Goal: Task Accomplishment & Management: Manage account settings

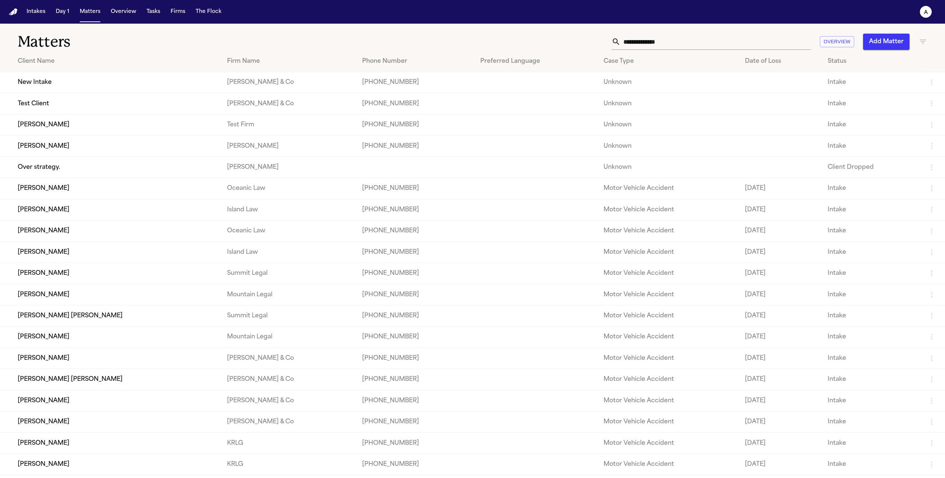
click at [79, 151] on td "[PERSON_NAME]" at bounding box center [110, 145] width 221 height 21
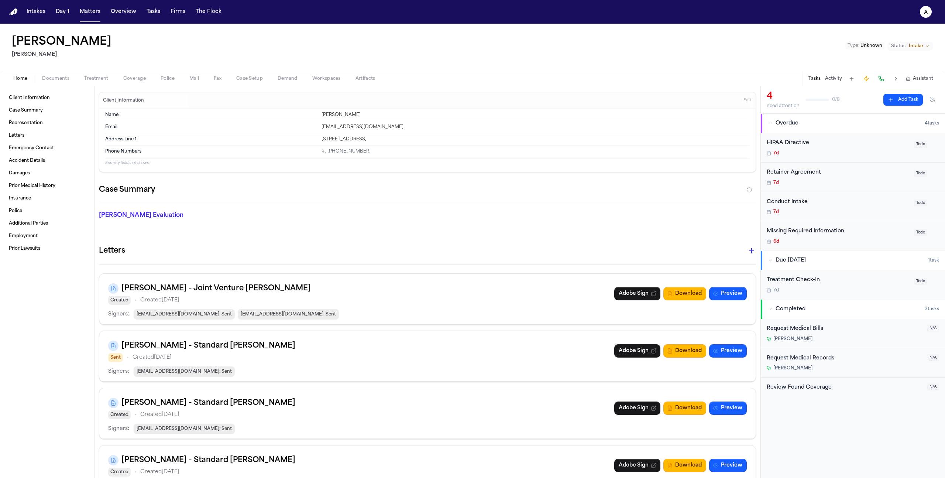
click at [99, 77] on span "Treatment" at bounding box center [96, 79] width 24 height 6
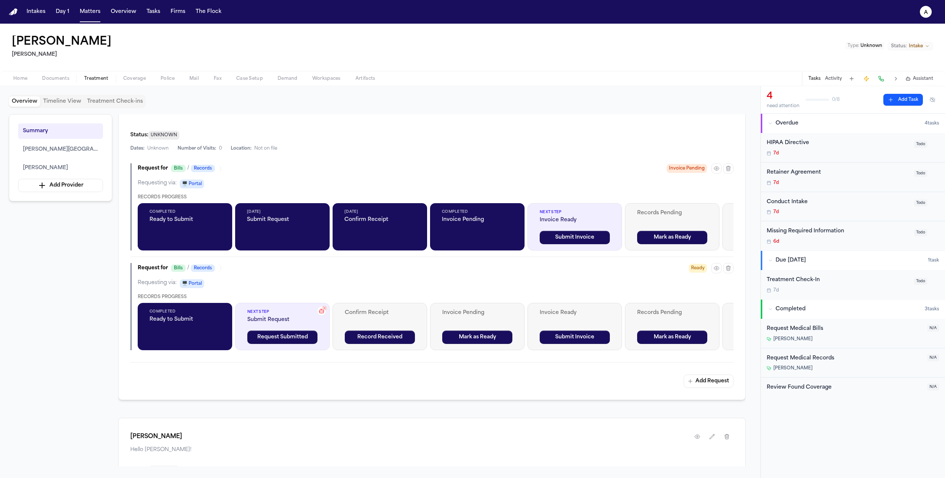
scroll to position [246, 0]
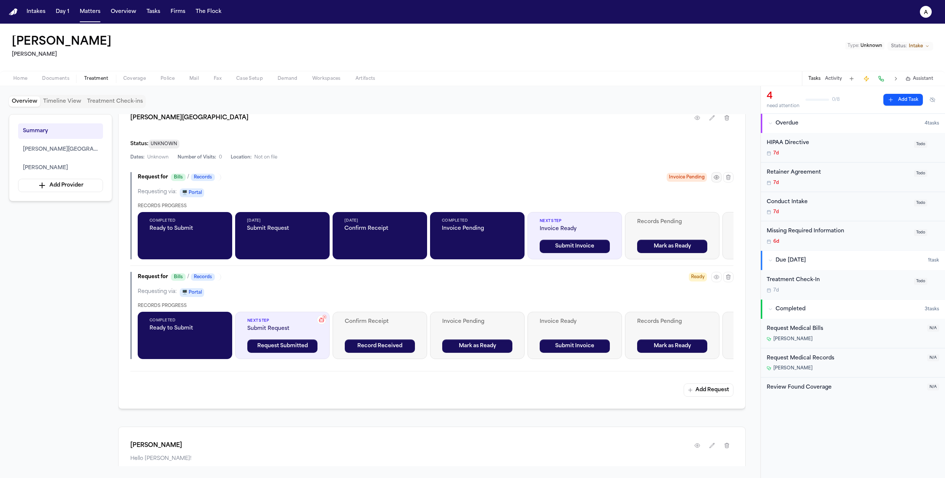
click at [717, 175] on icon "button" at bounding box center [716, 177] width 6 height 6
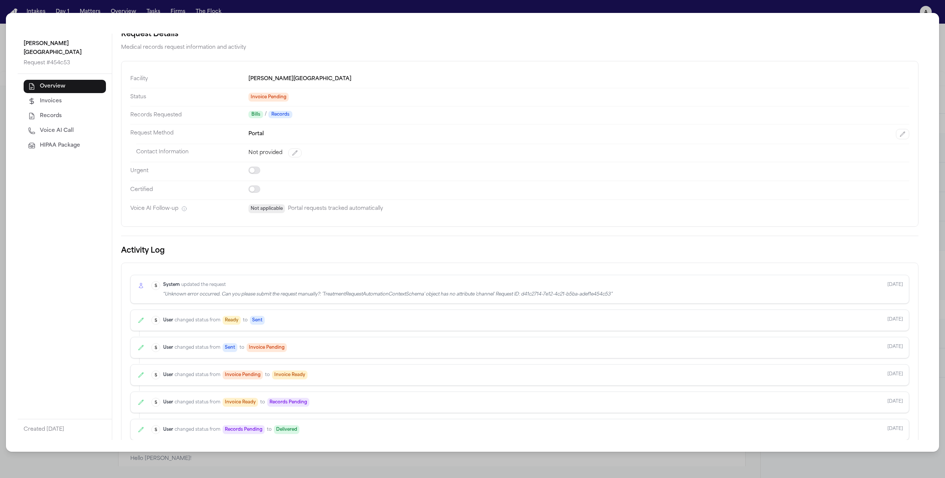
scroll to position [38, 0]
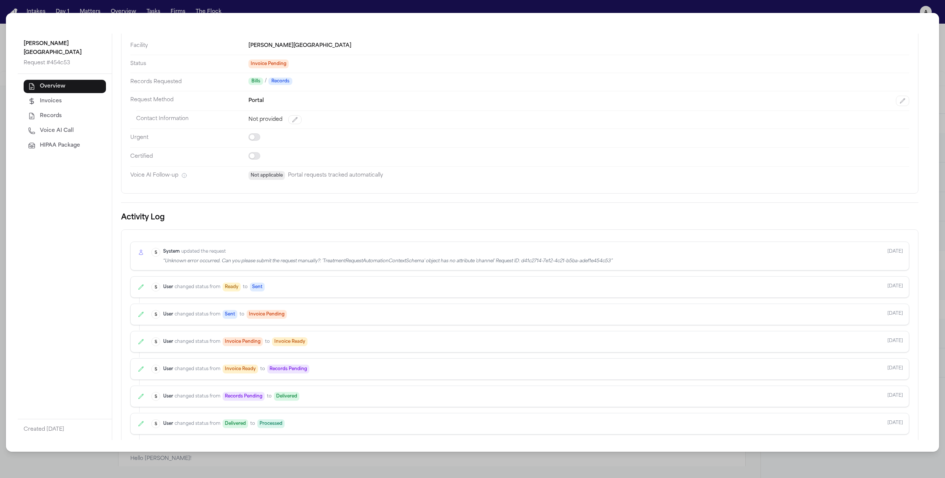
click at [66, 142] on span "HIPAA Package" at bounding box center [60, 145] width 40 height 7
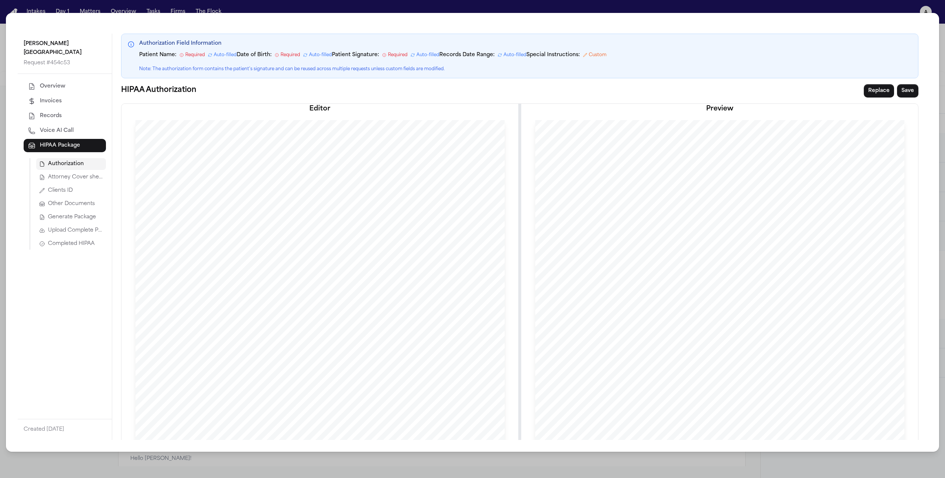
click at [79, 173] on span "Attorney Cover sheet" at bounding box center [75, 176] width 55 height 7
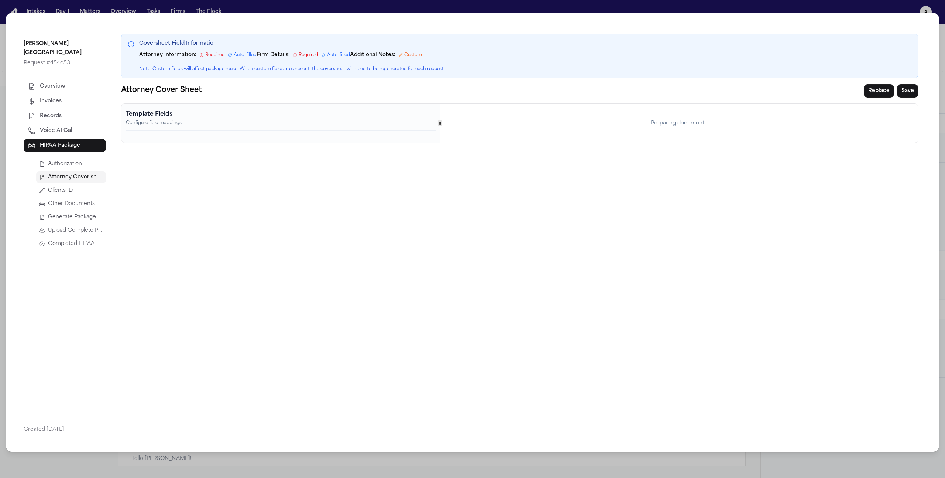
click at [81, 159] on button "Authorization" at bounding box center [71, 164] width 70 height 12
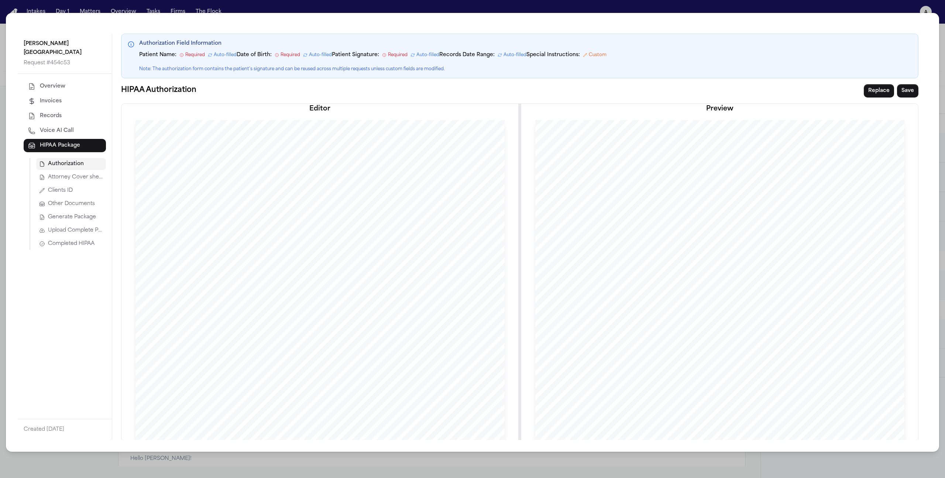
click at [81, 173] on span "Attorney Cover sheet" at bounding box center [75, 176] width 55 height 7
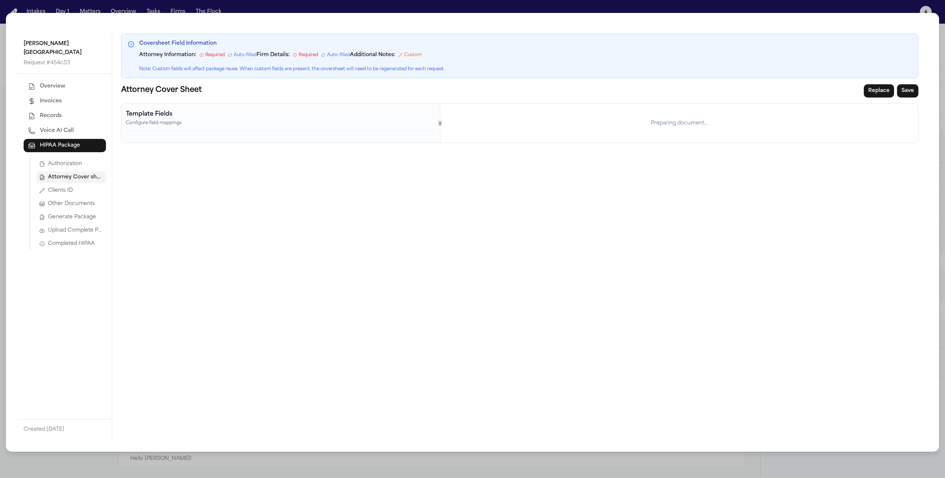
click at [299, 55] on span "Required" at bounding box center [309, 55] width 20 height 6
click at [87, 227] on span "Upload Complete Package" at bounding box center [75, 230] width 55 height 7
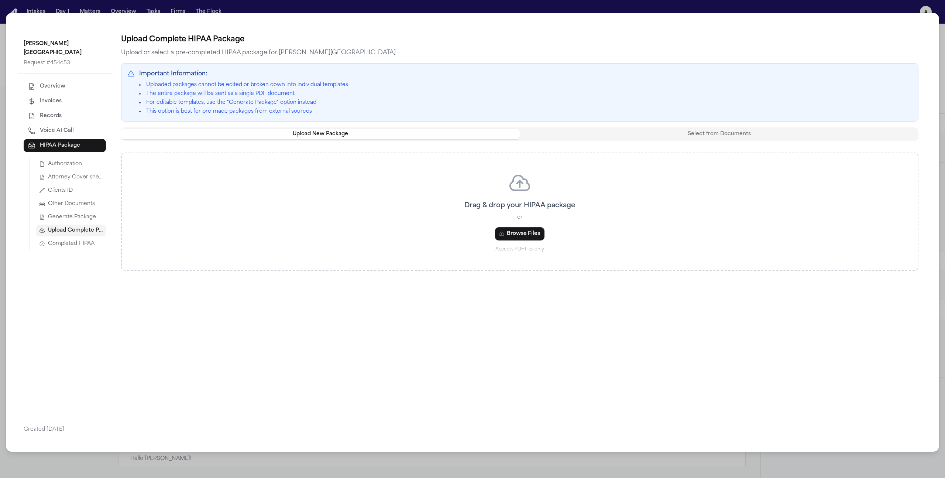
click at [80, 213] on button "Generate Package" at bounding box center [71, 217] width 70 height 12
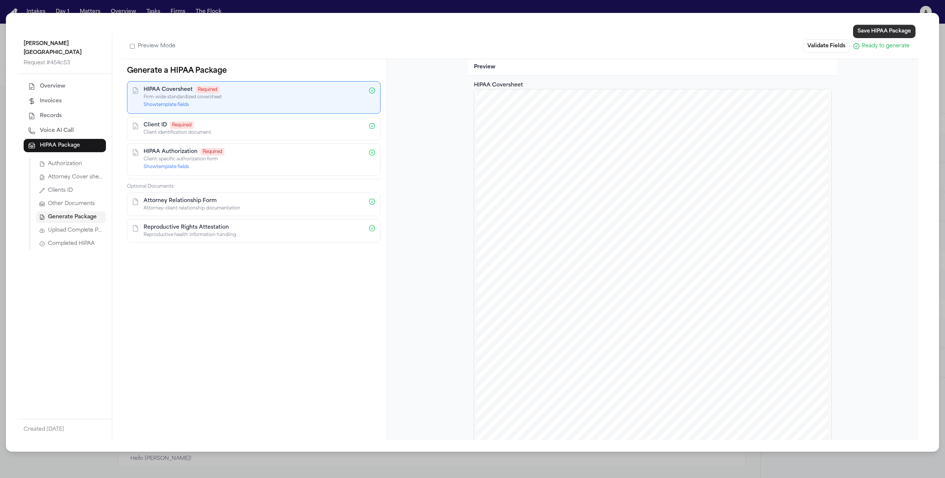
click at [869, 36] on button "Save HIPAA Package" at bounding box center [884, 31] width 62 height 13
click at [833, 48] on button "Validate Fields" at bounding box center [826, 45] width 47 height 13
click at [40, 228] on icon "button" at bounding box center [41, 230] width 5 height 4
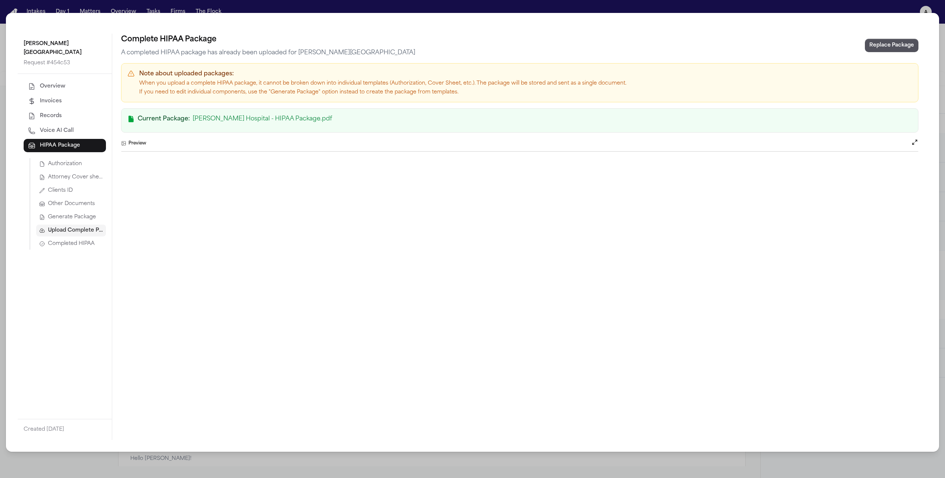
click at [68, 240] on span "Completed HIPAA" at bounding box center [71, 243] width 46 height 7
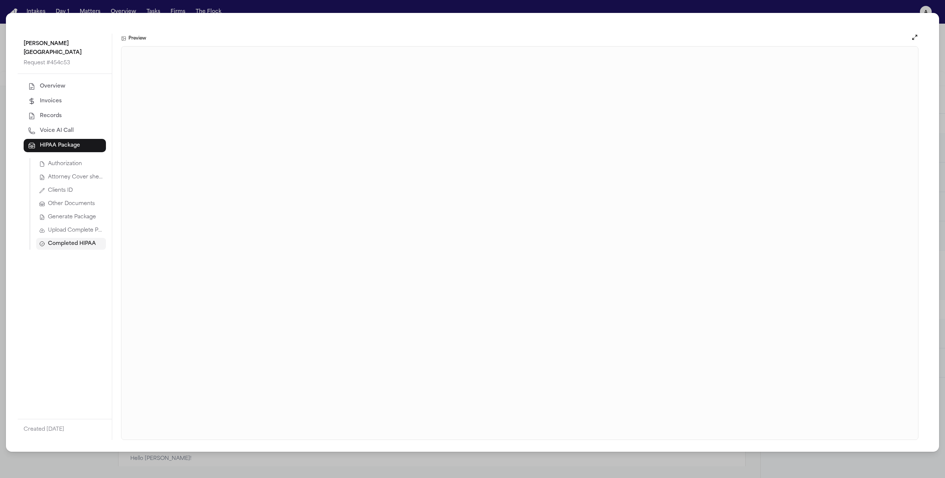
click at [90, 158] on button "Authorization" at bounding box center [71, 164] width 70 height 12
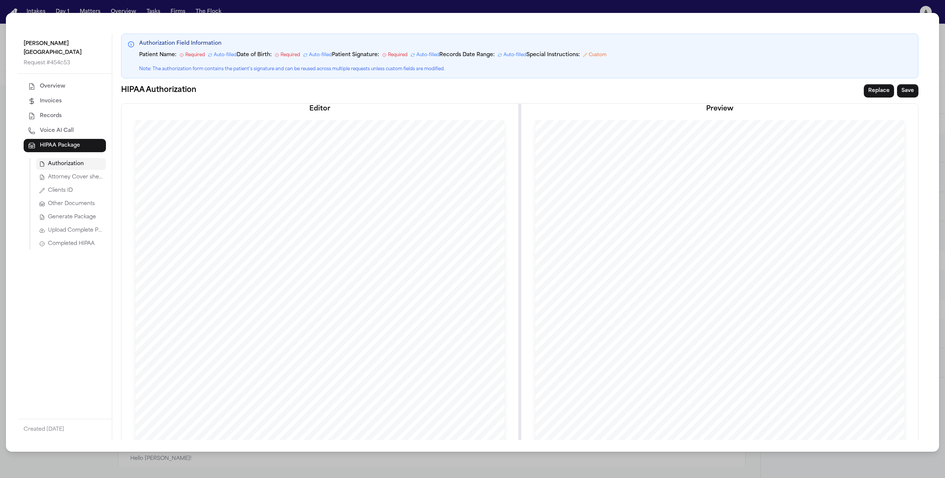
click at [59, 173] on button "Attorney Cover sheet" at bounding box center [71, 177] width 70 height 12
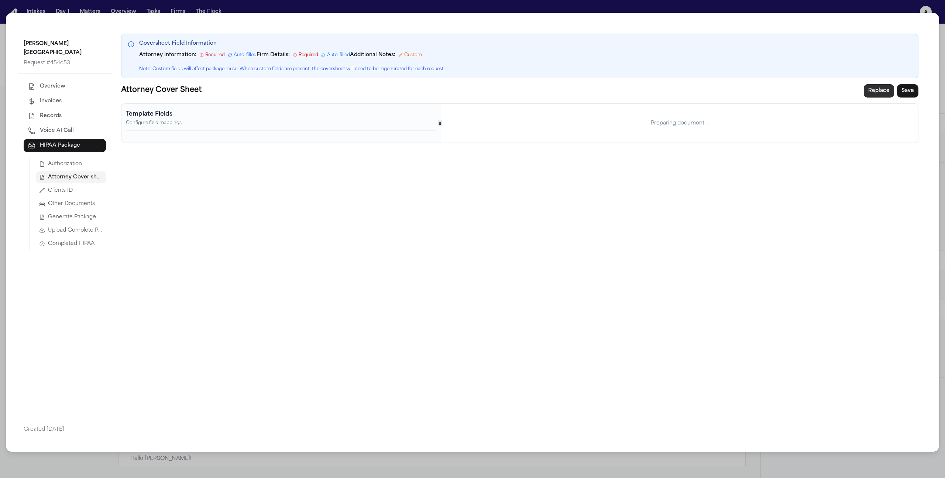
click at [890, 87] on button "Replace" at bounding box center [879, 90] width 30 height 13
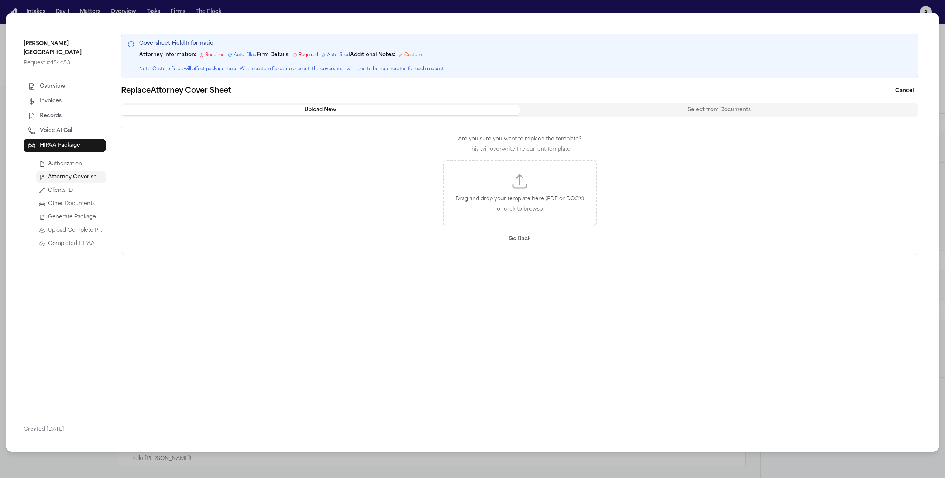
click at [534, 197] on p "Drag and drop your template here (PDF or DOCX)" at bounding box center [519, 198] width 128 height 9
click at [864, 4] on div "Morgan Hospital Request # 454c53 Overview Invoices Records Voice AI Call HIPAA …" at bounding box center [472, 239] width 945 height 478
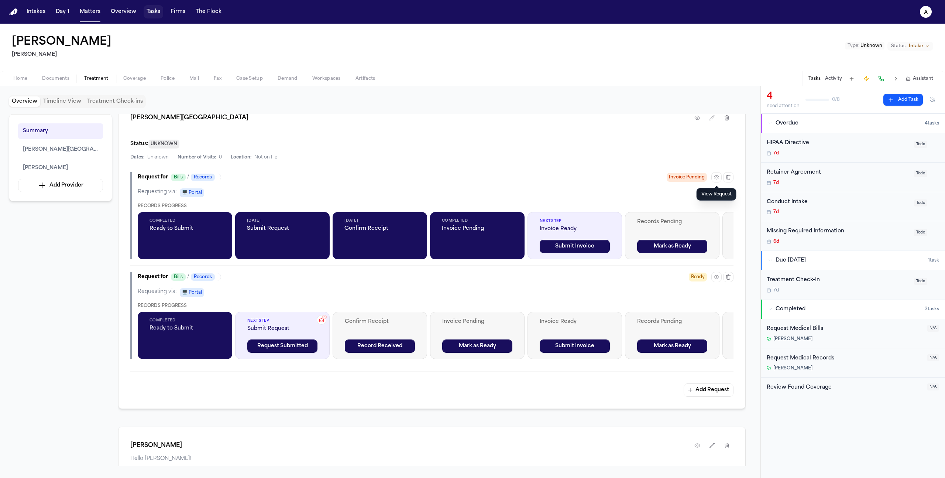
click at [178, 12] on button "Firms" at bounding box center [178, 11] width 21 height 13
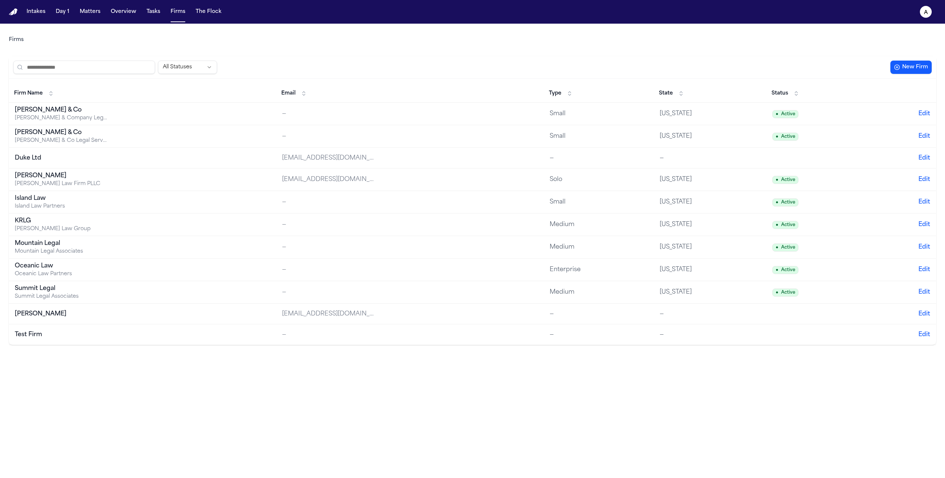
click at [47, 114] on div "[PERSON_NAME] & Co" at bounding box center [61, 110] width 92 height 9
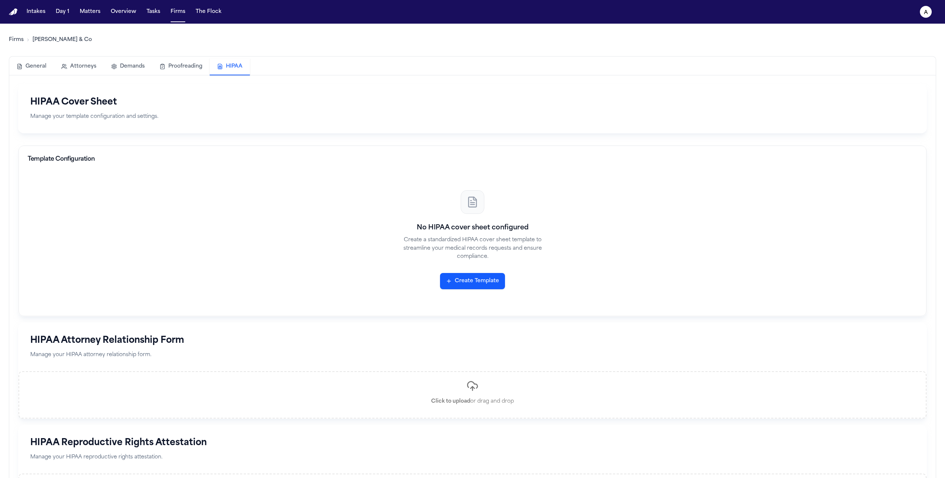
click at [243, 70] on button "HIPAA" at bounding box center [230, 66] width 40 height 17
click at [459, 271] on div "No HIPAA cover sheet configured Create a standardized HIPAA cover sheet templat…" at bounding box center [472, 239] width 889 height 134
click at [461, 283] on button "Create Template" at bounding box center [472, 281] width 65 height 16
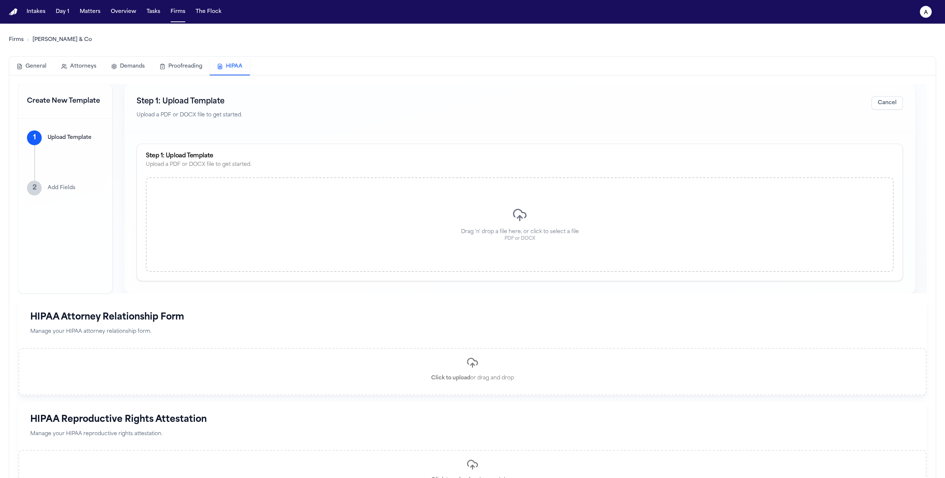
click at [459, 247] on div "Drag 'n' drop a file here, or click to select a file PDF or DOCX" at bounding box center [520, 224] width 748 height 94
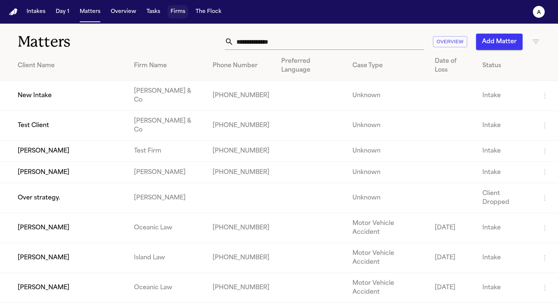
click at [179, 10] on button "Firms" at bounding box center [178, 11] width 21 height 13
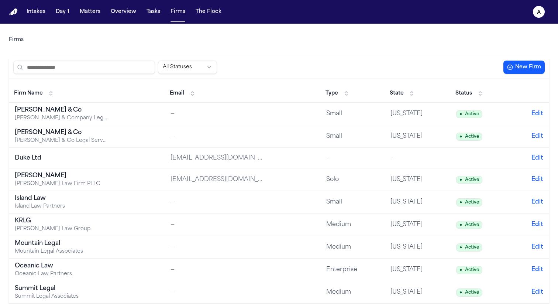
click at [51, 113] on div "[PERSON_NAME] & Co" at bounding box center [61, 110] width 92 height 9
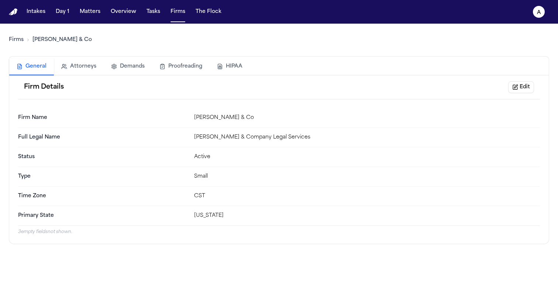
click at [227, 72] on button "HIPAA" at bounding box center [230, 66] width 40 height 16
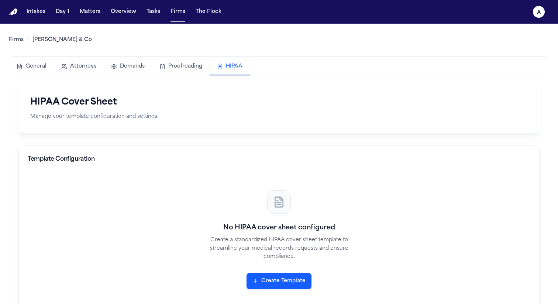
click at [279, 279] on button "Create Template" at bounding box center [279, 281] width 65 height 16
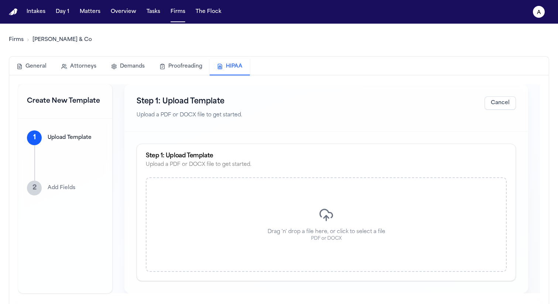
click at [273, 221] on div "Drag 'n' drop a file here, or click to select a file PDF or DOCX" at bounding box center [326, 224] width 361 height 94
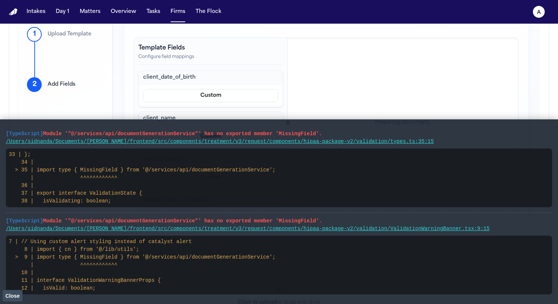
scroll to position [104, 0]
drag, startPoint x: 317, startPoint y: 121, endPoint x: 0, endPoint y: 133, distance: 317.6
click at [0, 133] on main "[TypeScript] Module '"@/services/api/documentGenerationService"' has no exporte…" at bounding box center [279, 211] width 558 height 185
drag, startPoint x: 1, startPoint y: 133, endPoint x: 418, endPoint y: 142, distance: 416.7
click at [418, 142] on main "[TypeScript] Module '"@/services/api/documentGenerationService"' has no exporte…" at bounding box center [279, 211] width 558 height 185
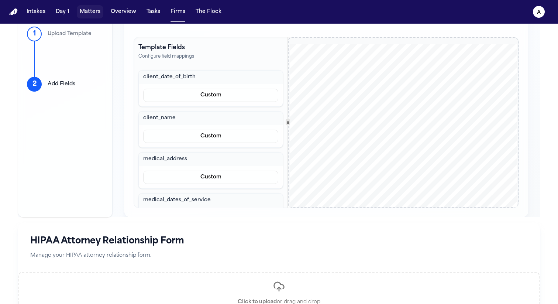
click at [92, 11] on button "Matters" at bounding box center [90, 11] width 27 height 13
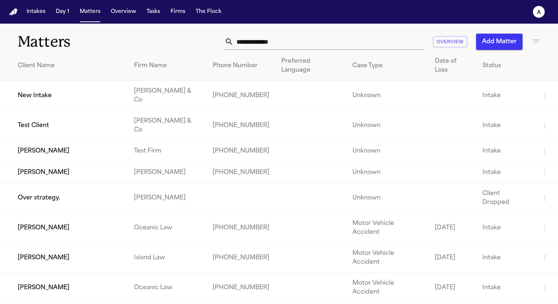
click at [48, 141] on td "[PERSON_NAME]" at bounding box center [64, 151] width 128 height 21
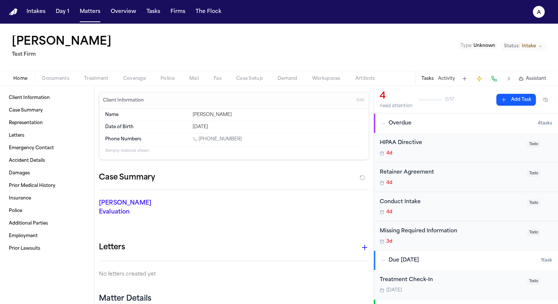
click at [102, 81] on span "Treatment" at bounding box center [96, 79] width 24 height 6
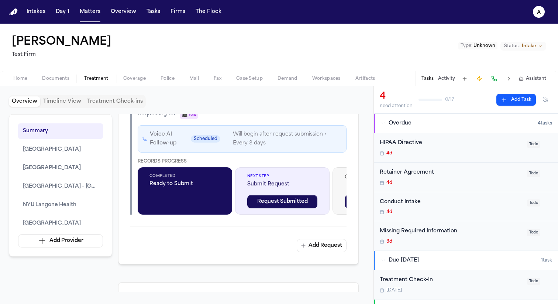
scroll to position [572, 0]
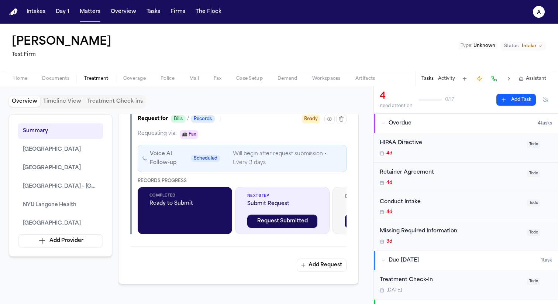
click at [328, 122] on icon "button" at bounding box center [330, 119] width 6 height 6
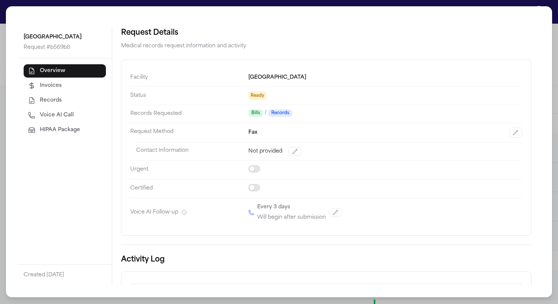
click at [72, 113] on span "Voice AI Call" at bounding box center [57, 114] width 34 height 7
select select "***"
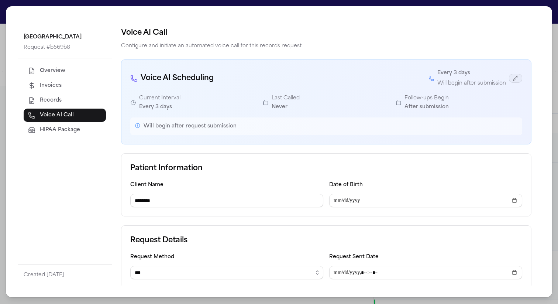
click at [513, 77] on icon "button" at bounding box center [516, 78] width 6 height 6
select select "*"
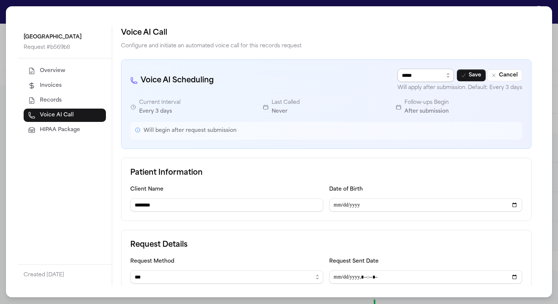
click at [424, 73] on select "**********" at bounding box center [425, 75] width 56 height 13
click at [471, 74] on button "Save" at bounding box center [471, 75] width 29 height 12
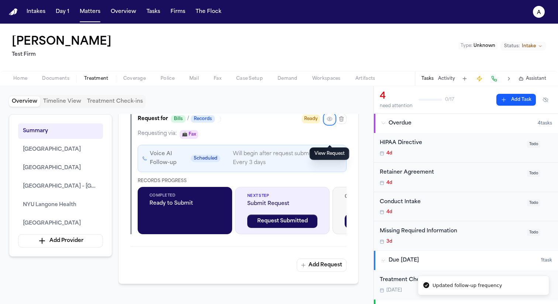
click at [451, 81] on button "Activity" at bounding box center [446, 79] width 17 height 6
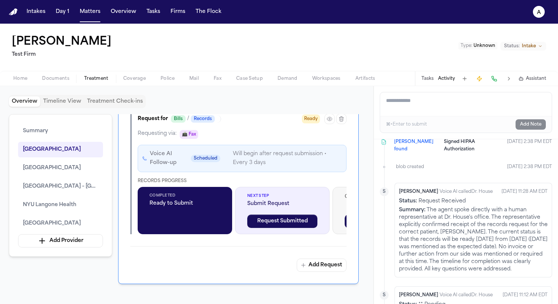
scroll to position [825, 0]
click at [222, 77] on button "Fax" at bounding box center [217, 78] width 23 height 9
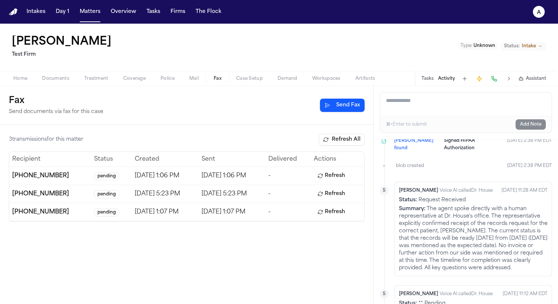
click at [350, 103] on button "Send Fax" at bounding box center [342, 105] width 45 height 13
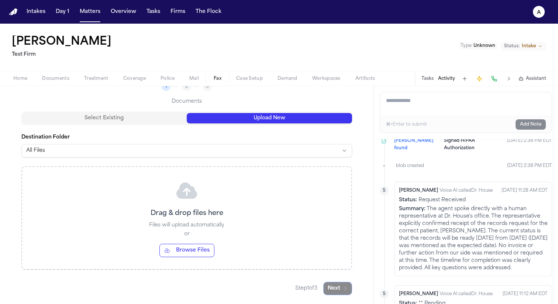
scroll to position [63, 0]
click at [249, 118] on button "Upload New" at bounding box center [269, 118] width 165 height 10
click at [192, 248] on button "Browse Files" at bounding box center [186, 250] width 55 height 13
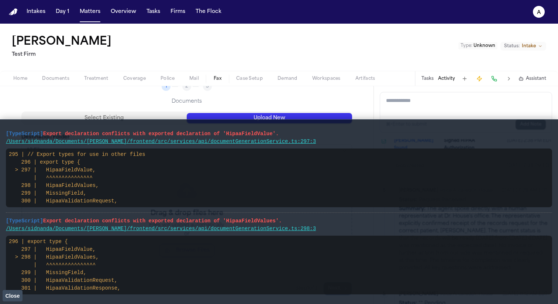
drag, startPoint x: 289, startPoint y: 133, endPoint x: 4, endPoint y: 134, distance: 285.6
click at [4, 134] on main "[TypeScript] Export declaration conflicts with exported declaration of 'HipaaFi…" at bounding box center [279, 211] width 558 height 185
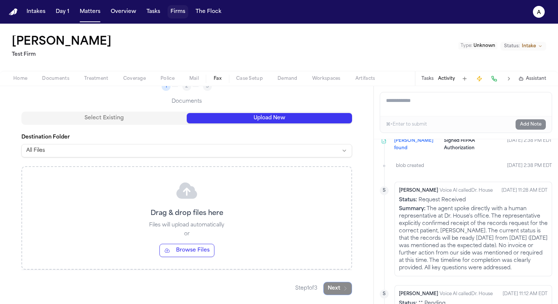
click at [188, 14] on div "Intakes Day 1 Matters Overview Tasks Firms The Flock" at bounding box center [124, 11] width 201 height 13
click at [179, 14] on button "Firms" at bounding box center [178, 11] width 21 height 13
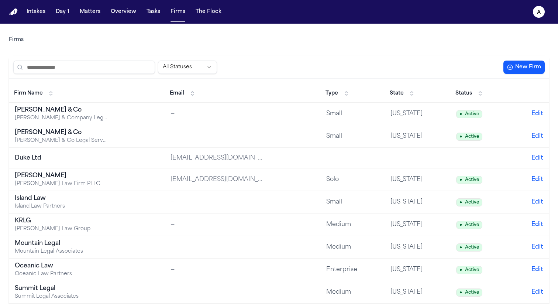
click at [521, 69] on button "New Firm" at bounding box center [523, 67] width 41 height 13
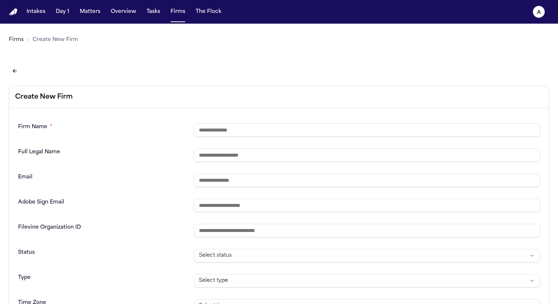
click at [12, 74] on button "Back to firms list" at bounding box center [15, 71] width 12 height 12
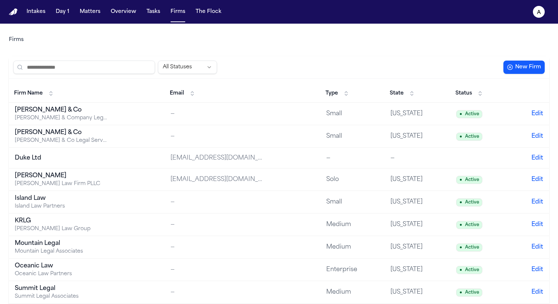
click at [43, 100] on th "Firm Name" at bounding box center [87, 94] width 156 height 18
click at [44, 110] on div "Baker & Co" at bounding box center [61, 110] width 92 height 9
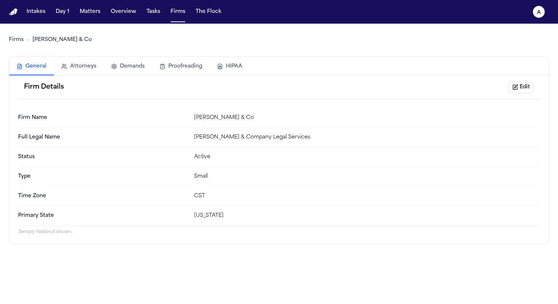
click at [232, 63] on button "HIPAA" at bounding box center [230, 66] width 40 height 16
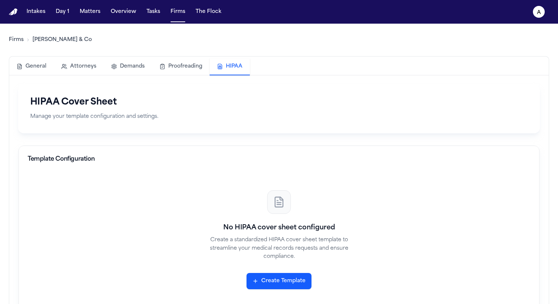
click at [279, 286] on button "Create Template" at bounding box center [279, 281] width 65 height 16
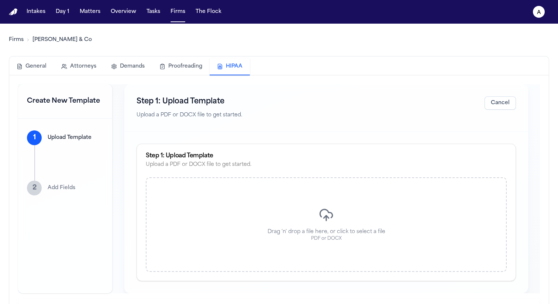
click at [278, 192] on div "Drag 'n' drop a file here, or click to select a file PDF or DOCX" at bounding box center [326, 224] width 361 height 94
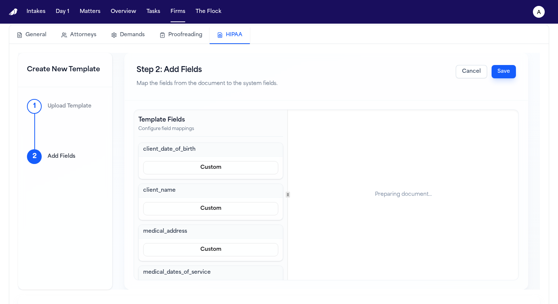
scroll to position [24, 0]
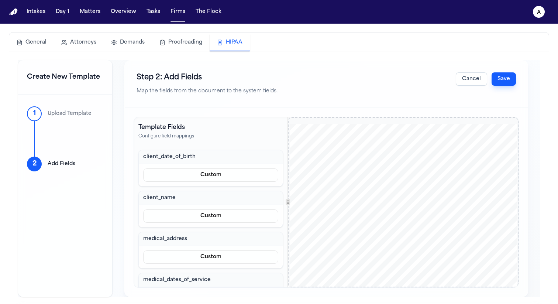
click at [495, 74] on button "Save" at bounding box center [504, 78] width 24 height 13
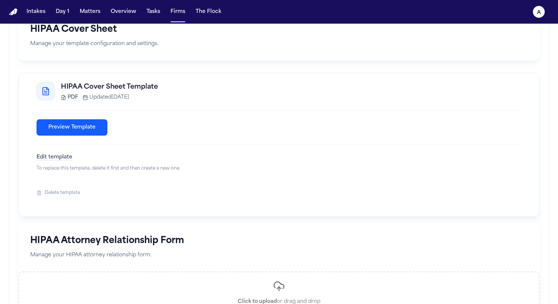
scroll to position [0, 0]
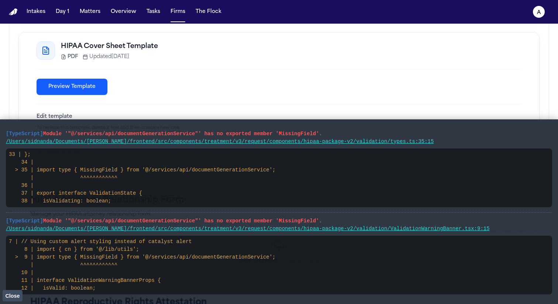
scroll to position [199, 0]
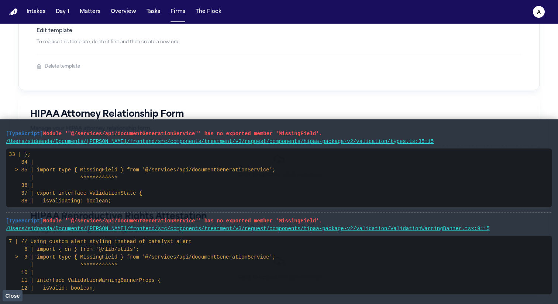
click at [15, 301] on button "Close" at bounding box center [13, 295] width 20 height 11
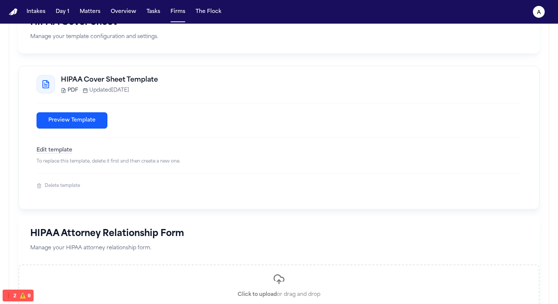
scroll to position [0, 0]
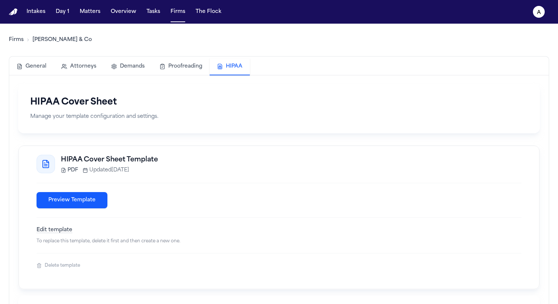
click at [172, 142] on div "HIPAA Cover Sheet Manage your template configuration and settings. HIPAA Cover …" at bounding box center [279, 186] width 522 height 205
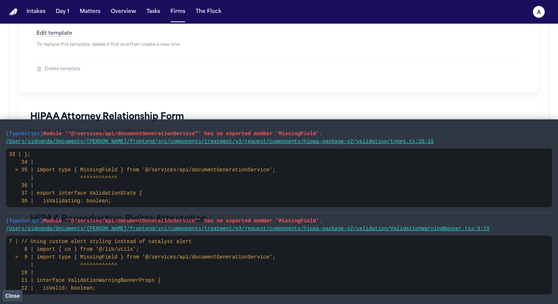
scroll to position [199, 0]
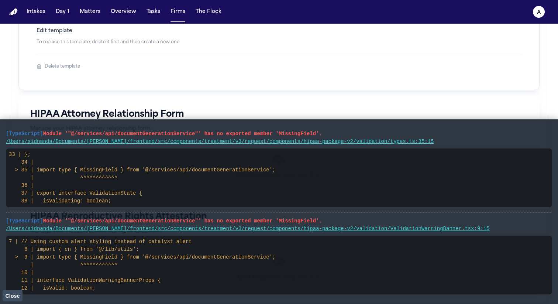
click at [63, 69] on button "Delete template" at bounding box center [59, 66] width 44 height 6
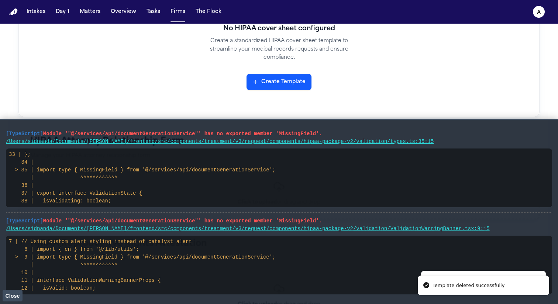
click at [16, 296] on span "Close" at bounding box center [12, 296] width 14 height 6
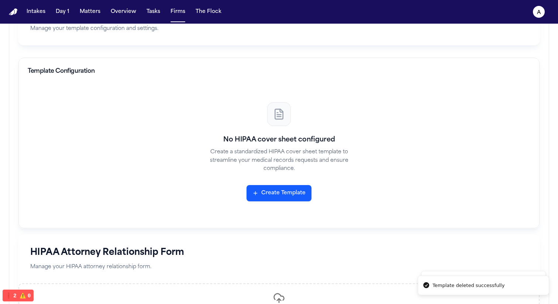
scroll to position [73, 0]
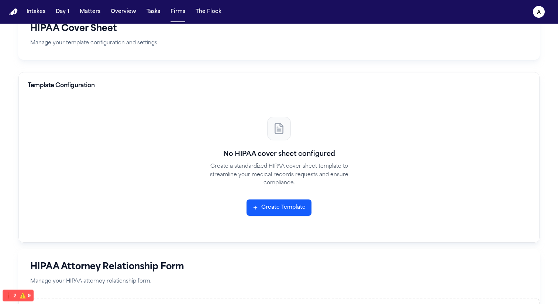
click at [286, 207] on button "Create Template" at bounding box center [279, 207] width 65 height 16
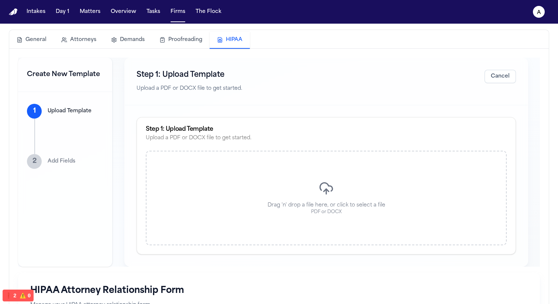
scroll to position [25, 0]
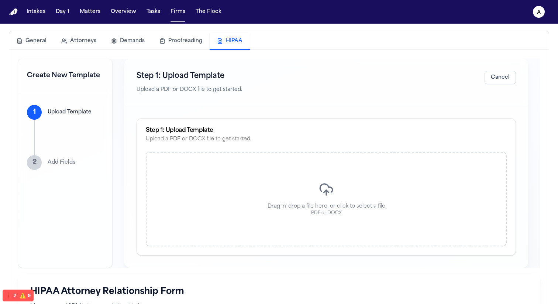
click at [350, 204] on p "Drag 'n' drop a file here, or click to select a file" at bounding box center [327, 206] width 118 height 7
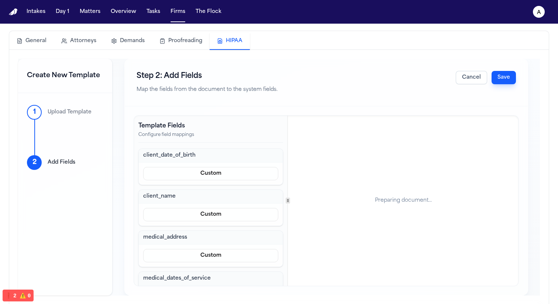
click at [502, 81] on button "Save" at bounding box center [504, 77] width 24 height 13
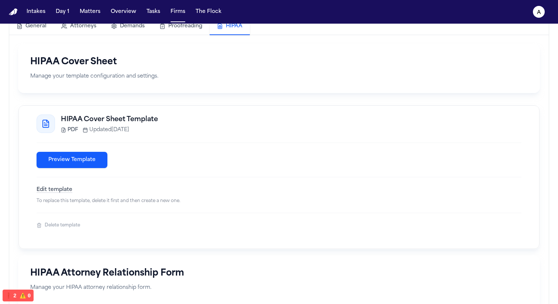
scroll to position [55, 0]
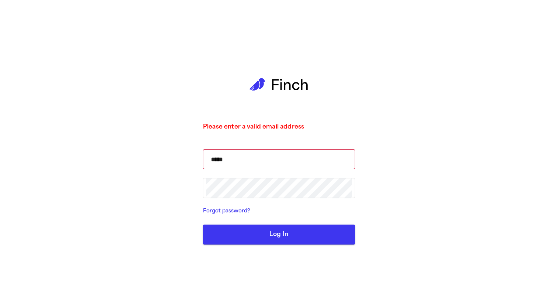
click at [267, 225] on button "Log In" at bounding box center [279, 234] width 152 height 20
click at [261, 158] on input "*****" at bounding box center [279, 159] width 146 height 21
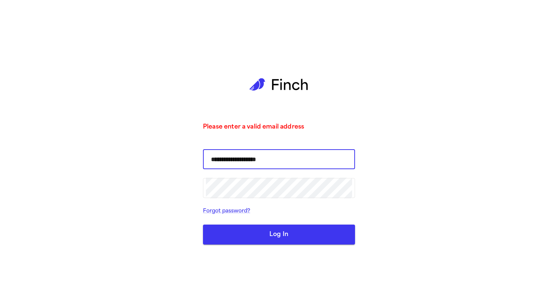
type input "**********"
click at [203, 224] on button "Log In" at bounding box center [279, 234] width 152 height 20
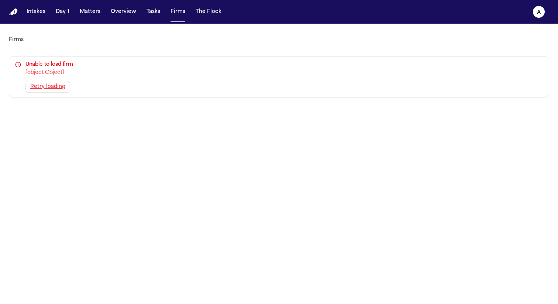
click at [40, 89] on button "Retry loading" at bounding box center [47, 87] width 45 height 12
click at [88, 16] on button "Matters" at bounding box center [90, 11] width 27 height 13
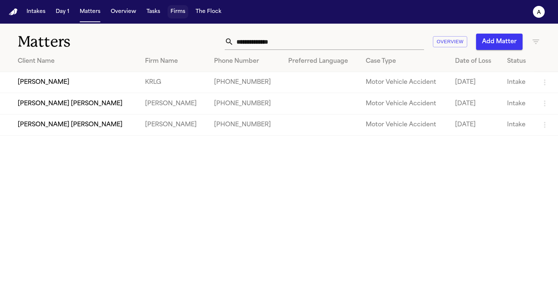
click at [174, 17] on button "Firms" at bounding box center [178, 11] width 21 height 13
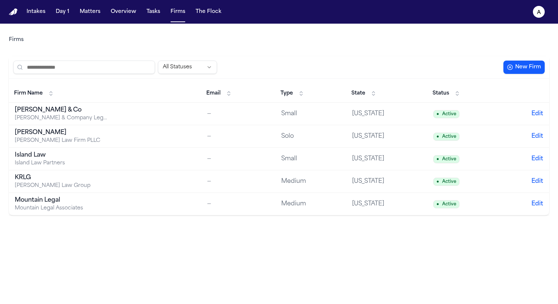
click at [57, 138] on div "[PERSON_NAME] Law Firm PLLC" at bounding box center [61, 140] width 92 height 7
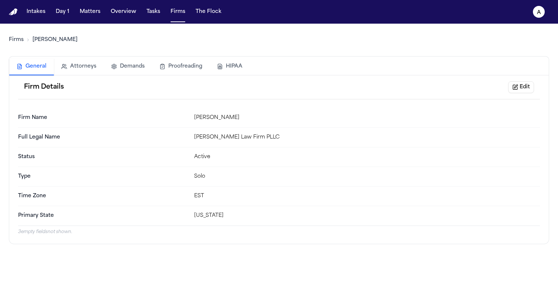
click at [243, 66] on button "HIPAA" at bounding box center [230, 66] width 40 height 16
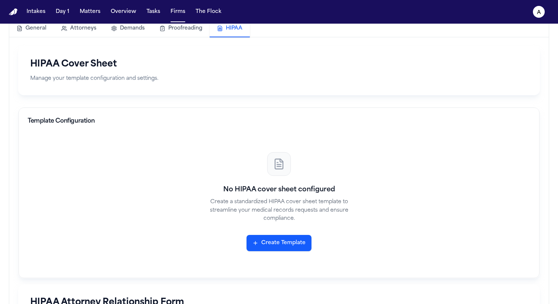
scroll to position [44, 0]
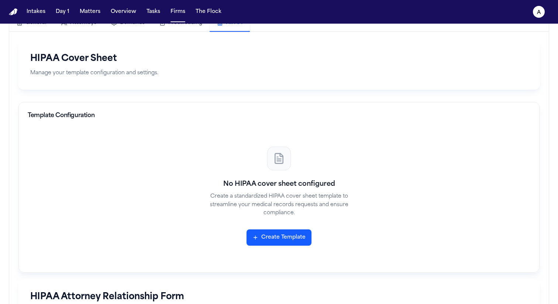
click at [280, 248] on div "No HIPAA cover sheet configured Create a standardized HIPAA cover sheet templat…" at bounding box center [279, 196] width 503 height 134
click at [281, 236] on button "Create Template" at bounding box center [279, 237] width 65 height 16
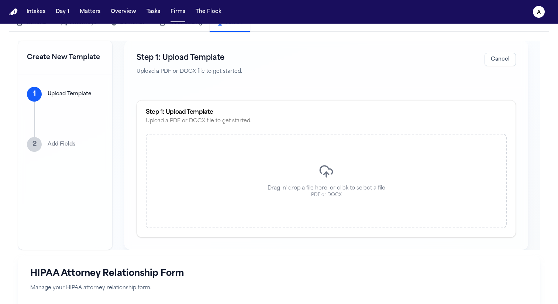
click at [266, 149] on div "Drag 'n' drop a file here, or click to select a file PDF or DOCX" at bounding box center [326, 181] width 361 height 94
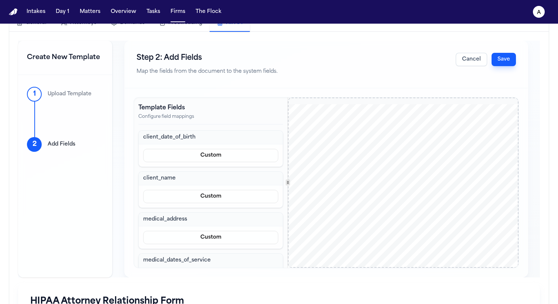
click at [504, 60] on button "Save" at bounding box center [504, 59] width 24 height 13
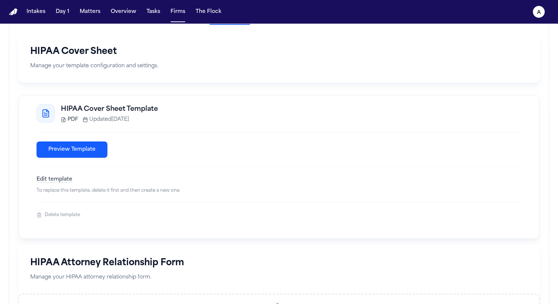
scroll to position [199, 0]
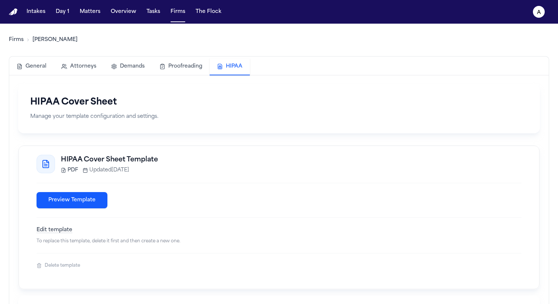
click at [88, 199] on button "Preview Template" at bounding box center [72, 200] width 71 height 16
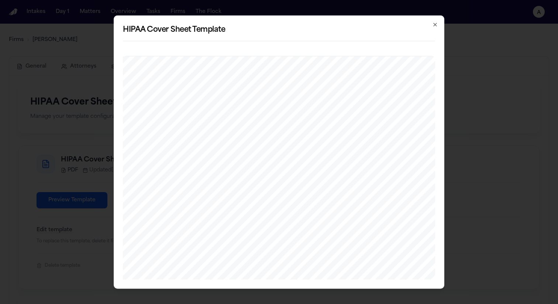
click at [434, 25] on icon "button" at bounding box center [435, 24] width 3 height 3
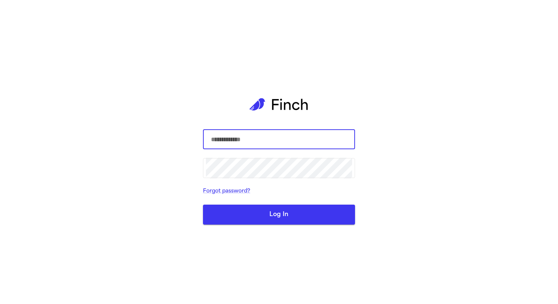
type input "*****"
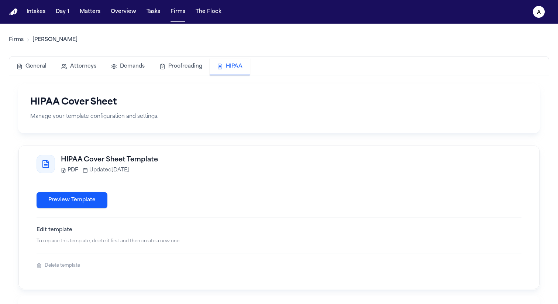
click at [240, 162] on h3 "HIPAA Cover Sheet Template" at bounding box center [291, 160] width 461 height 10
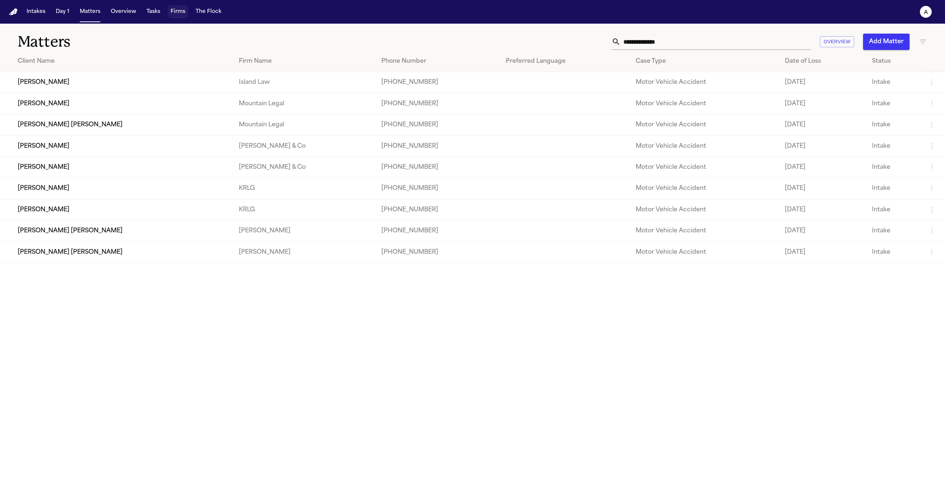
click at [172, 13] on button "Firms" at bounding box center [178, 11] width 21 height 13
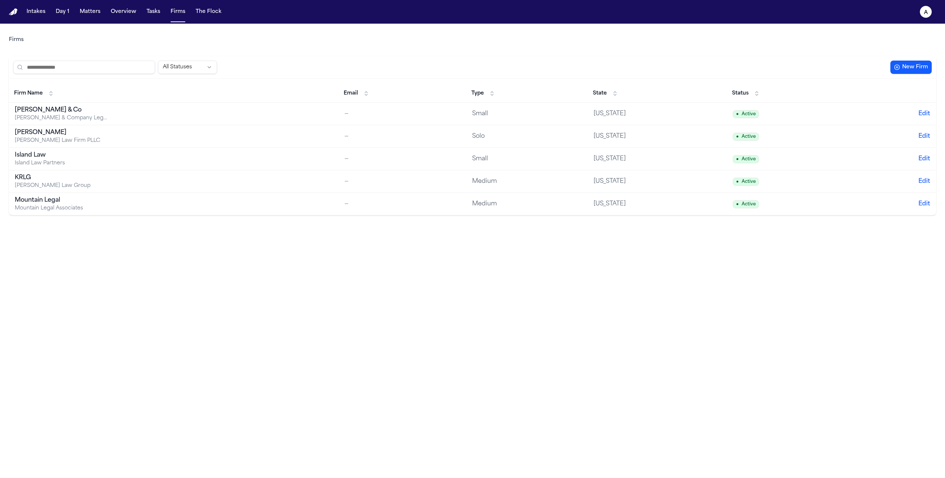
click at [41, 114] on div "[PERSON_NAME] & Co" at bounding box center [61, 110] width 92 height 9
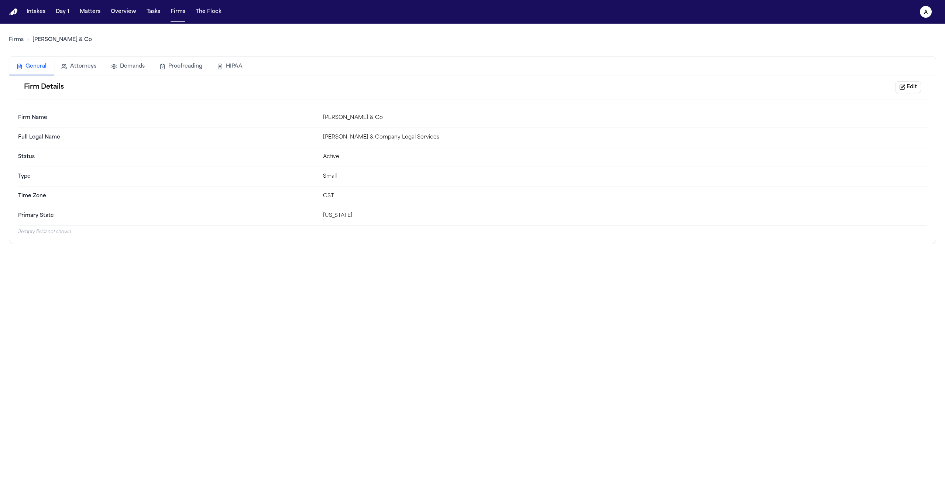
click at [225, 67] on button "HIPAA" at bounding box center [230, 66] width 40 height 16
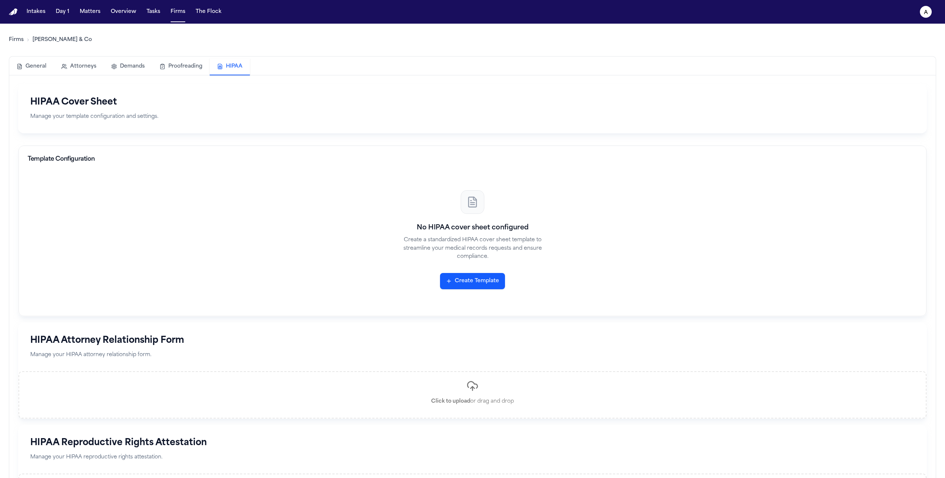
click at [464, 286] on button "Create Template" at bounding box center [472, 281] width 65 height 16
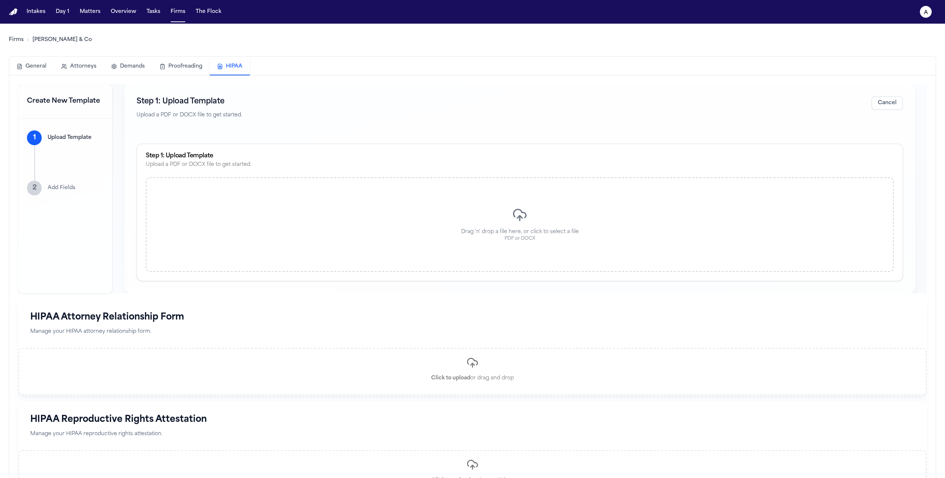
click at [431, 229] on div "Drag 'n' drop a file here, or click to select a file PDF or DOCX" at bounding box center [520, 224] width 748 height 94
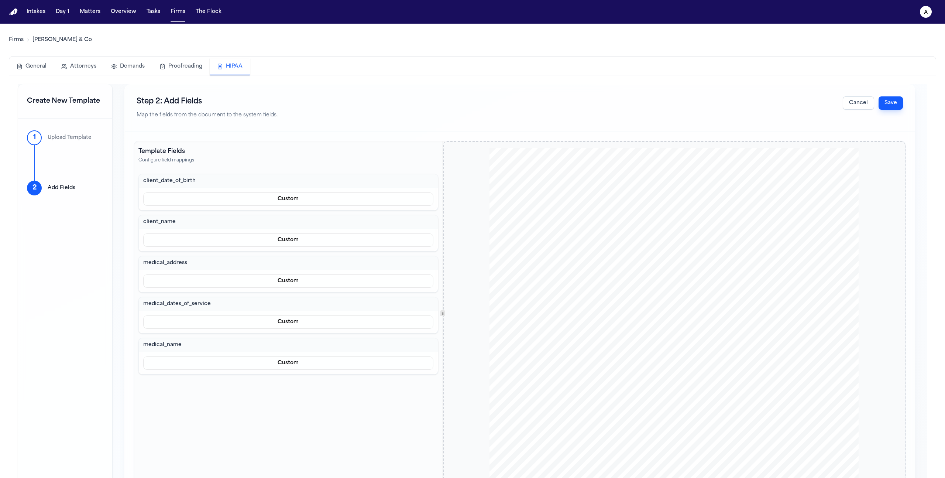
click at [887, 100] on button "Save" at bounding box center [890, 102] width 24 height 13
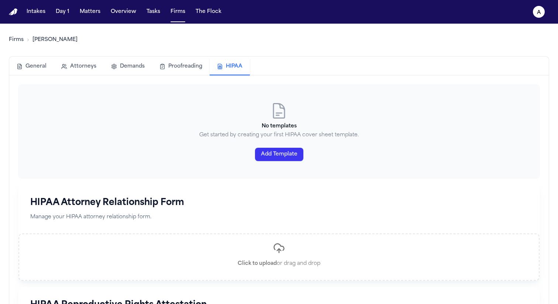
click at [268, 157] on button "Add Template" at bounding box center [279, 154] width 48 height 13
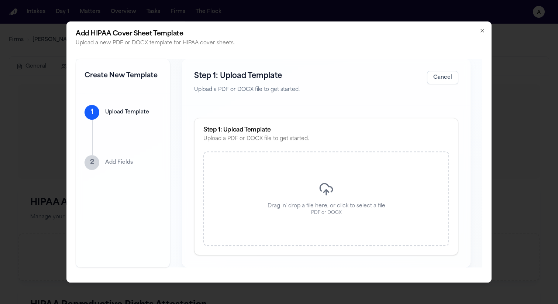
click at [301, 187] on div "Drag 'n' drop a file here, or click to select a file PDF or DOCX" at bounding box center [326, 198] width 246 height 94
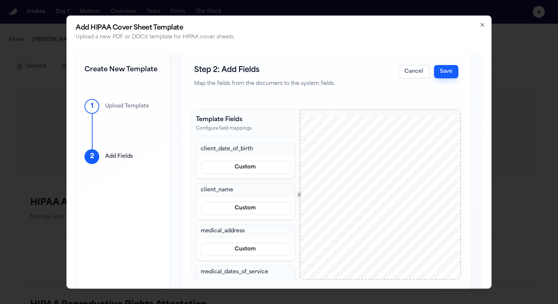
click at [447, 67] on button "Save" at bounding box center [446, 71] width 24 height 13
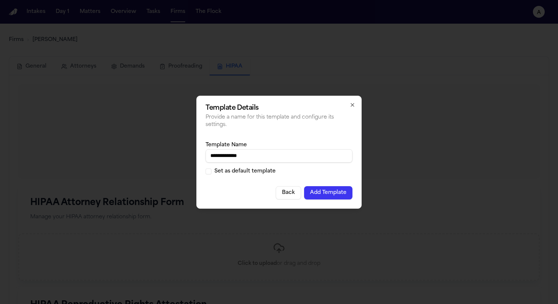
type input "**********"
click at [327, 191] on button "Add Template" at bounding box center [328, 192] width 48 height 13
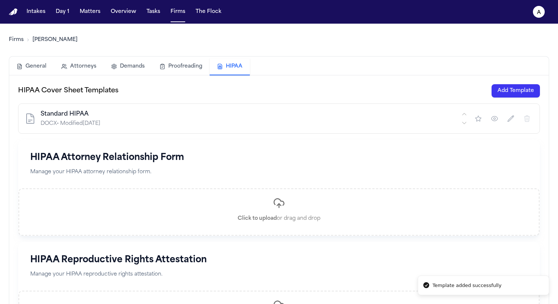
click at [510, 90] on button "Add Template" at bounding box center [516, 90] width 48 height 13
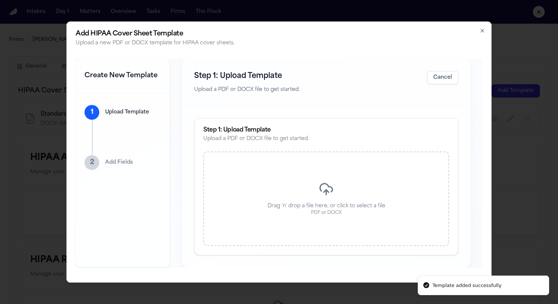
click at [315, 206] on p "Drag 'n' drop a file here, or click to select a file" at bounding box center [327, 205] width 118 height 7
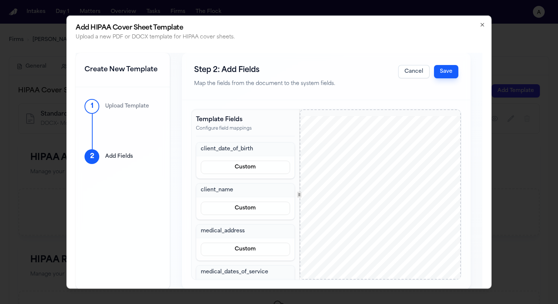
click at [451, 73] on button "Save" at bounding box center [446, 71] width 24 height 13
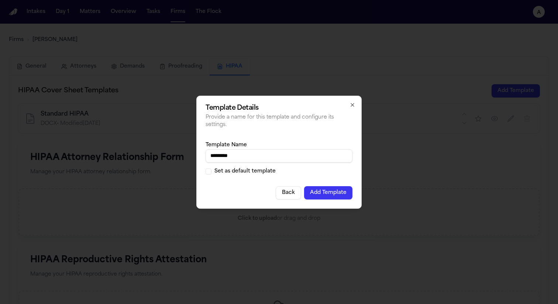
type input "*********"
click at [321, 191] on button "Add Template" at bounding box center [328, 192] width 48 height 13
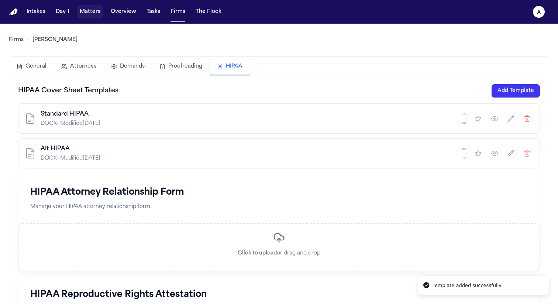
click at [92, 13] on button "Matters" at bounding box center [90, 11] width 27 height 13
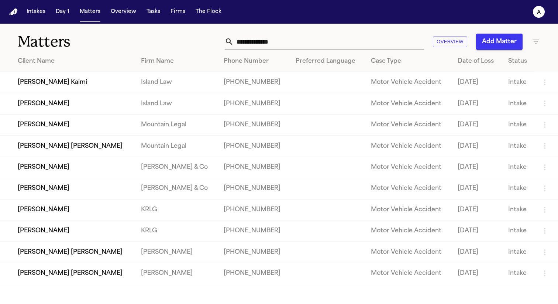
click at [86, 75] on td "[PERSON_NAME] Kaimi" at bounding box center [67, 82] width 135 height 21
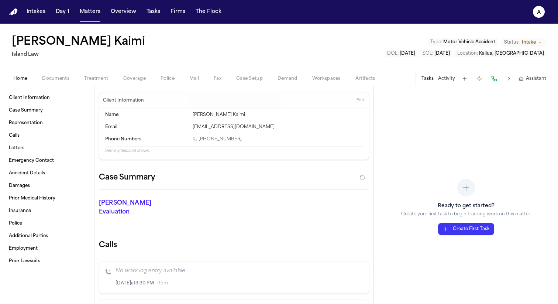
click at [107, 79] on span "Treatment" at bounding box center [96, 79] width 24 height 6
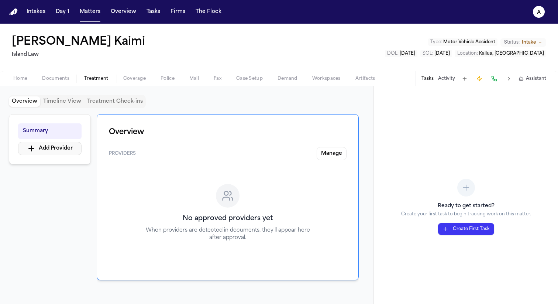
click at [68, 145] on button "Add Provider" at bounding box center [49, 148] width 63 height 13
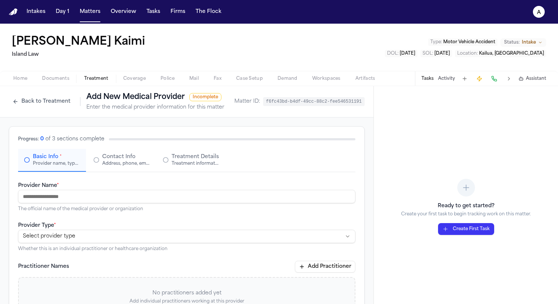
click at [155, 193] on input "Provider Name *" at bounding box center [186, 196] width 337 height 13
type input "**********"
click at [171, 229] on div "**********" at bounding box center [186, 236] width 337 height 31
click at [168, 239] on html "**********" at bounding box center [279, 152] width 558 height 304
click at [137, 238] on html "**********" at bounding box center [279, 152] width 558 height 304
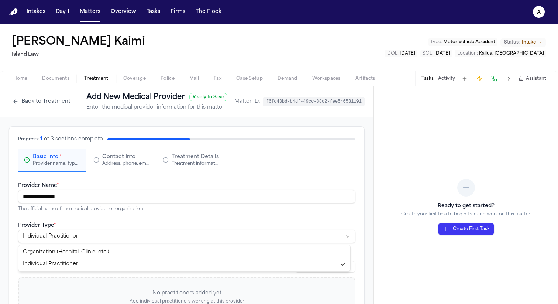
select select "**********"
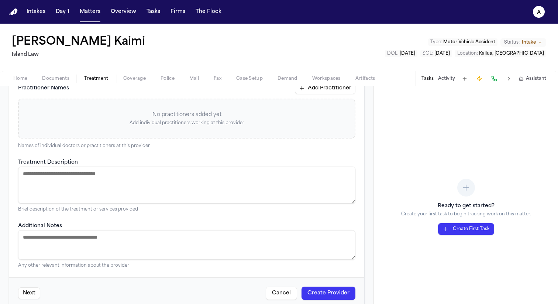
scroll to position [192, 0]
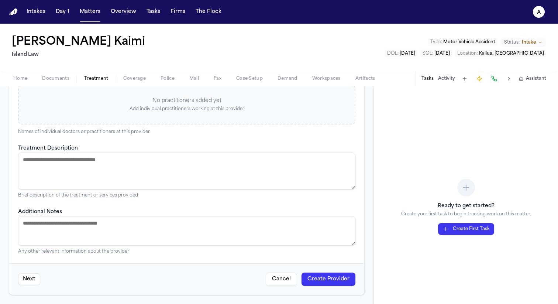
click at [337, 284] on button "Create Provider" at bounding box center [328, 278] width 54 height 13
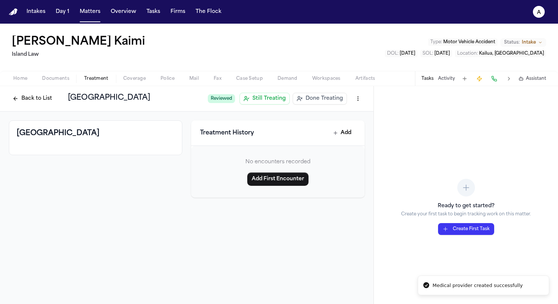
click at [318, 101] on span "Done Treating" at bounding box center [324, 98] width 37 height 7
click at [25, 100] on button "Back to List" at bounding box center [32, 99] width 47 height 12
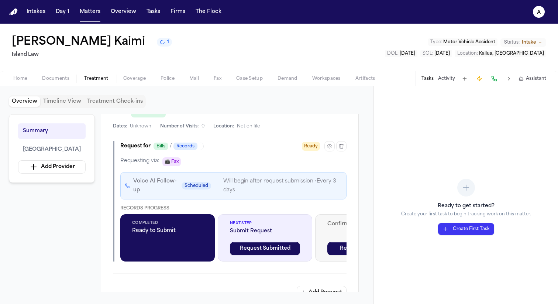
scroll to position [209, 0]
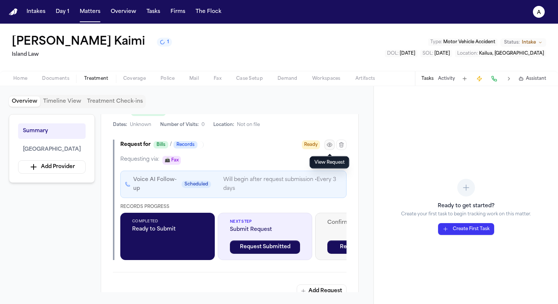
click at [330, 146] on icon "button" at bounding box center [330, 145] width 6 height 6
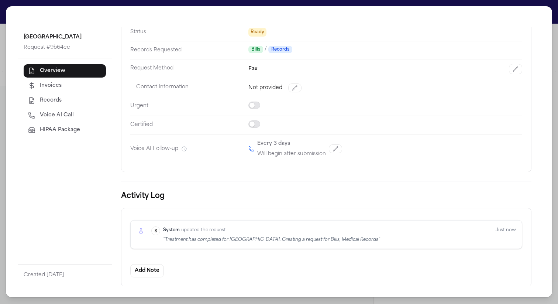
scroll to position [0, 0]
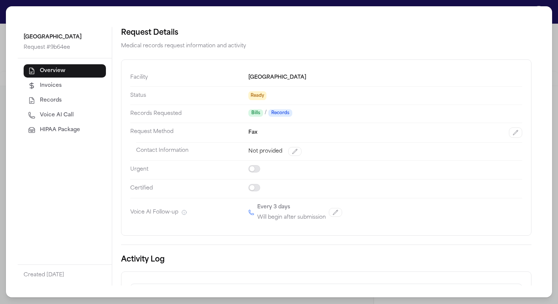
click at [71, 88] on button "Invoices" at bounding box center [65, 85] width 82 height 13
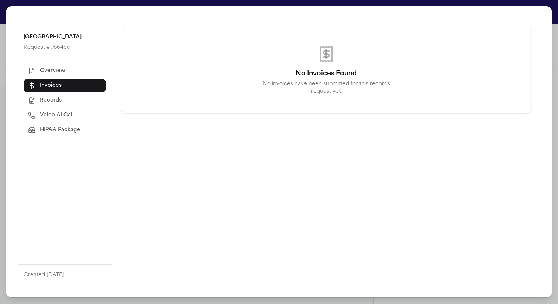
click at [75, 103] on button "Records" at bounding box center [65, 100] width 82 height 13
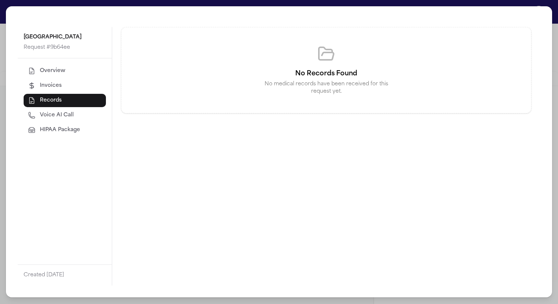
click at [77, 114] on button "Voice AI Call" at bounding box center [65, 114] width 82 height 13
select select "***"
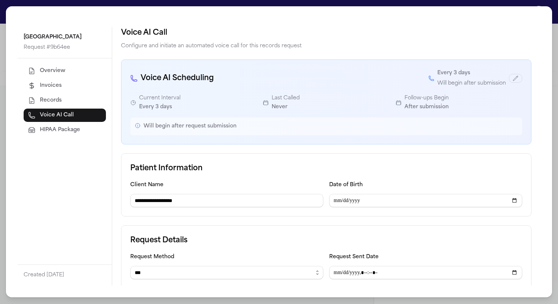
click at [76, 127] on span "HIPAA Package" at bounding box center [60, 129] width 40 height 7
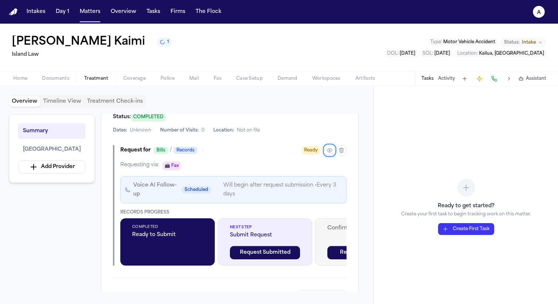
scroll to position [207, 0]
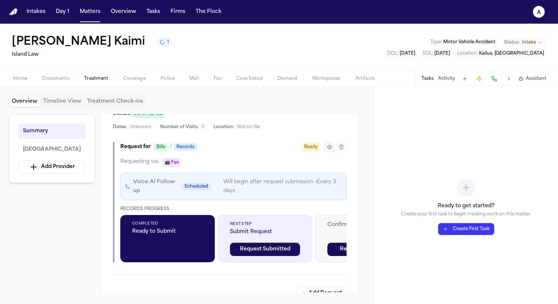
click at [328, 147] on icon "button" at bounding box center [330, 147] width 6 height 6
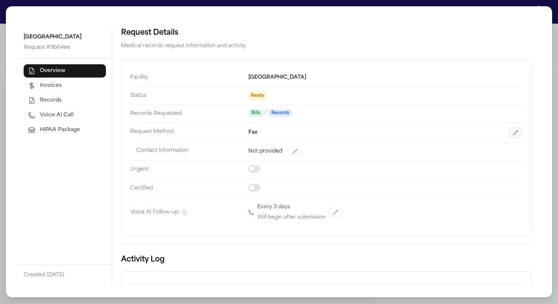
click at [509, 132] on button "button" at bounding box center [515, 132] width 13 height 10
select select "***"
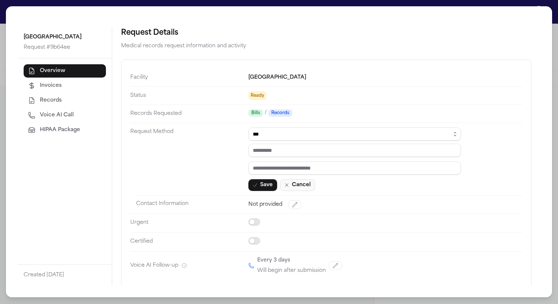
click at [305, 190] on button "Cancel" at bounding box center [297, 185] width 35 height 12
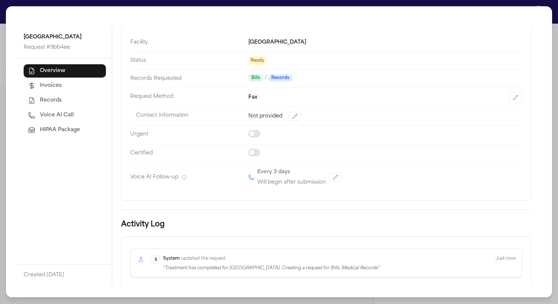
scroll to position [63, 0]
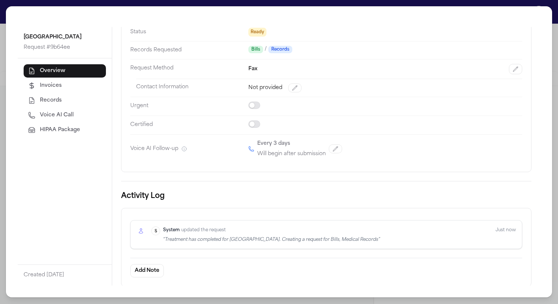
click at [92, 87] on button "Invoices" at bounding box center [65, 85] width 82 height 13
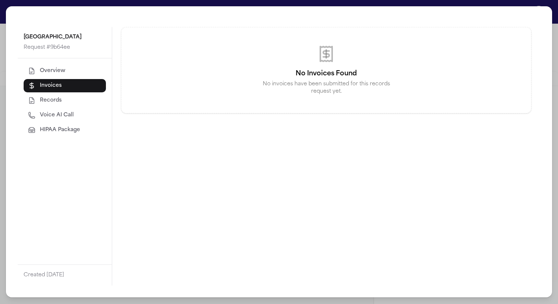
click at [85, 104] on button "Records" at bounding box center [65, 100] width 82 height 13
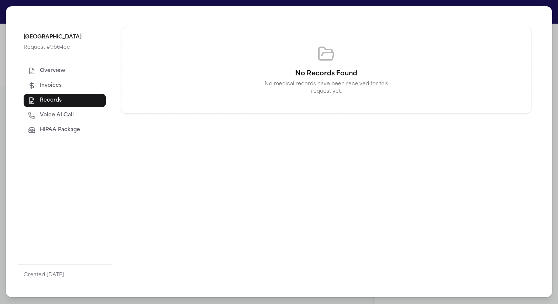
click at [86, 114] on button "Voice AI Call" at bounding box center [65, 114] width 82 height 13
select select "***"
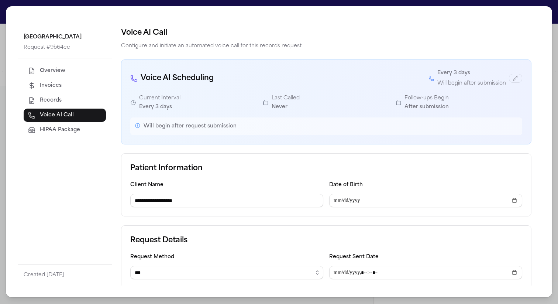
click at [87, 128] on button "HIPAA Package" at bounding box center [65, 129] width 82 height 13
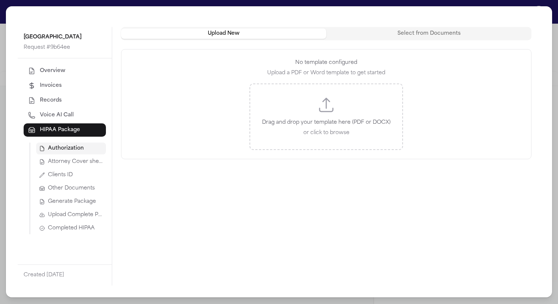
click at [323, 107] on icon "Upload template file" at bounding box center [326, 105] width 18 height 18
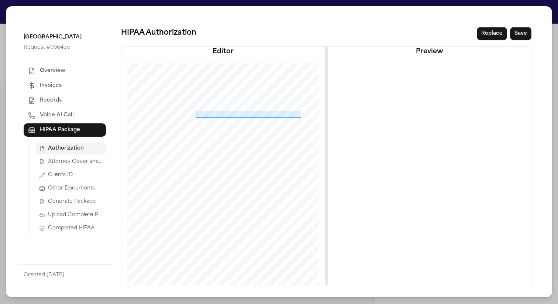
drag, startPoint x: 194, startPoint y: 111, endPoint x: 300, endPoint y: 118, distance: 105.8
click at [300, 118] on div at bounding box center [223, 193] width 202 height 261
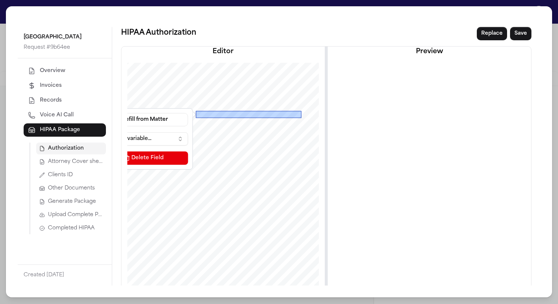
click at [146, 139] on button "Select a variable..." at bounding box center [144, 138] width 89 height 13
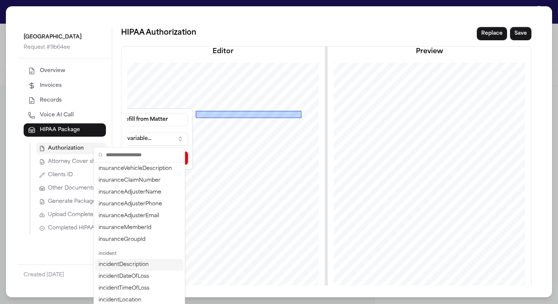
scroll to position [524, 0]
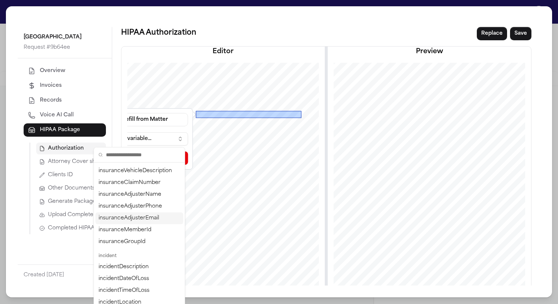
click at [156, 216] on div "insuranceAdjusterEmail" at bounding box center [140, 218] width 88 height 12
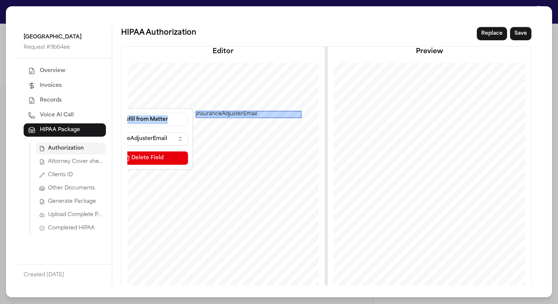
drag, startPoint x: 185, startPoint y: 128, endPoint x: 265, endPoint y: 130, distance: 80.1
click at [265, 130] on div "insuranceAdjusterEmail Prefill from Matter insuranceAdjusterEmail Delete Field" at bounding box center [223, 193] width 202 height 261
click at [511, 33] on button "Save" at bounding box center [520, 33] width 21 height 13
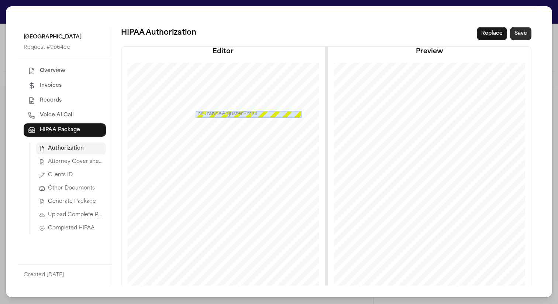
click at [521, 35] on button "Save" at bounding box center [520, 33] width 21 height 13
click at [77, 164] on span "Attorney Cover sheet" at bounding box center [75, 161] width 55 height 7
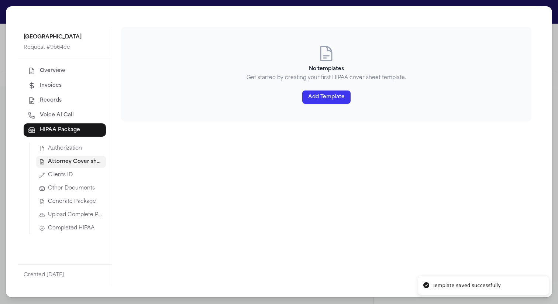
click at [325, 99] on button "Add Template" at bounding box center [326, 96] width 48 height 13
click at [334, 98] on button "Add Template" at bounding box center [326, 96] width 48 height 13
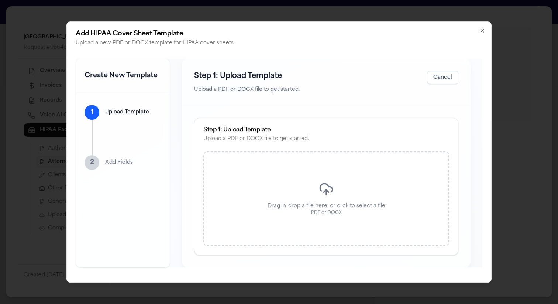
click at [356, 190] on div "Drag 'n' drop a file here, or click to select a file PDF or DOCX" at bounding box center [326, 198] width 246 height 94
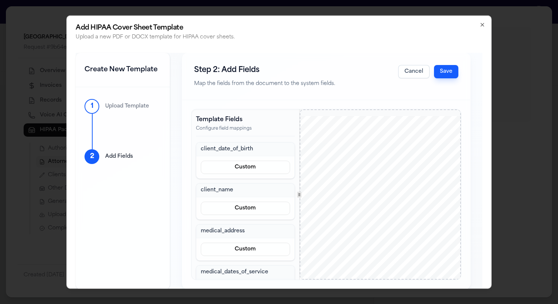
click at [442, 74] on button "Save" at bounding box center [446, 71] width 24 height 13
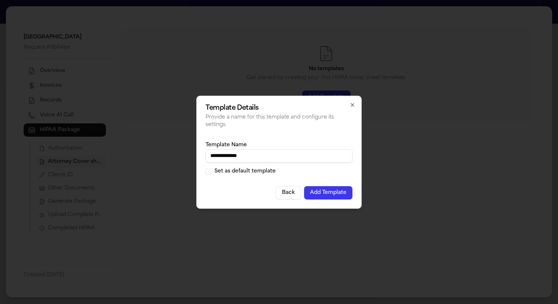
type input "**********"
click at [263, 171] on label "Set as default template" at bounding box center [244, 171] width 61 height 5
click at [211, 171] on button "Set as default template" at bounding box center [209, 171] width 6 height 6
click at [344, 196] on button "Add Template" at bounding box center [328, 192] width 48 height 13
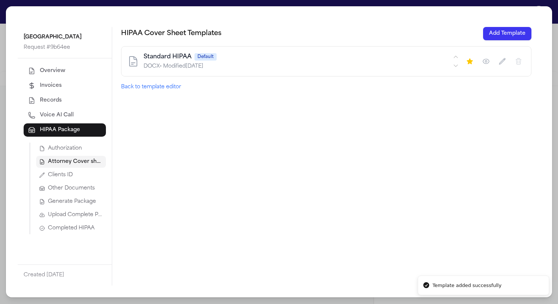
click at [357, 67] on div "DOCX • Modified [DATE]" at bounding box center [298, 66] width 308 height 7
click at [172, 89] on button "Back to template editor" at bounding box center [151, 86] width 60 height 7
click at [427, 56] on div "Standard HIPAA Default" at bounding box center [298, 56] width 308 height 9
click at [503, 30] on button "Add Template" at bounding box center [507, 33] width 48 height 13
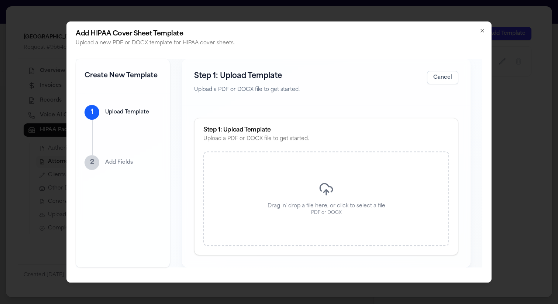
click at [481, 30] on icon "button" at bounding box center [482, 30] width 3 height 3
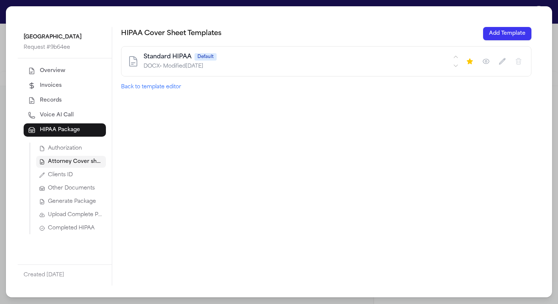
click at [166, 86] on button "Back to template editor" at bounding box center [151, 86] width 60 height 7
drag, startPoint x: 210, startPoint y: 90, endPoint x: 121, endPoint y: 86, distance: 88.7
click at [121, 86] on div "HIPAA Cover Sheet Templates Add Template Standard HIPAA Default DOCX • Modified…" at bounding box center [326, 59] width 410 height 64
copy button "Back to template editor"
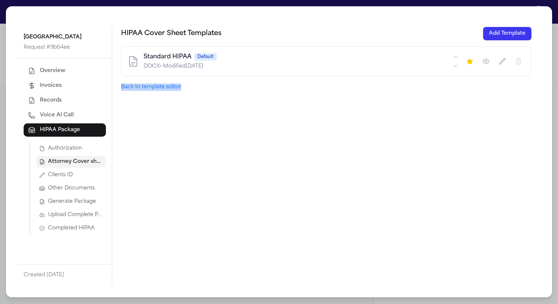
click at [79, 174] on button "Clients ID" at bounding box center [71, 175] width 70 height 12
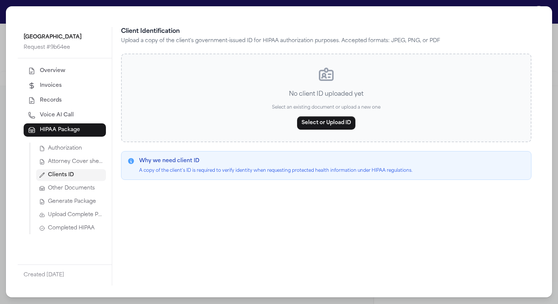
click at [84, 163] on span "Attorney Cover sheet" at bounding box center [75, 161] width 55 height 7
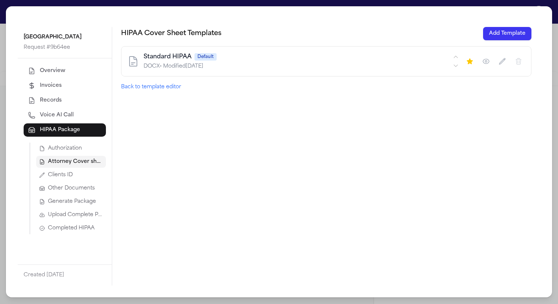
click at [225, 51] on div "Standard HIPAA Default DOCX • Modified 8/29/2025" at bounding box center [326, 61] width 410 height 30
click at [223, 63] on div "DOCX • Modified [DATE]" at bounding box center [298, 66] width 308 height 7
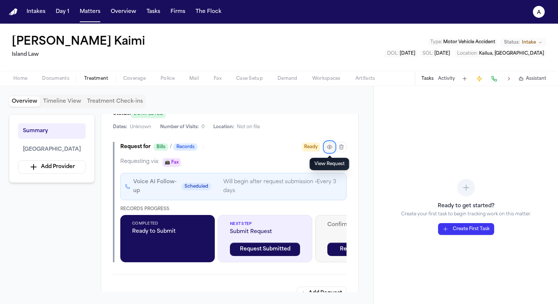
click at [332, 147] on icon "button" at bounding box center [330, 147] width 6 height 6
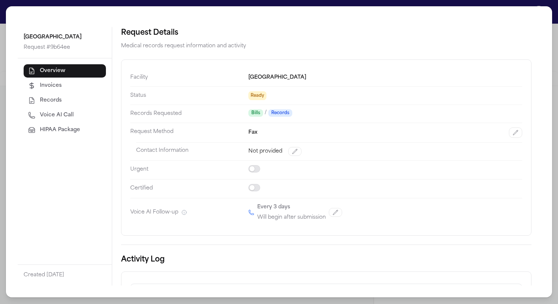
click at [82, 126] on button "HIPAA Package" at bounding box center [65, 129] width 82 height 13
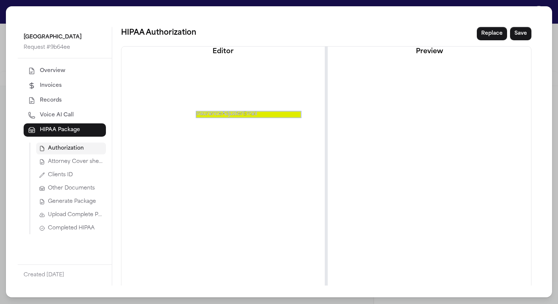
click at [77, 159] on span "Attorney Cover sheet" at bounding box center [75, 161] width 55 height 7
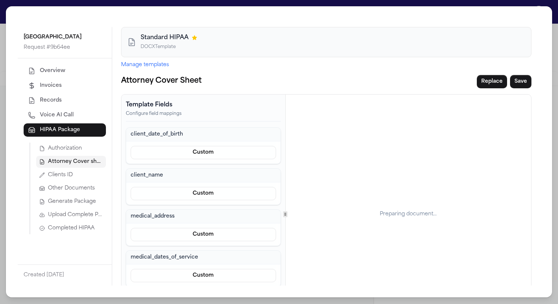
click at [156, 68] on button "Manage templates" at bounding box center [145, 64] width 48 height 7
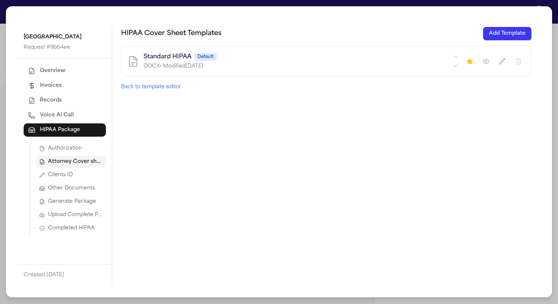
click at [160, 88] on button "Back to template editor" at bounding box center [151, 86] width 60 height 7
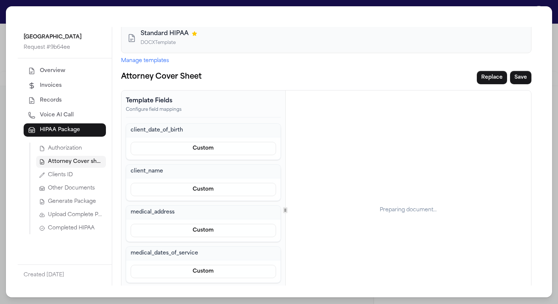
scroll to position [0, 0]
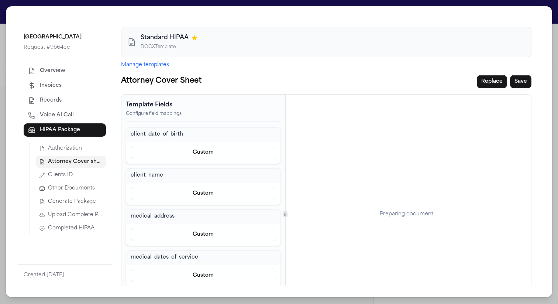
click at [152, 66] on button "Manage templates" at bounding box center [145, 64] width 48 height 7
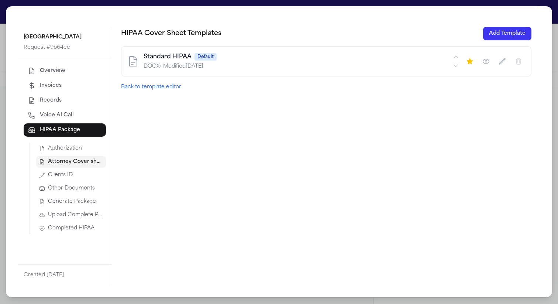
click at [173, 88] on button "Back to template editor" at bounding box center [151, 86] width 60 height 7
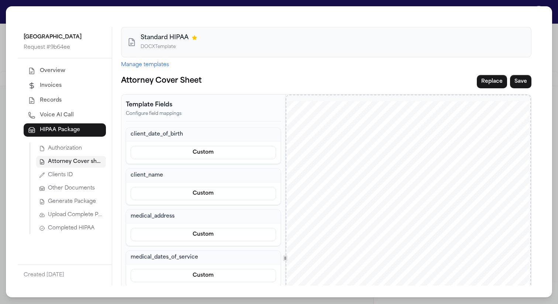
click at [74, 170] on button "Clients ID" at bounding box center [71, 175] width 70 height 12
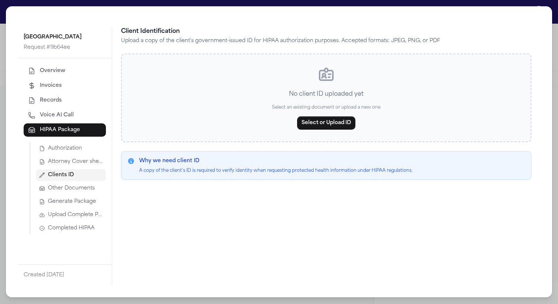
click at [90, 163] on span "Attorney Cover sheet" at bounding box center [75, 161] width 55 height 7
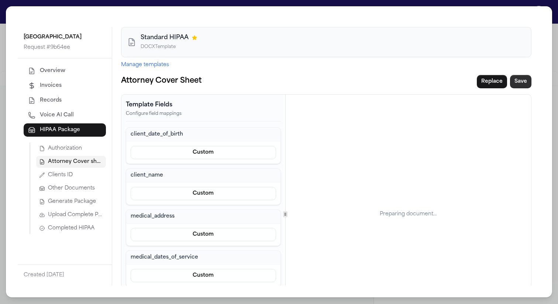
click at [510, 84] on button "Save" at bounding box center [520, 81] width 21 height 13
click at [89, 175] on button "Clients ID" at bounding box center [71, 175] width 70 height 12
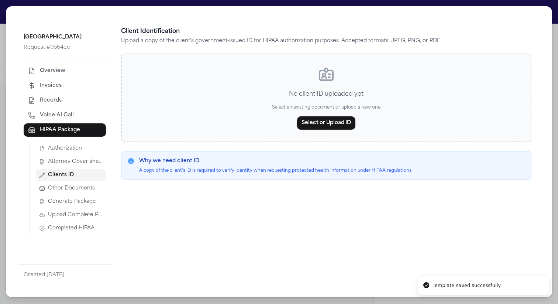
click at [89, 187] on span "Other Documents" at bounding box center [71, 188] width 47 height 7
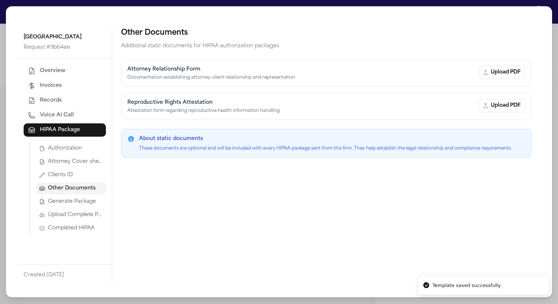
click at [87, 198] on span "Generate Package" at bounding box center [72, 201] width 48 height 7
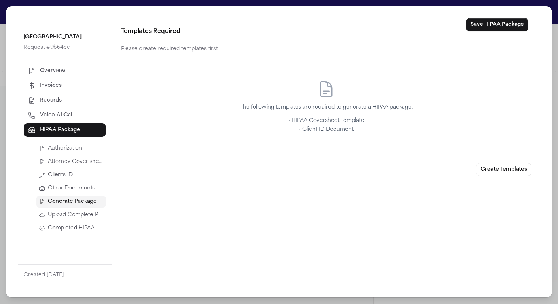
click at [83, 188] on span "Other Documents" at bounding box center [71, 188] width 47 height 7
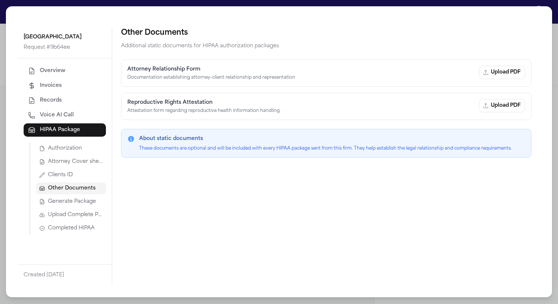
click at [79, 178] on button "Clients ID" at bounding box center [71, 175] width 70 height 12
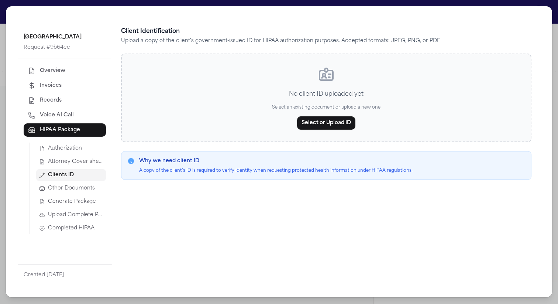
click at [80, 166] on button "Attorney Cover sheet" at bounding box center [71, 162] width 70 height 12
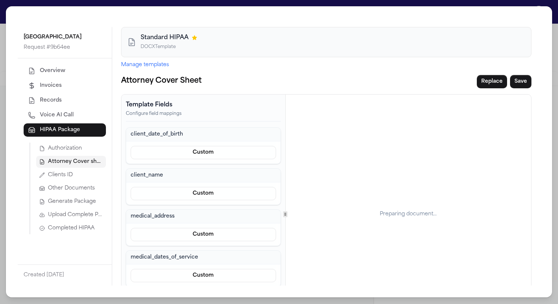
click at [85, 145] on button "Authorization" at bounding box center [71, 148] width 70 height 12
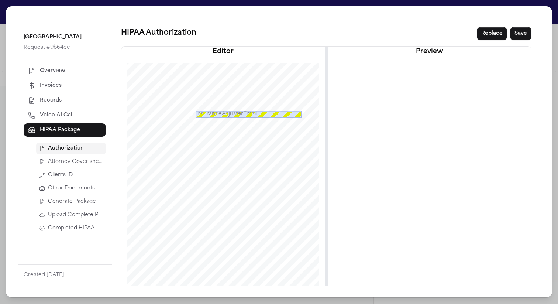
click at [84, 202] on span "Generate Package" at bounding box center [72, 201] width 48 height 7
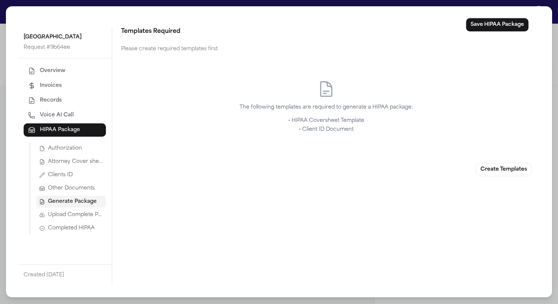
click at [74, 228] on span "Completed HIPAA" at bounding box center [71, 227] width 46 height 7
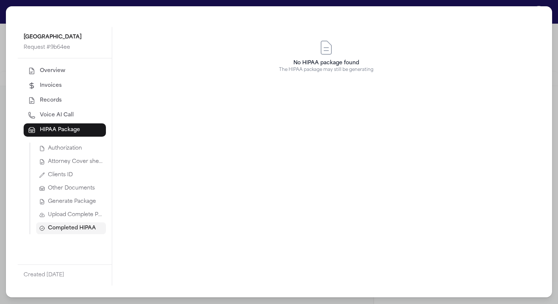
click at [76, 216] on span "Upload Complete Package" at bounding box center [75, 214] width 55 height 7
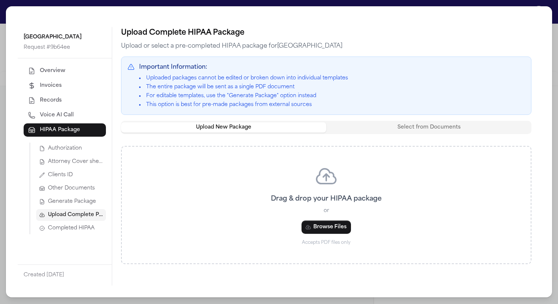
click at [82, 194] on div "Authorization Attorney Cover sheet Clients ID Other Documents Generate Package …" at bounding box center [68, 188] width 76 height 92
click at [81, 210] on button "Upload Complete Package" at bounding box center [71, 215] width 70 height 12
click at [80, 206] on button "Generate Package" at bounding box center [71, 202] width 70 height 12
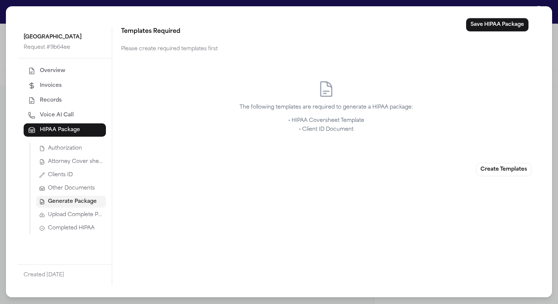
click at [77, 192] on span "Other Documents" at bounding box center [71, 188] width 47 height 7
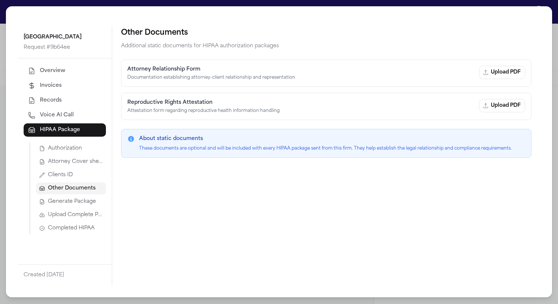
click at [77, 177] on button "Clients ID" at bounding box center [71, 175] width 70 height 12
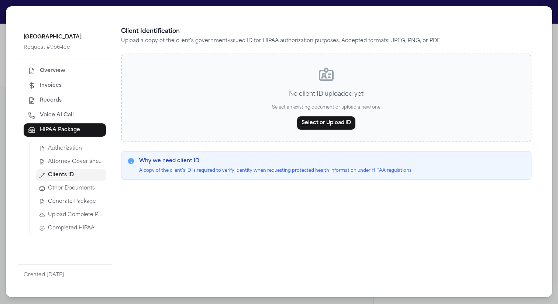
click at [80, 164] on span "Attorney Cover sheet" at bounding box center [75, 161] width 55 height 7
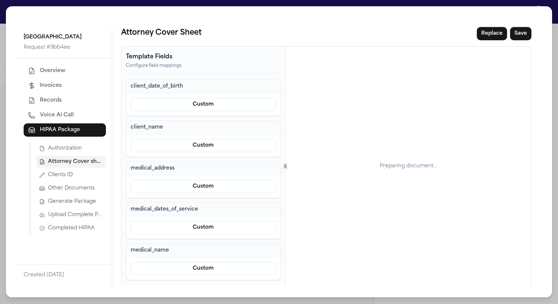
click at [81, 148] on span "Authorization" at bounding box center [65, 148] width 34 height 7
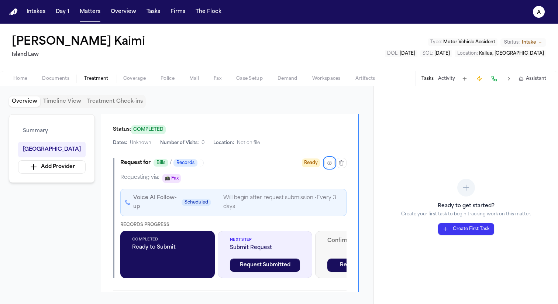
scroll to position [160, 0]
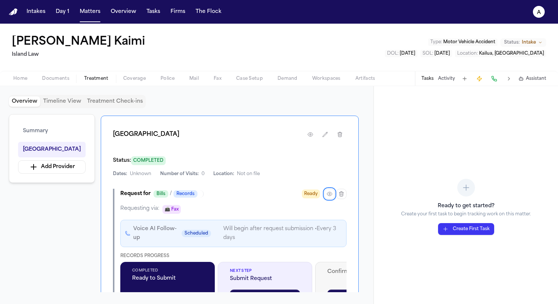
click at [332, 190] on button "button" at bounding box center [329, 194] width 10 height 10
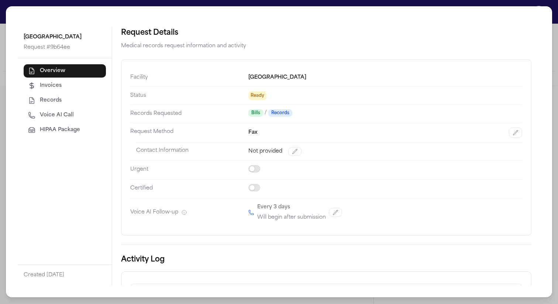
click at [48, 131] on span "HIPAA Package" at bounding box center [60, 129] width 40 height 7
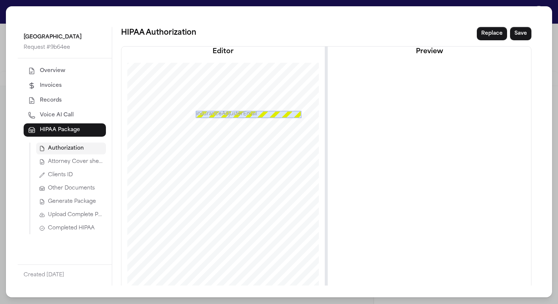
click at [63, 159] on span "Attorney Cover sheet" at bounding box center [75, 161] width 55 height 7
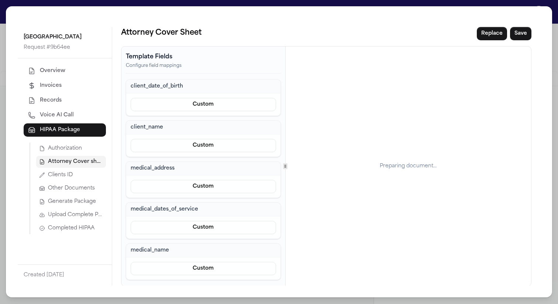
click at [72, 187] on span "Other Documents" at bounding box center [71, 188] width 47 height 7
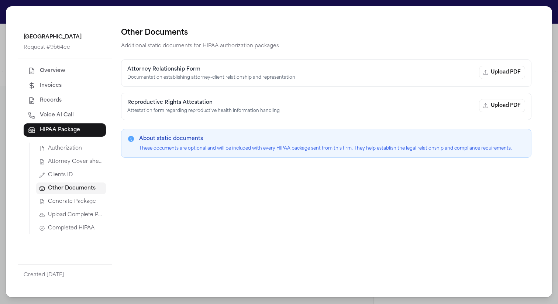
click at [76, 201] on span "Generate Package" at bounding box center [72, 201] width 48 height 7
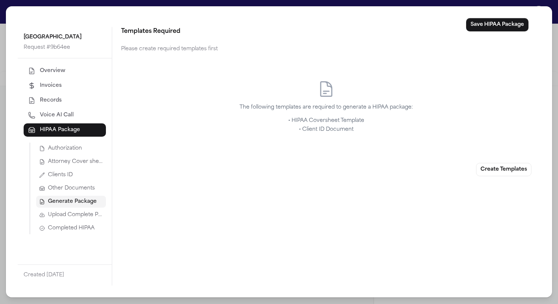
click at [86, 164] on span "Attorney Cover sheet" at bounding box center [75, 161] width 55 height 7
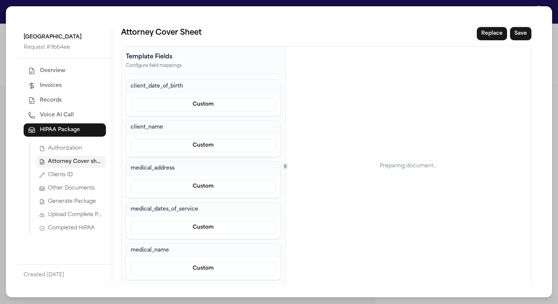
scroll to position [1, 0]
click at [510, 37] on button "Save" at bounding box center [520, 32] width 21 height 13
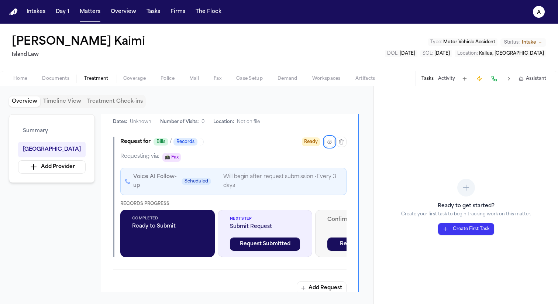
scroll to position [205, 0]
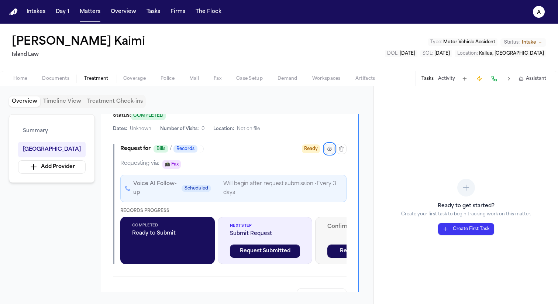
click at [325, 148] on button "button" at bounding box center [329, 149] width 10 height 10
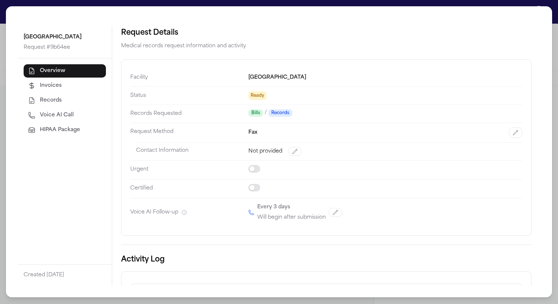
click at [75, 129] on span "HIPAA Package" at bounding box center [60, 129] width 40 height 7
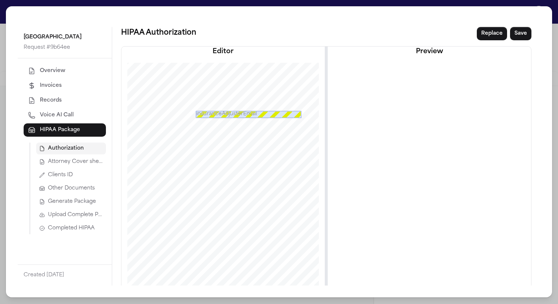
click at [77, 204] on span "Generate Package" at bounding box center [72, 201] width 48 height 7
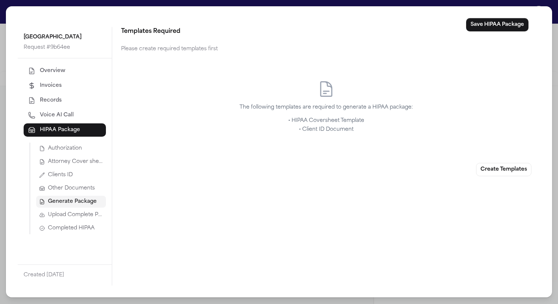
click at [520, 173] on button "Create Templates" at bounding box center [503, 169] width 55 height 13
click at [476, 163] on button "Create Templates" at bounding box center [503, 169] width 55 height 13
click at [80, 177] on button "Clients ID" at bounding box center [71, 175] width 70 height 12
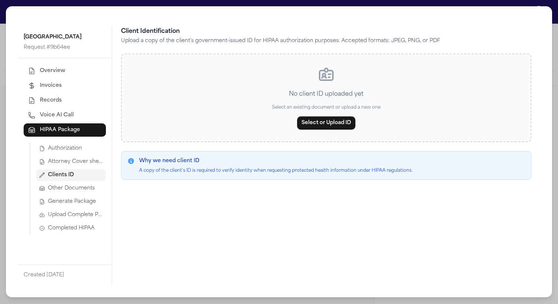
click at [328, 135] on div "No client ID uploaded yet Select an existing document or upload a new one Selec…" at bounding box center [326, 98] width 410 height 89
click at [329, 127] on button "Select or Upload ID" at bounding box center [326, 122] width 58 height 13
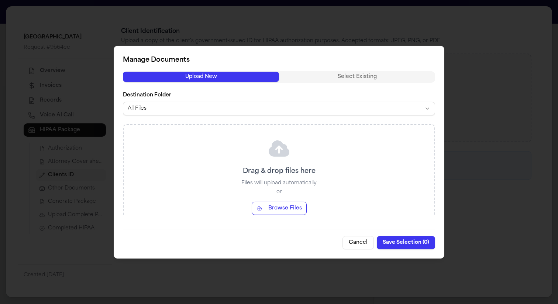
click at [292, 206] on button "Browse Files" at bounding box center [279, 207] width 55 height 13
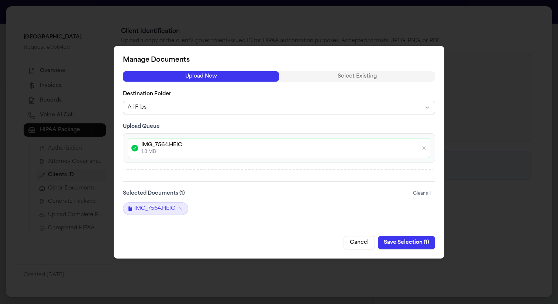
click at [397, 239] on button "Save Selection ( 1 )" at bounding box center [406, 242] width 57 height 13
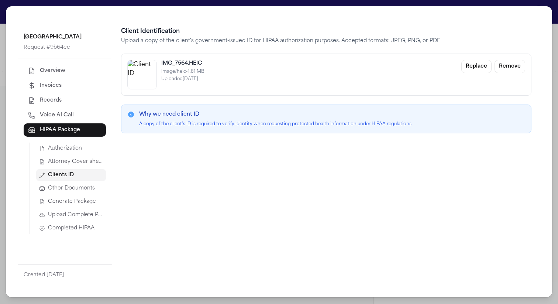
click at [83, 167] on button "Attorney Cover sheet" at bounding box center [71, 162] width 70 height 12
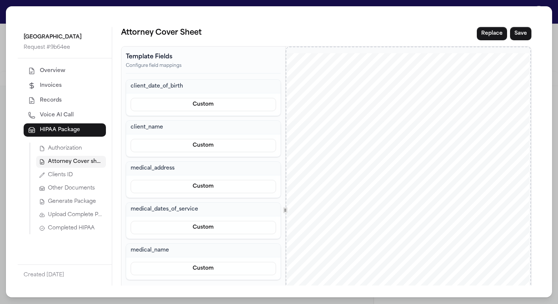
click at [86, 204] on span "Generate Package" at bounding box center [72, 201] width 48 height 7
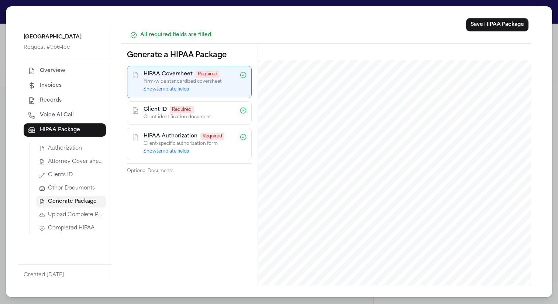
scroll to position [28, 0]
click at [85, 210] on button "Upload Complete Package" at bounding box center [71, 215] width 70 height 12
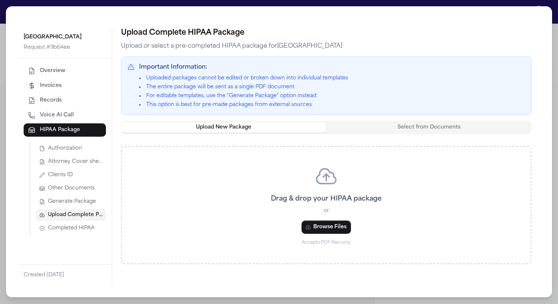
click at [80, 200] on span "Generate Package" at bounding box center [72, 201] width 48 height 7
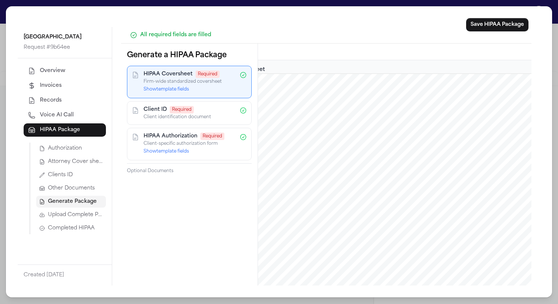
click at [10, 4] on div "Stanford Hospital Request # 9b64ee Overview Invoices Records Voice AI Call HIPA…" at bounding box center [279, 152] width 558 height 304
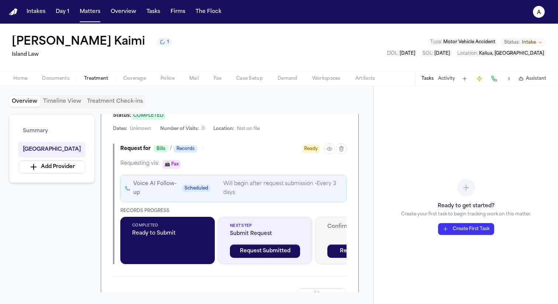
click at [10, 4] on div "Stanford Hospital Request # 9b64ee Overview Invoices Records Voice AI Call HIPA…" at bounding box center [279, 152] width 558 height 304
click at [95, 13] on button "Matters" at bounding box center [90, 11] width 27 height 13
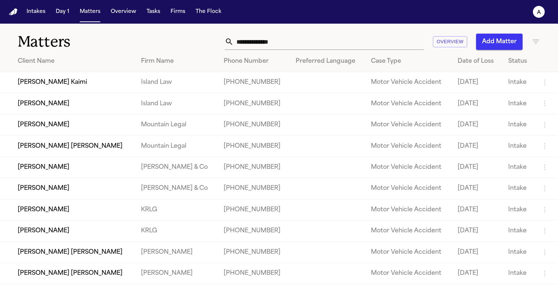
click at [100, 82] on td "[PERSON_NAME] Kaimi" at bounding box center [67, 82] width 135 height 21
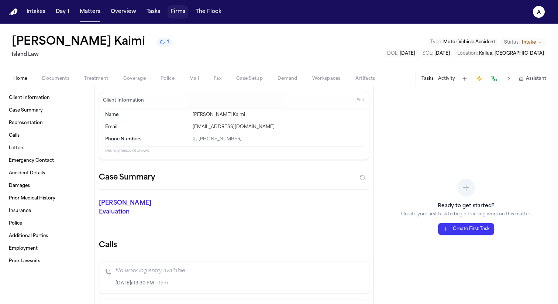
click at [173, 12] on button "Firms" at bounding box center [178, 11] width 21 height 13
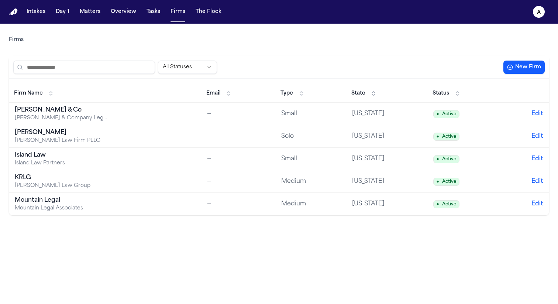
click at [527, 69] on button "New Firm" at bounding box center [523, 67] width 41 height 13
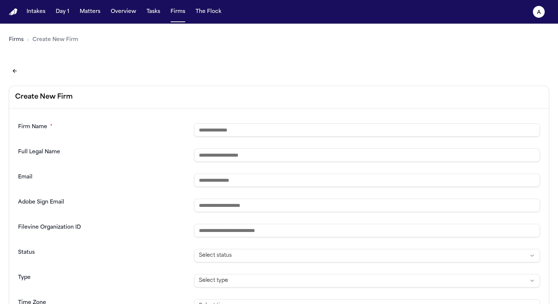
scroll to position [0, 0]
click at [12, 69] on button "Back to firms list" at bounding box center [15, 71] width 12 height 12
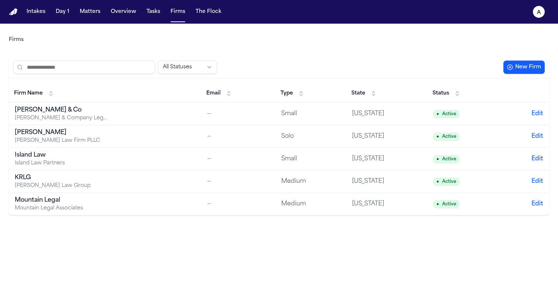
click at [49, 111] on div "[PERSON_NAME] & Co" at bounding box center [61, 110] width 92 height 9
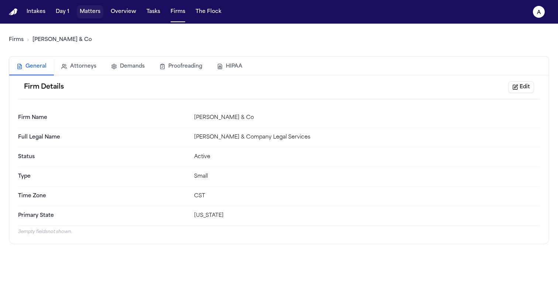
click at [93, 10] on button "Matters" at bounding box center [90, 11] width 27 height 13
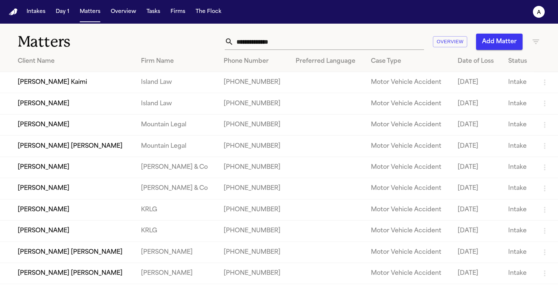
click at [93, 78] on td "[PERSON_NAME] Kaimi" at bounding box center [67, 82] width 135 height 21
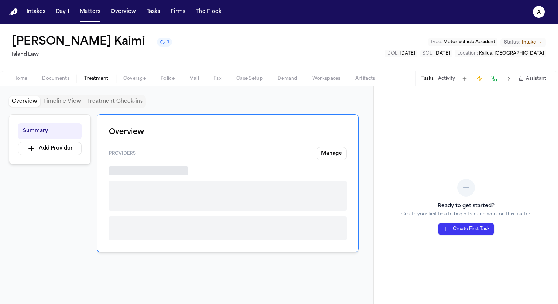
click at [110, 78] on button "Treatment" at bounding box center [96, 78] width 39 height 9
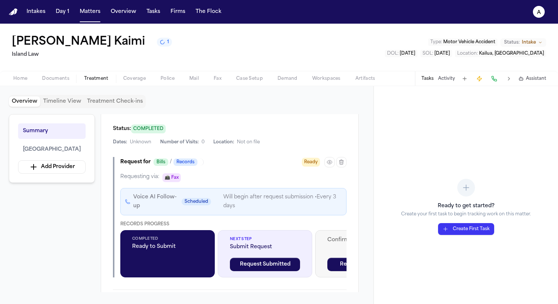
scroll to position [194, 0]
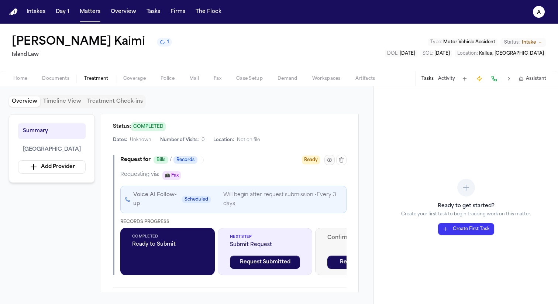
click at [331, 163] on icon "button" at bounding box center [330, 160] width 6 height 6
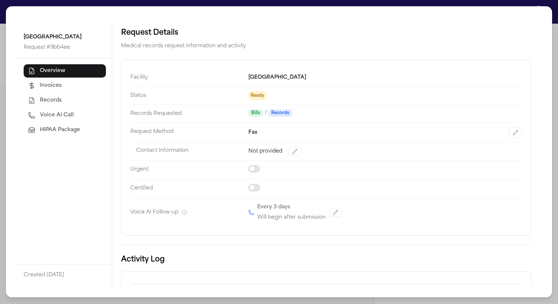
click at [82, 135] on button "HIPAA Package" at bounding box center [65, 129] width 82 height 13
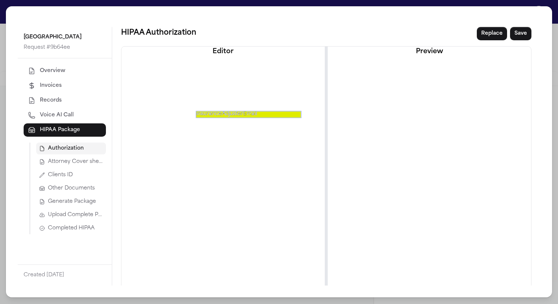
click at [84, 164] on span "Attorney Cover sheet" at bounding box center [75, 161] width 55 height 7
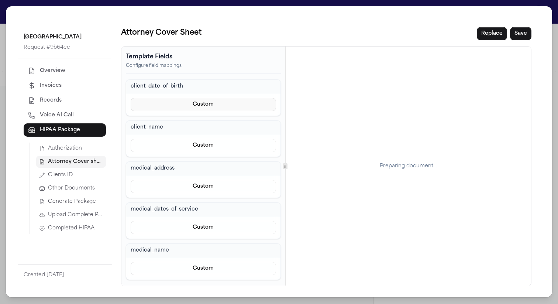
click at [169, 106] on button "Custom" at bounding box center [203, 104] width 145 height 13
click at [187, 131] on button "Custom" at bounding box center [203, 135] width 68 height 13
click at [190, 108] on button "Custom" at bounding box center [203, 104] width 145 height 13
click at [190, 120] on button "Prefill from Matter" at bounding box center [203, 122] width 68 height 13
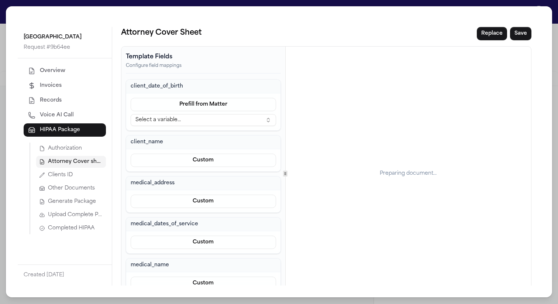
click at [190, 119] on button "Select a variable..." at bounding box center [203, 120] width 145 height 12
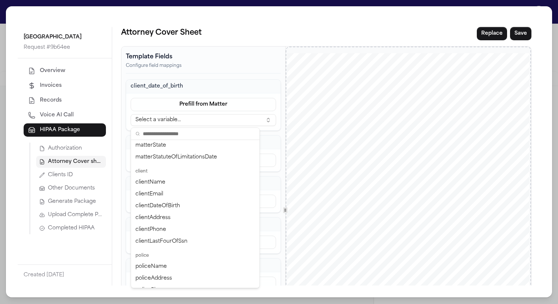
scroll to position [114, 0]
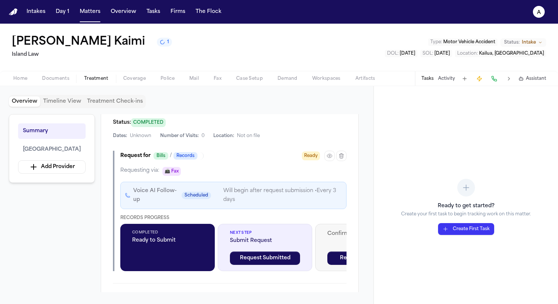
scroll to position [204, 0]
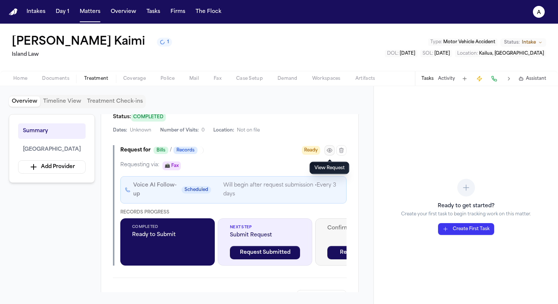
click at [329, 151] on icon "button" at bounding box center [330, 150] width 6 height 6
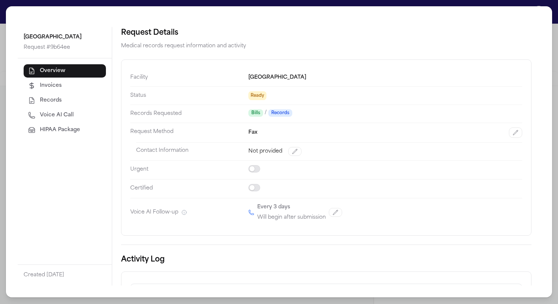
click at [61, 130] on span "HIPAA Package" at bounding box center [60, 129] width 40 height 7
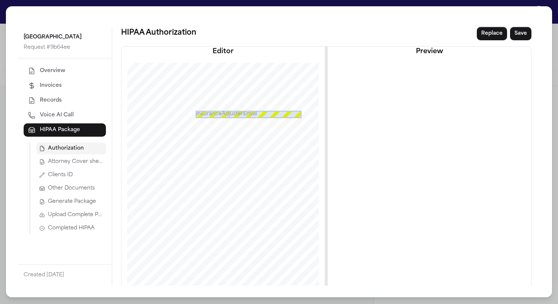
click at [81, 166] on button "Attorney Cover sheet" at bounding box center [71, 162] width 70 height 12
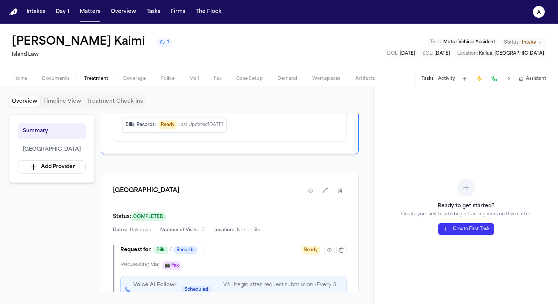
scroll to position [112, 0]
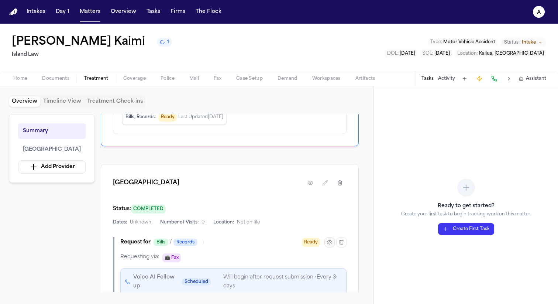
click at [332, 245] on button "button" at bounding box center [329, 242] width 10 height 10
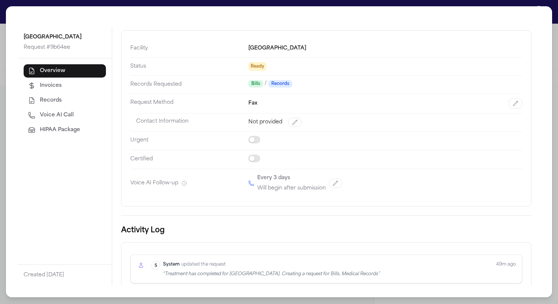
scroll to position [63, 0]
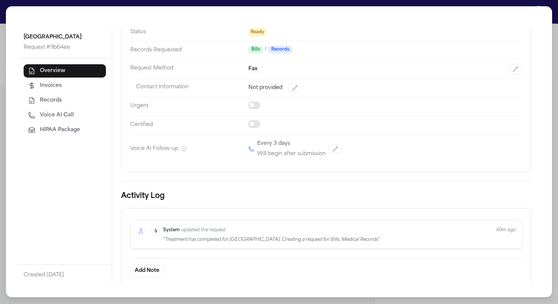
click at [85, 128] on button "HIPAA Package" at bounding box center [65, 129] width 82 height 13
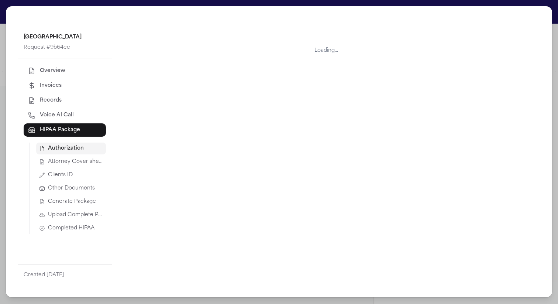
scroll to position [0, 0]
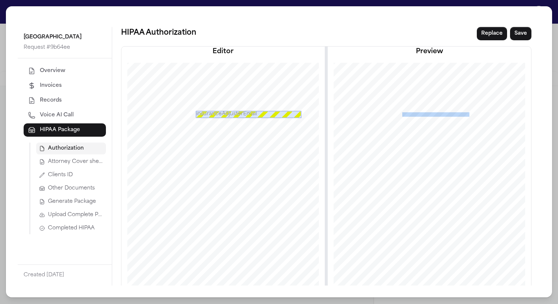
drag, startPoint x: 398, startPoint y: 114, endPoint x: 443, endPoint y: 114, distance: 45.4
click at [443, 114] on div "sjohnson@safeauto.com" at bounding box center [429, 194] width 202 height 262
copy div "sjohnson@safeauto.com"
click at [494, 4] on div "Stanford Hospital Request # 9b64ee Overview Invoices Records Voice AI Call HIPA…" at bounding box center [279, 152] width 558 height 304
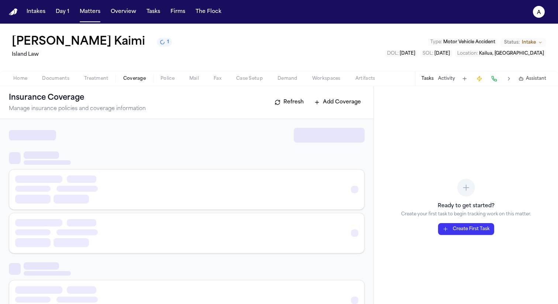
click at [142, 82] on button "Coverage" at bounding box center [134, 78] width 37 height 9
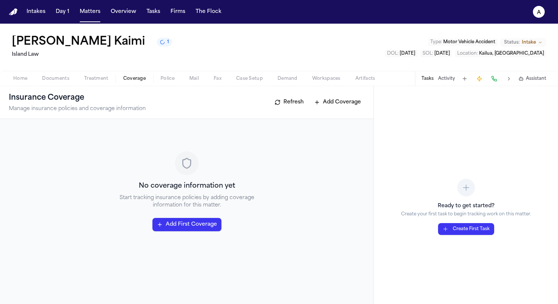
click at [105, 78] on span "Treatment" at bounding box center [96, 79] width 24 height 6
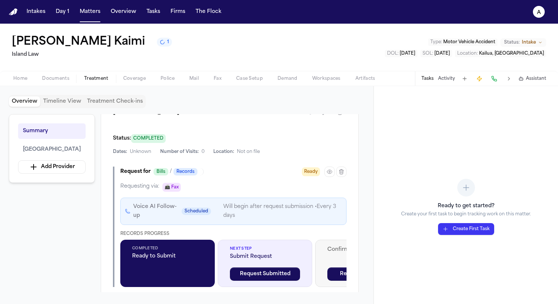
scroll to position [174, 0]
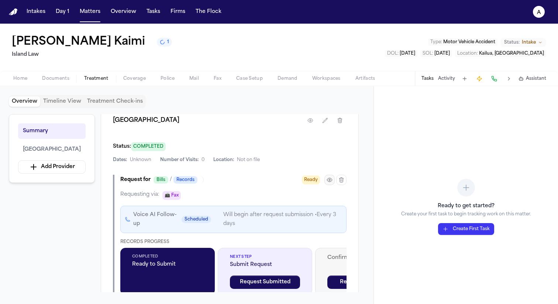
click at [324, 179] on button "button" at bounding box center [329, 180] width 10 height 10
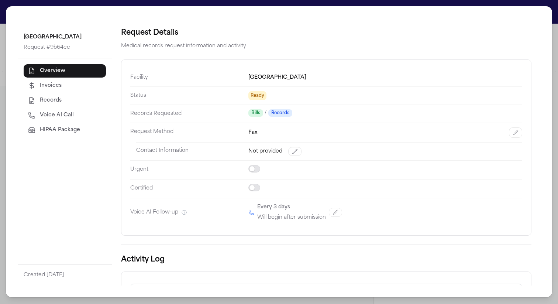
click at [71, 131] on span "HIPAA Package" at bounding box center [60, 129] width 40 height 7
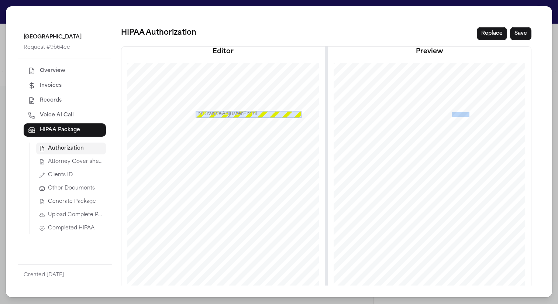
drag, startPoint x: 398, startPoint y: 114, endPoint x: 441, endPoint y: 112, distance: 42.9
click at [441, 112] on span "sjohnson@safeauto.com" at bounding box center [435, 114] width 67 height 4
drag, startPoint x: 441, startPoint y: 112, endPoint x: 399, endPoint y: 113, distance: 42.1
click at [402, 113] on span "sjohnson@safeauto.com" at bounding box center [435, 114] width 67 height 4
copy span "sjohnson@safeauto.com"
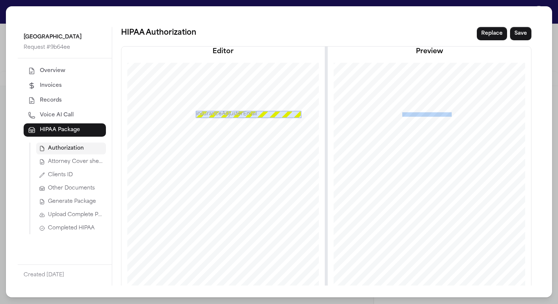
click at [69, 162] on span "Attorney Cover sheet" at bounding box center [75, 161] width 55 height 7
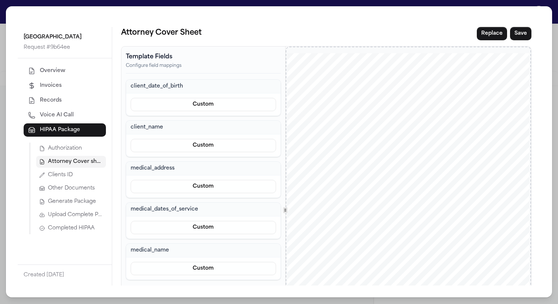
click at [493, 222] on div "[DOMAIN_NAME] Offices [GEOGRAPHIC_DATA] [GEOGRAPHIC_DATA] [DATE] SENT FIRST CLA…" at bounding box center [408, 209] width 242 height 313
click at [75, 211] on span "Upload Complete Package" at bounding box center [75, 214] width 55 height 7
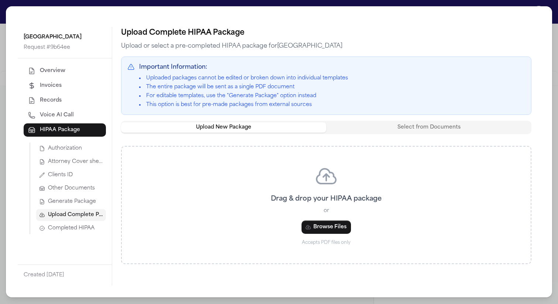
click at [75, 202] on span "Generate Package" at bounding box center [72, 201] width 48 height 7
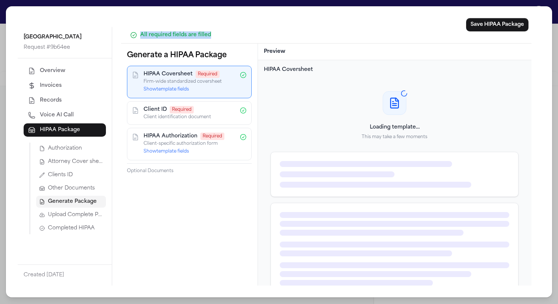
drag, startPoint x: 212, startPoint y: 33, endPoint x: 127, endPoint y: 34, distance: 84.9
click at [127, 34] on div "All required fields are filled" at bounding box center [326, 35] width 410 height 17
copy span "All required fields are filled"
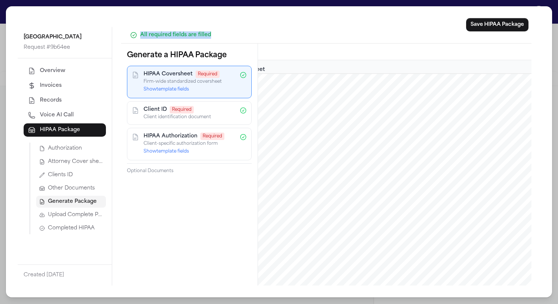
click at [114, 2] on div "Stanford Hospital Request # 9b64ee Overview Invoices Records Voice AI Call HIPA…" at bounding box center [279, 152] width 558 height 304
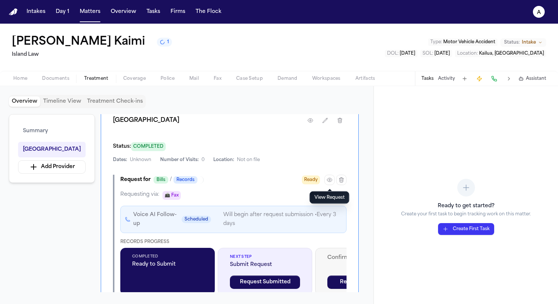
click at [27, 76] on span "Home" at bounding box center [20, 79] width 14 height 6
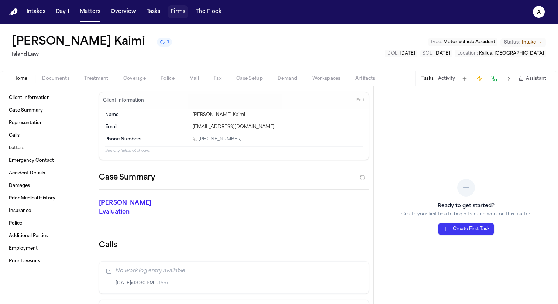
click at [178, 8] on button "Firms" at bounding box center [178, 11] width 21 height 13
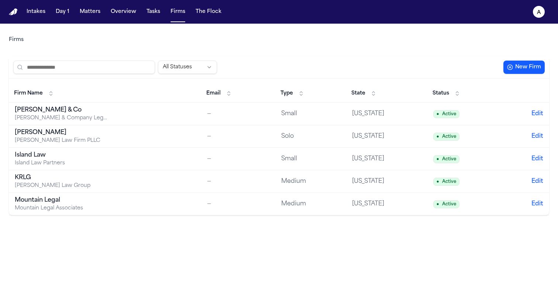
click at [72, 159] on div "Island Law Partners" at bounding box center [61, 162] width 92 height 7
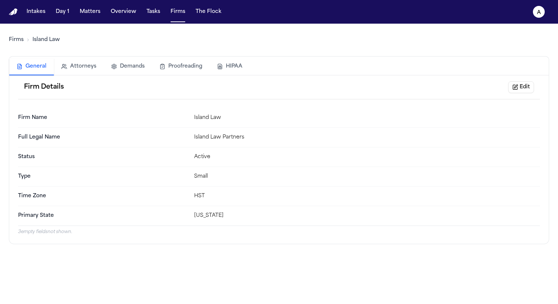
click at [228, 65] on button "HIPAA" at bounding box center [230, 66] width 40 height 16
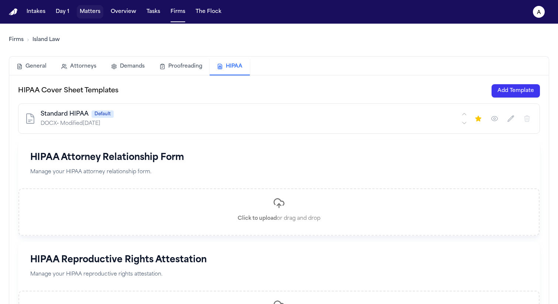
click at [83, 12] on button "Matters" at bounding box center [90, 11] width 27 height 13
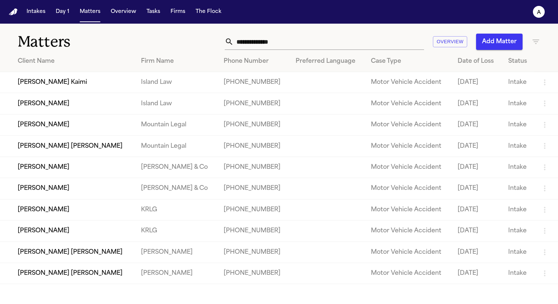
click at [80, 82] on td "[PERSON_NAME] Kaimi" at bounding box center [67, 82] width 135 height 21
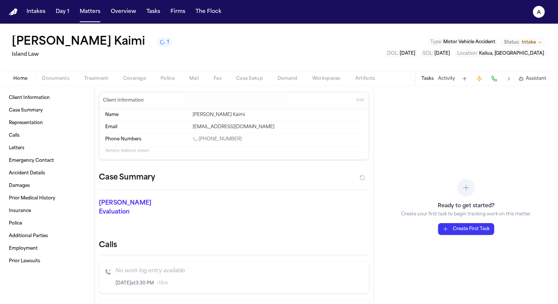
click at [132, 78] on span "Coverage" at bounding box center [134, 79] width 23 height 6
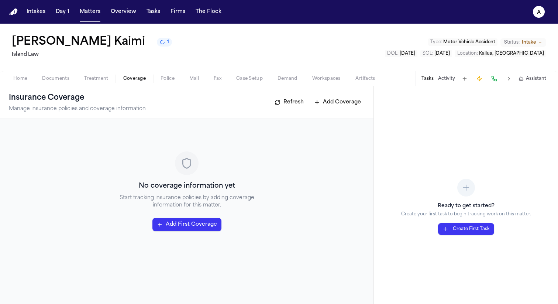
click at [103, 81] on span "Treatment" at bounding box center [96, 79] width 24 height 6
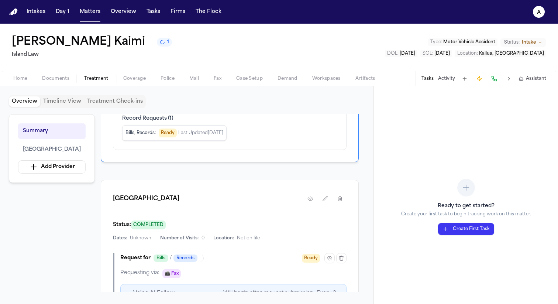
scroll to position [159, 0]
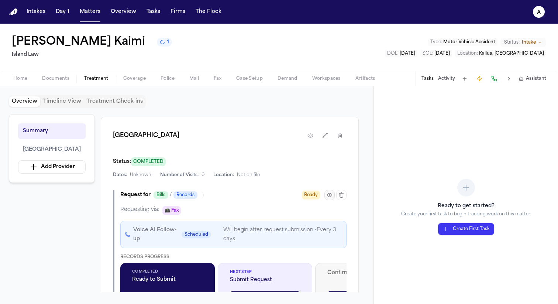
click at [325, 196] on button "button" at bounding box center [329, 195] width 10 height 10
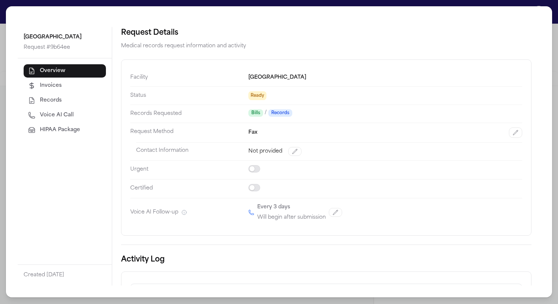
click at [33, 124] on button "HIPAA Package" at bounding box center [65, 129] width 82 height 13
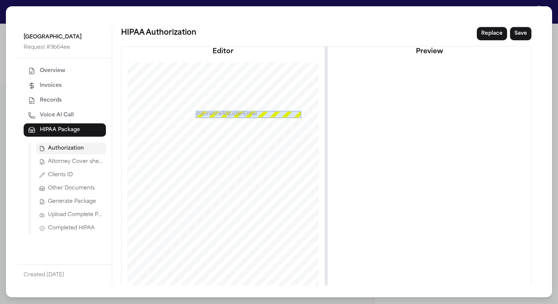
click at [71, 203] on span "Generate Package" at bounding box center [72, 201] width 48 height 7
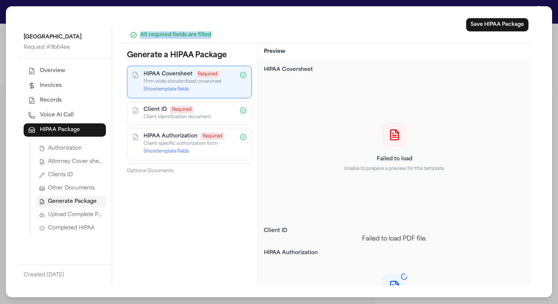
drag, startPoint x: 214, startPoint y: 36, endPoint x: 141, endPoint y: 36, distance: 73.1
click at [141, 36] on div "All required fields are filled" at bounding box center [326, 34] width 393 height 7
copy span "All required fields are filled"
click at [182, 90] on button "Show template fields" at bounding box center [166, 89] width 45 height 6
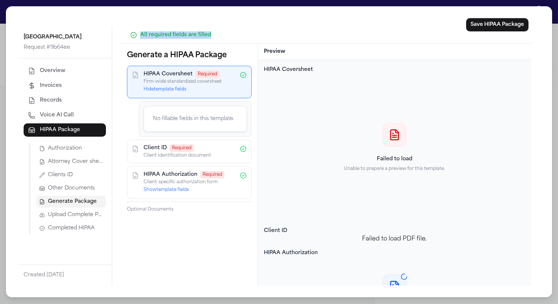
click at [180, 191] on button "Show template fields" at bounding box center [166, 190] width 45 height 6
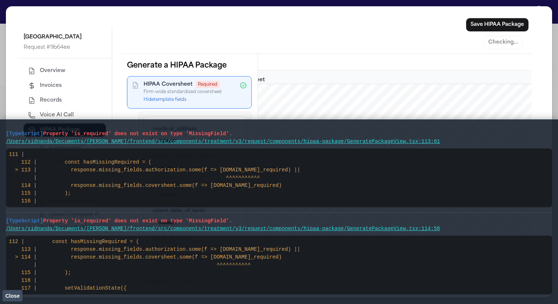
drag, startPoint x: 424, startPoint y: 144, endPoint x: 0, endPoint y: 131, distance: 423.9
click at [0, 131] on main "[TypeScript] Property 'is_required' does not exist on type 'MissingField'. /Use…" at bounding box center [279, 211] width 558 height 185
drag, startPoint x: 441, startPoint y: 144, endPoint x: 6, endPoint y: 128, distance: 435.8
click at [6, 213] on li "[TypeScript] Property 'is_required' does not exist on type 'MissingField'. /Use…" at bounding box center [279, 256] width 546 height 87
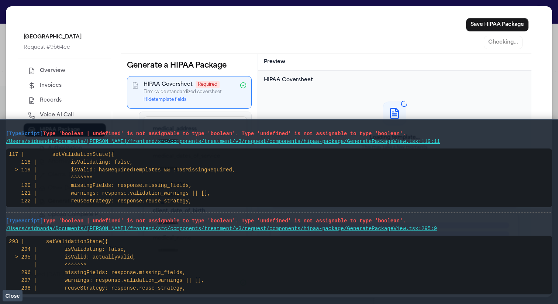
drag, startPoint x: 7, startPoint y: 133, endPoint x: 420, endPoint y: 143, distance: 413.4
click at [420, 213] on li "[TypeScript] Type 'boolean | undefined' is not assignable to type 'boolean'. Ty…" at bounding box center [279, 256] width 546 height 87
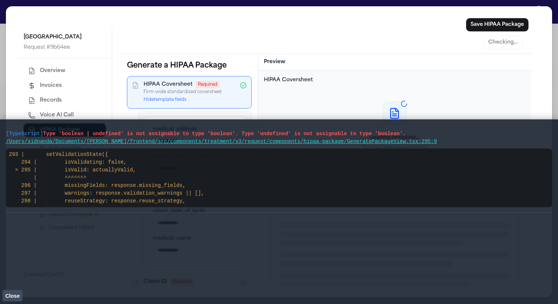
drag, startPoint x: 426, startPoint y: 143, endPoint x: 0, endPoint y: 130, distance: 426.1
click at [0, 130] on main "[TypeScript] Type 'boolean | undefined' is not assignable to type 'boolean'. Ty…" at bounding box center [279, 211] width 558 height 185
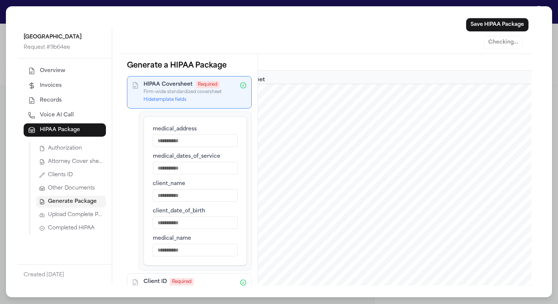
drag, startPoint x: 366, startPoint y: 223, endPoint x: 366, endPoint y: 142, distance: 80.8
click at [73, 164] on span "Attorney Cover sheet" at bounding box center [75, 161] width 55 height 7
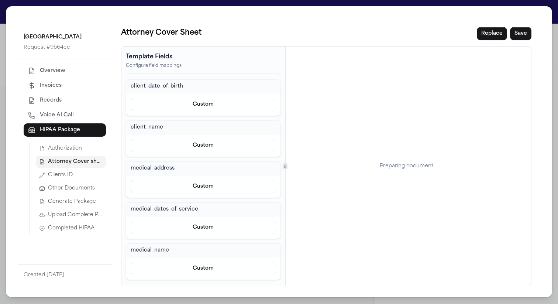
click at [393, 9] on div "Stanford Hospital Request # 9b64ee Overview Invoices Records Voice AI Call HIPA…" at bounding box center [279, 151] width 546 height 291
click at [393, 6] on div "Stanford Hospital Request # 9b64ee Overview Invoices Records Voice AI Call HIPA…" at bounding box center [279, 151] width 546 height 291
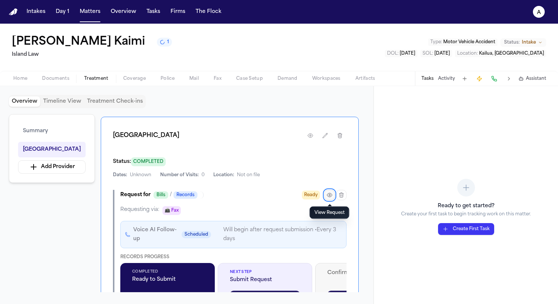
click at [329, 198] on icon "button" at bounding box center [330, 195] width 6 height 6
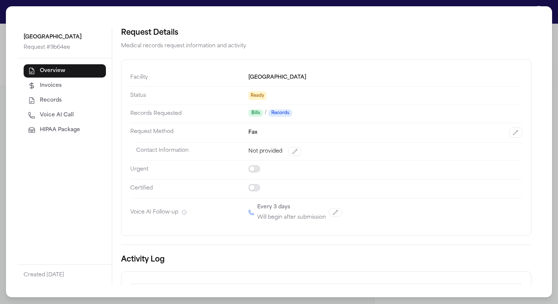
click at [74, 130] on span "HIPAA Package" at bounding box center [60, 129] width 40 height 7
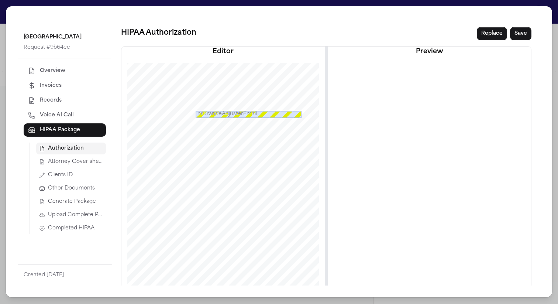
click at [88, 161] on span "Attorney Cover sheet" at bounding box center [75, 161] width 55 height 7
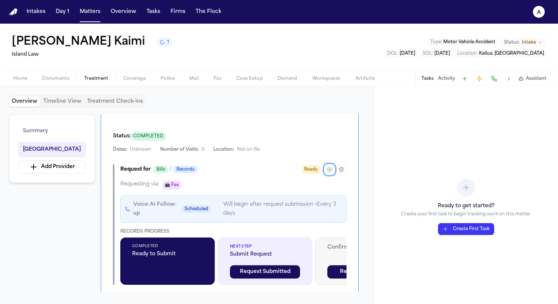
scroll to position [187, 0]
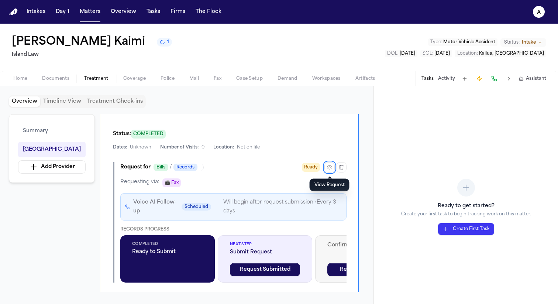
click at [403, 223] on div "Ready to get started? Create your first task to begin tracking work on this mat…" at bounding box center [466, 218] width 130 height 32
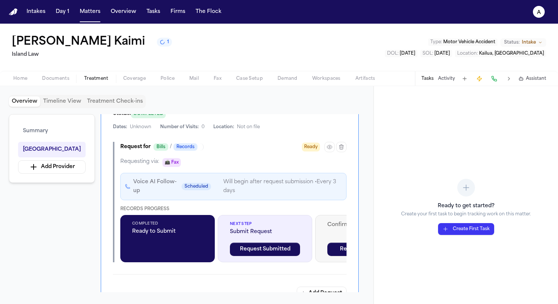
scroll to position [217, 0]
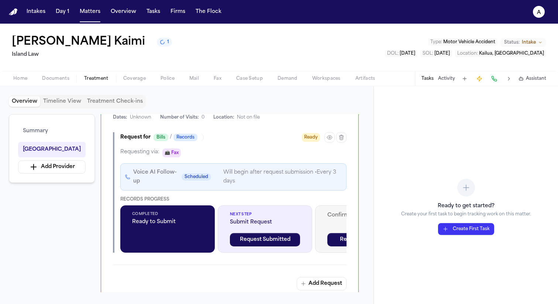
click at [508, 80] on button at bounding box center [509, 78] width 10 height 10
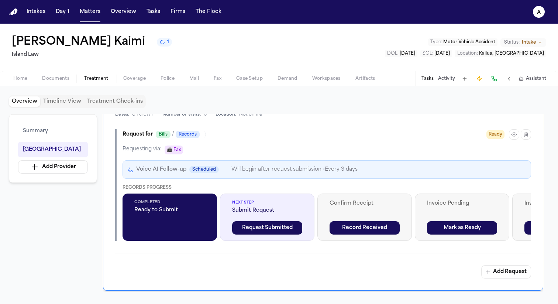
scroll to position [212, 0]
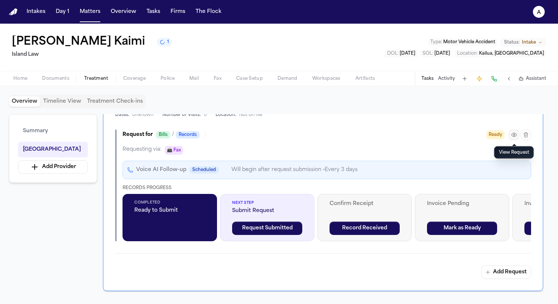
click at [511, 132] on icon "button" at bounding box center [514, 135] width 6 height 6
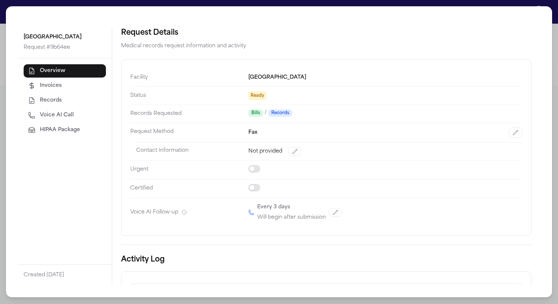
click at [337, 210] on icon "button" at bounding box center [335, 212] width 5 height 5
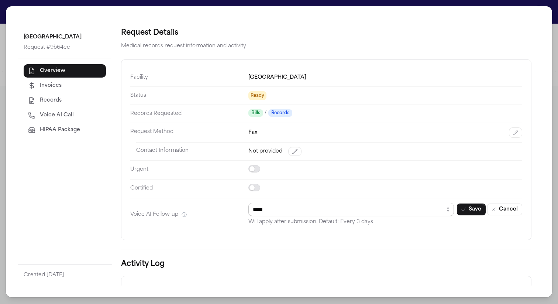
click at [338, 207] on select "**********" at bounding box center [351, 209] width 206 height 13
select select "*"
click at [248, 203] on select "**********" at bounding box center [351, 209] width 206 height 13
click at [461, 206] on icon "button" at bounding box center [464, 209] width 6 height 6
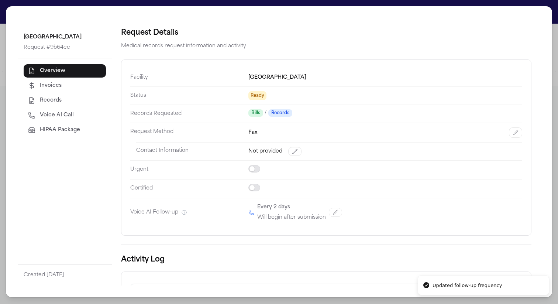
click at [64, 114] on span "Voice AI Call" at bounding box center [57, 114] width 34 height 7
select select "***"
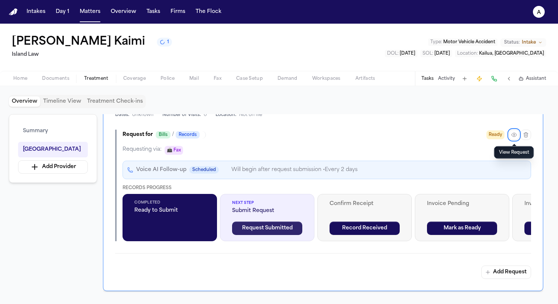
click at [290, 230] on button "Request Submitted" at bounding box center [267, 227] width 70 height 13
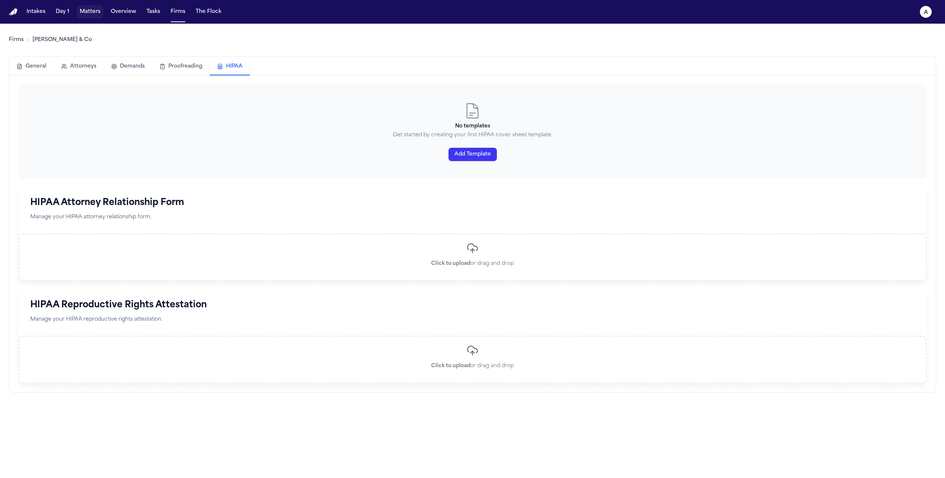
click at [91, 10] on button "Matters" at bounding box center [90, 11] width 27 height 13
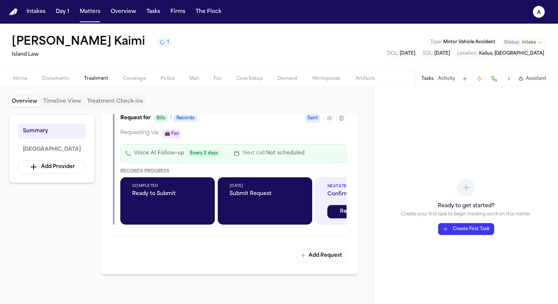
scroll to position [228, 0]
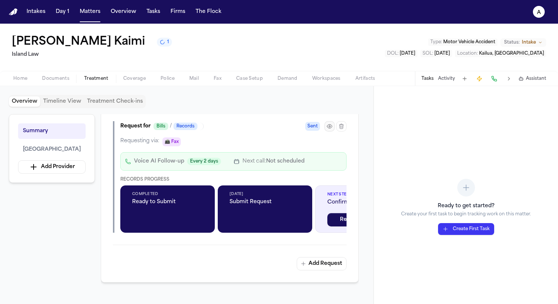
click at [332, 128] on button "button" at bounding box center [329, 126] width 10 height 10
click at [333, 122] on div at bounding box center [335, 126] width 22 height 10
click at [330, 127] on icon "button" at bounding box center [330, 126] width 6 height 6
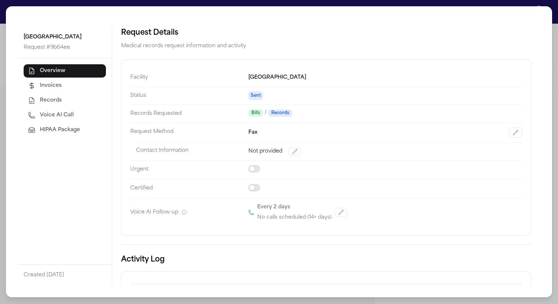
click at [74, 115] on button "Voice AI Call" at bounding box center [65, 114] width 82 height 13
select select "***"
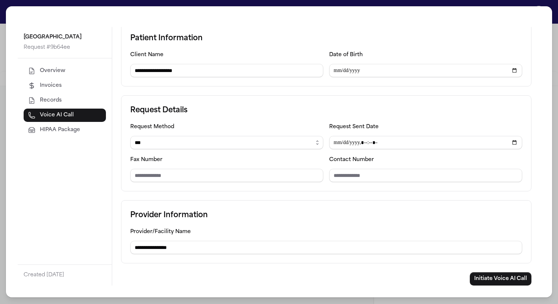
scroll to position [0, 0]
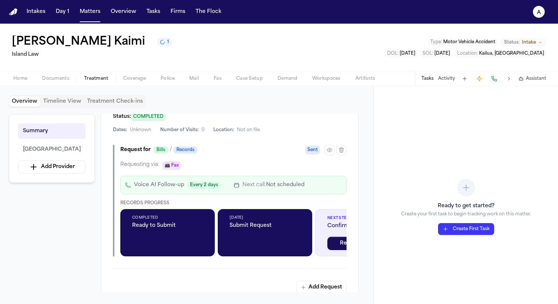
scroll to position [205, 0]
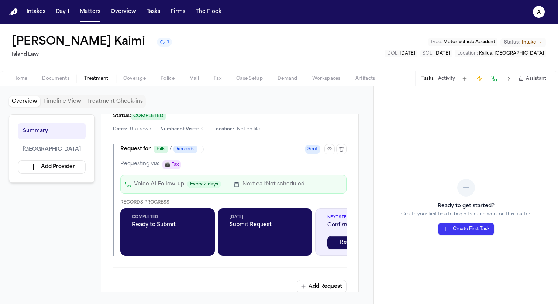
click at [442, 80] on button "Activity" at bounding box center [446, 79] width 17 height 6
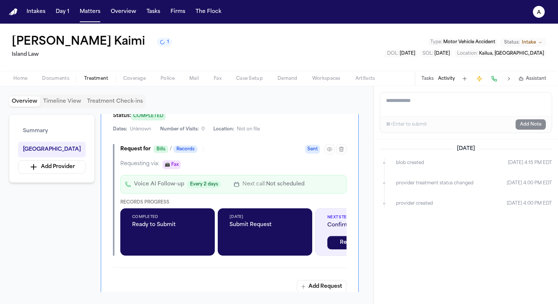
click at [402, 101] on textarea "Add a note to this matter" at bounding box center [466, 104] width 172 height 24
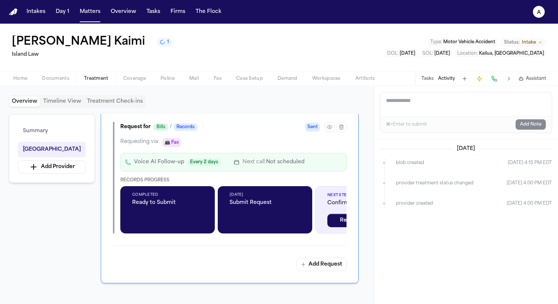
scroll to position [219, 0]
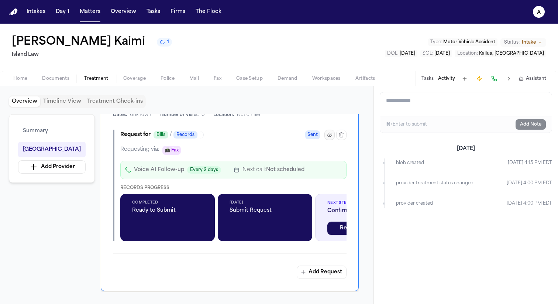
click at [330, 137] on icon "button" at bounding box center [330, 135] width 6 height 6
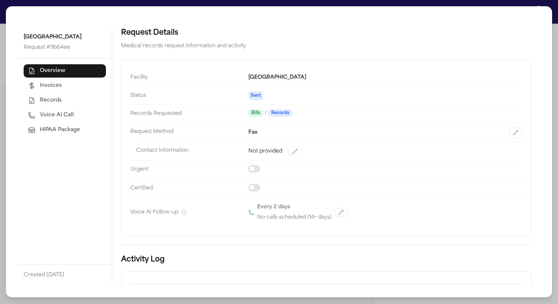
click at [70, 127] on span "HIPAA Package" at bounding box center [60, 129] width 40 height 7
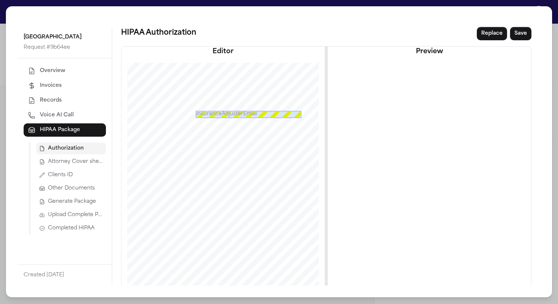
click at [71, 165] on span "Attorney Cover sheet" at bounding box center [75, 161] width 55 height 7
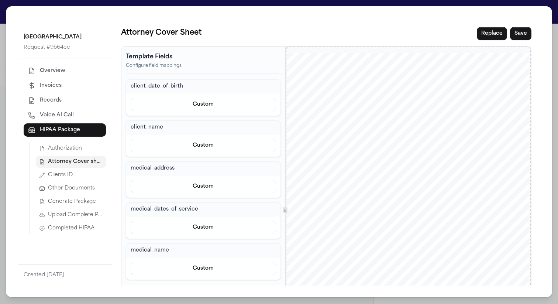
drag, startPoint x: 396, startPoint y: 152, endPoint x: 444, endPoint y: 151, distance: 47.2
click at [444, 151] on div "[DOMAIN_NAME] Offices [GEOGRAPHIC_DATA] [GEOGRAPHIC_DATA] [DATE] SENT FIRST CLA…" at bounding box center [408, 209] width 242 height 313
click at [88, 204] on span "Generate Package" at bounding box center [72, 201] width 48 height 7
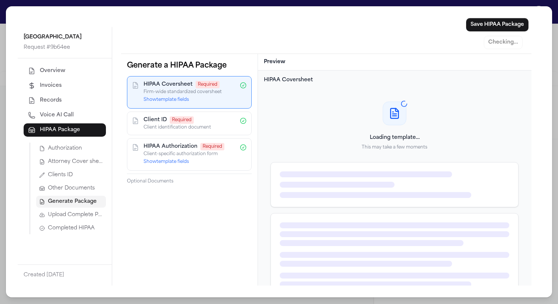
click at [172, 100] on button "Show template fields" at bounding box center [166, 100] width 45 height 6
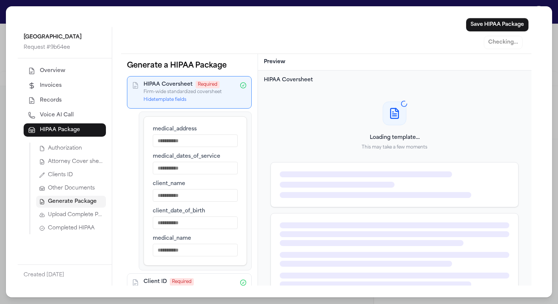
click at [77, 160] on span "Attorney Cover sheet" at bounding box center [75, 161] width 55 height 7
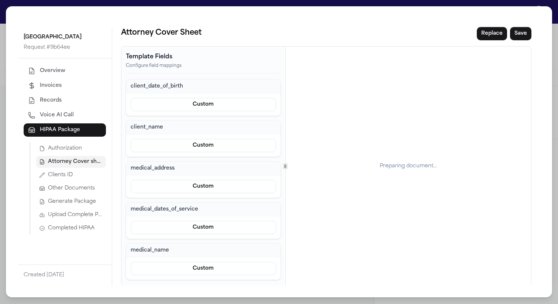
click at [81, 201] on span "Generate Package" at bounding box center [72, 201] width 48 height 7
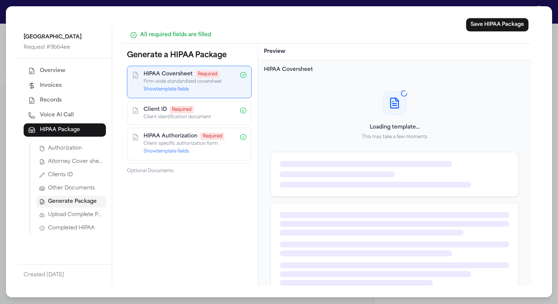
click at [86, 160] on span "Attorney Cover sheet" at bounding box center [75, 161] width 55 height 7
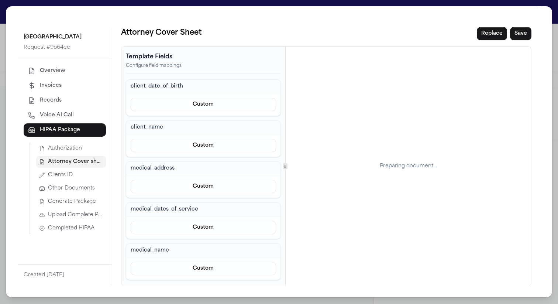
click at [84, 218] on span "Upload Complete Package" at bounding box center [75, 214] width 55 height 7
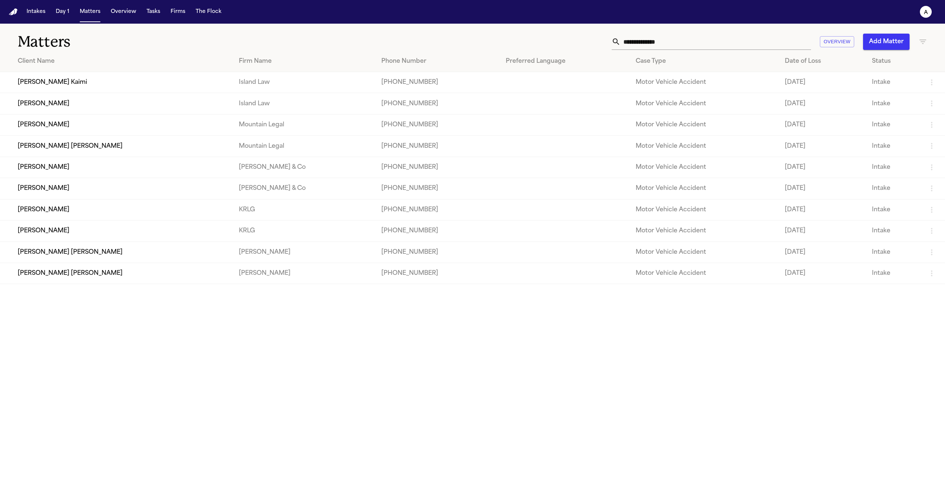
click at [61, 79] on td "[PERSON_NAME] Kaimi" at bounding box center [116, 82] width 233 height 21
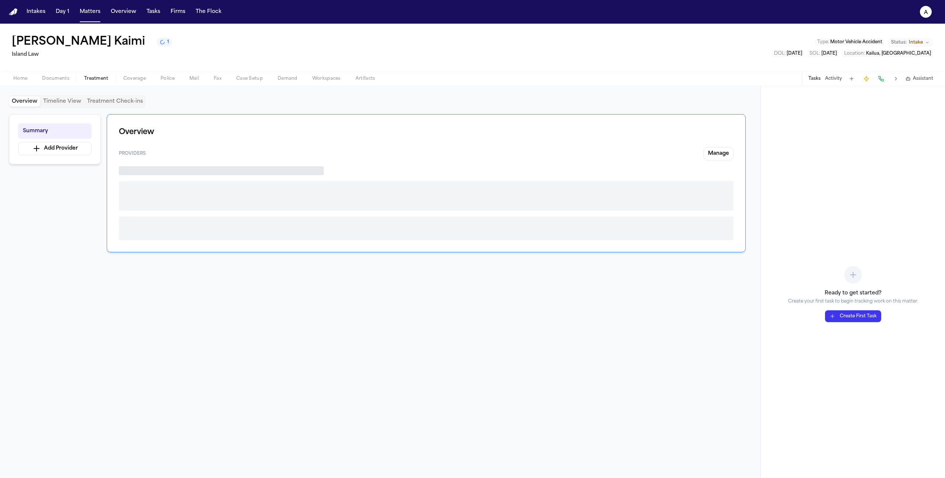
click at [100, 81] on span "Treatment" at bounding box center [96, 79] width 24 height 6
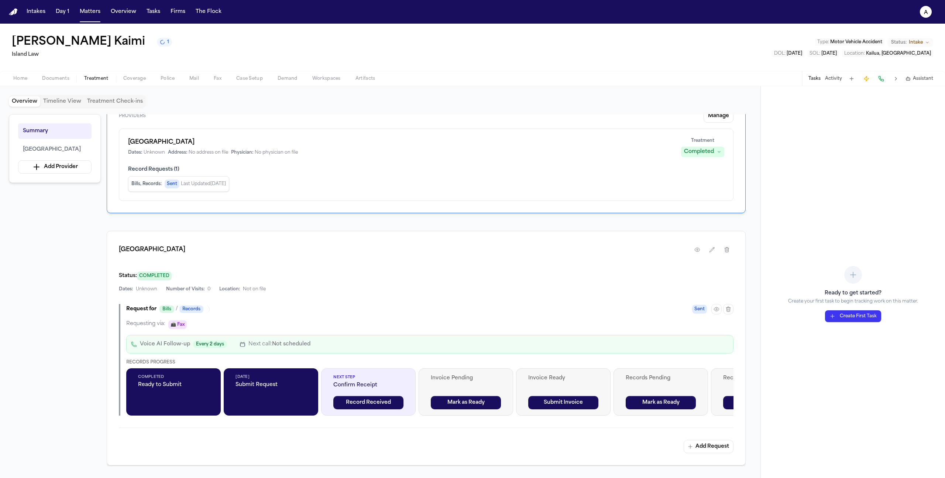
scroll to position [40, 0]
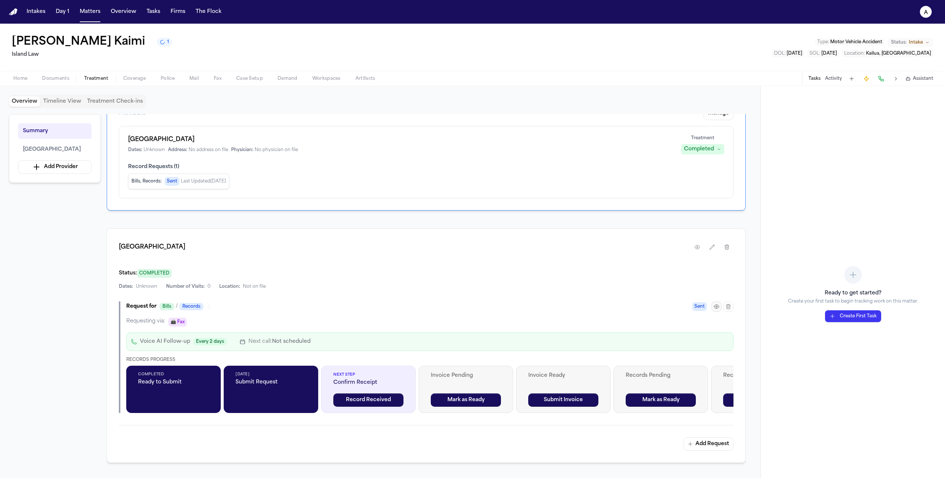
click at [717, 307] on icon "button" at bounding box center [716, 306] width 1 height 1
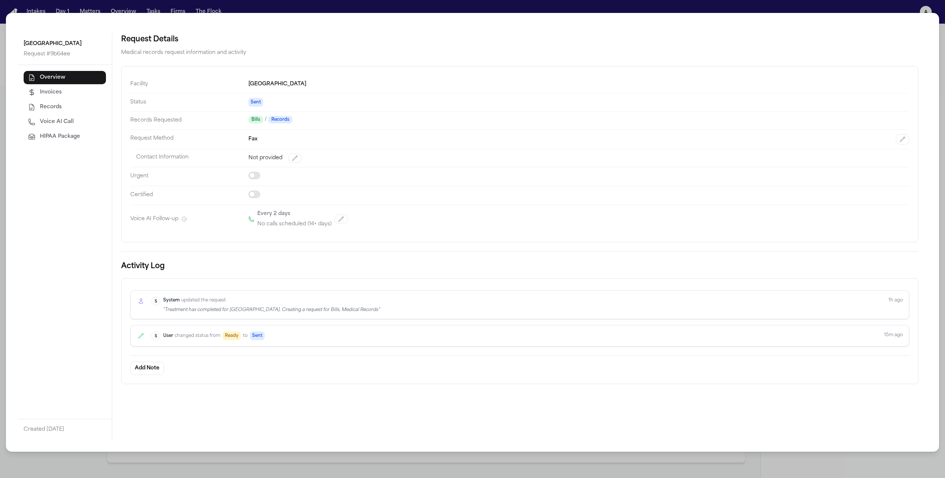
click at [72, 136] on span "HIPAA Package" at bounding box center [60, 136] width 40 height 7
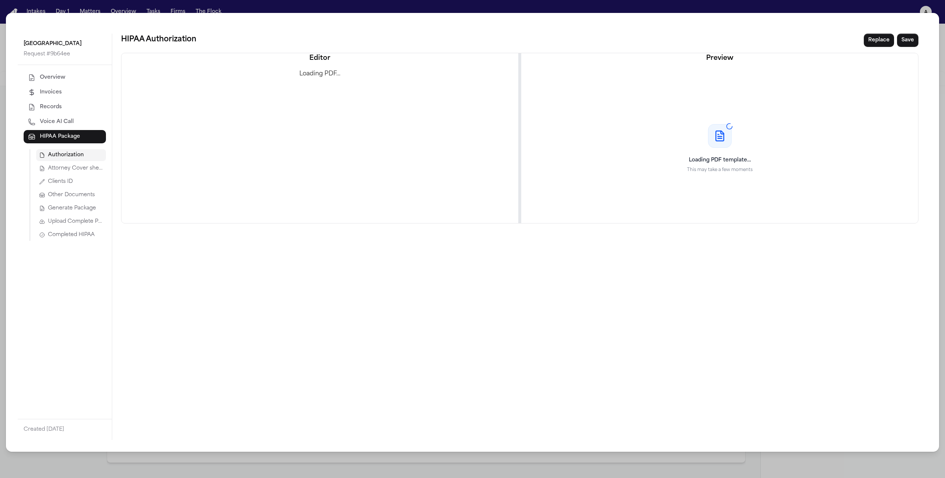
click at [80, 169] on span "Attorney Cover sheet" at bounding box center [75, 168] width 55 height 7
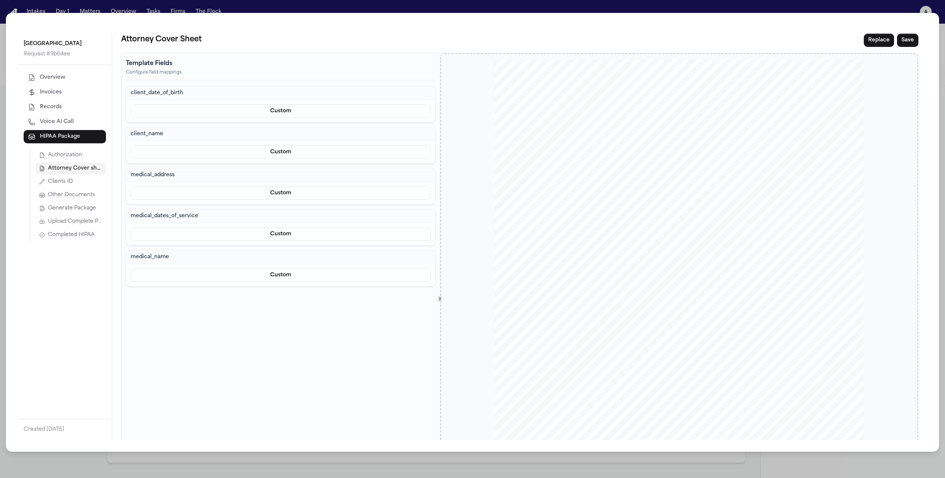
click at [220, 6] on div "[GEOGRAPHIC_DATA] Request # 9b64ee Overview Invoices Records Voice AI Call HIPA…" at bounding box center [472, 239] width 945 height 478
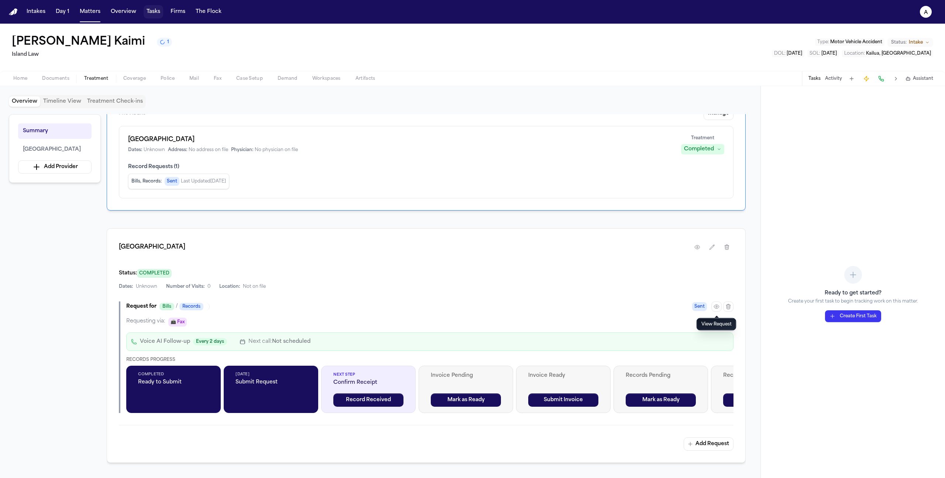
click at [145, 13] on button "Tasks" at bounding box center [154, 11] width 20 height 13
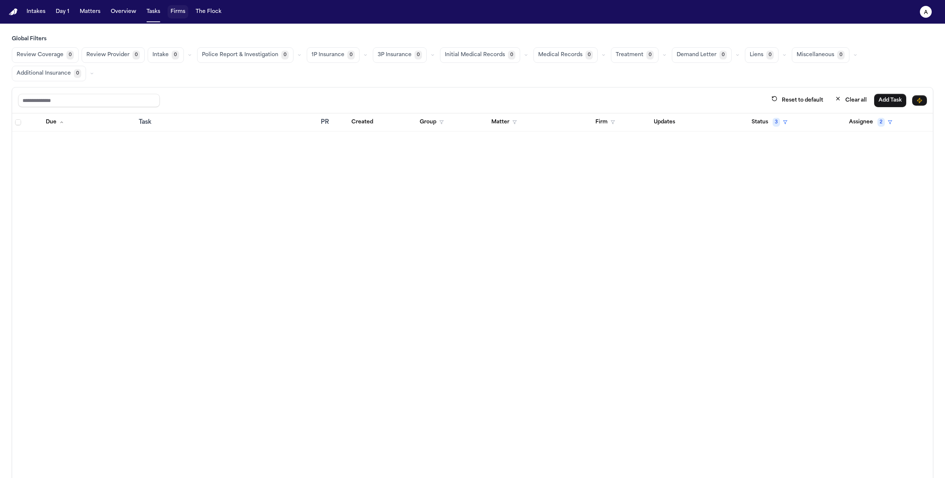
click at [180, 12] on button "Firms" at bounding box center [178, 11] width 21 height 13
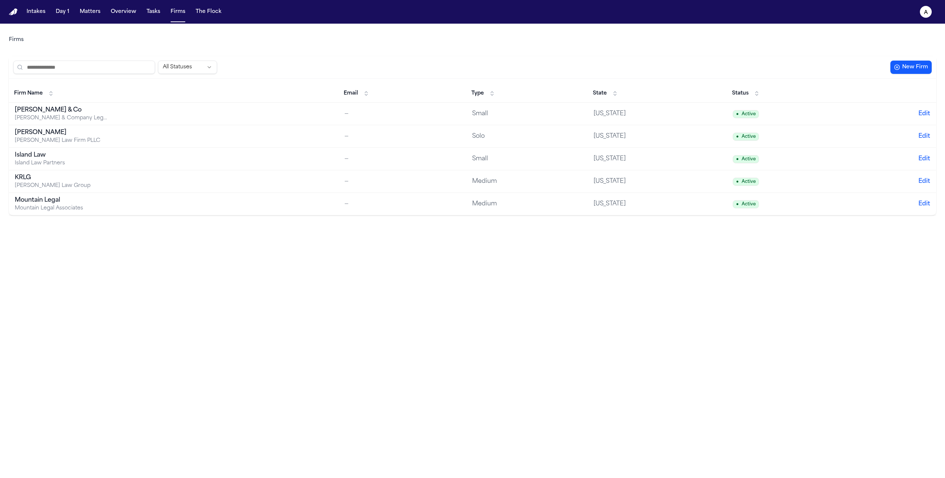
click at [110, 138] on td "[PERSON_NAME] [PERSON_NAME] Law Firm PLLC" at bounding box center [174, 136] width 330 height 23
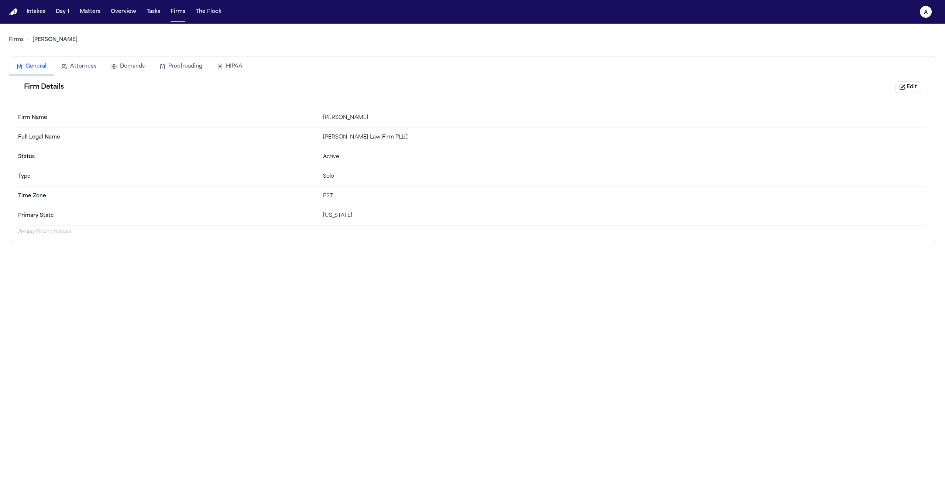
click at [228, 62] on button "HIPAA" at bounding box center [230, 66] width 40 height 16
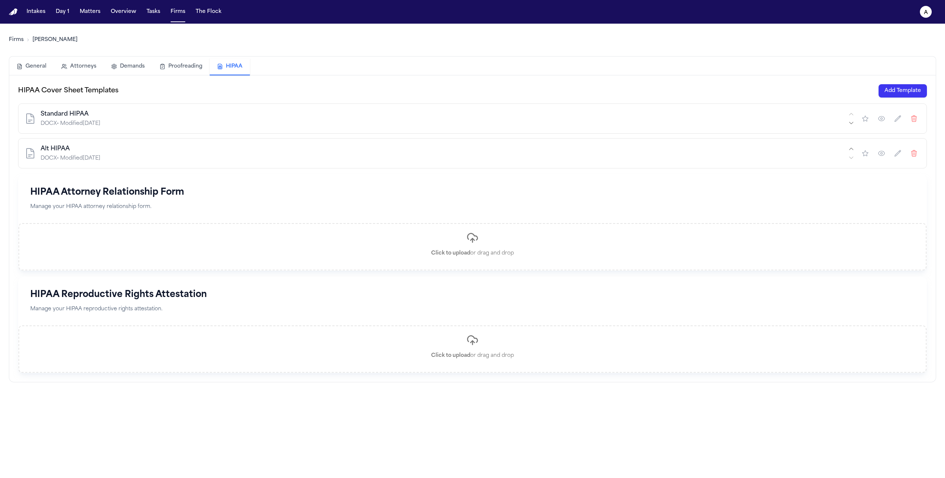
click at [167, 157] on div "DOCX • Modified [DATE]" at bounding box center [444, 158] width 806 height 7
click at [211, 116] on div "Standard HIPAA" at bounding box center [444, 114] width 806 height 9
click at [884, 117] on icon "button" at bounding box center [881, 118] width 6 height 5
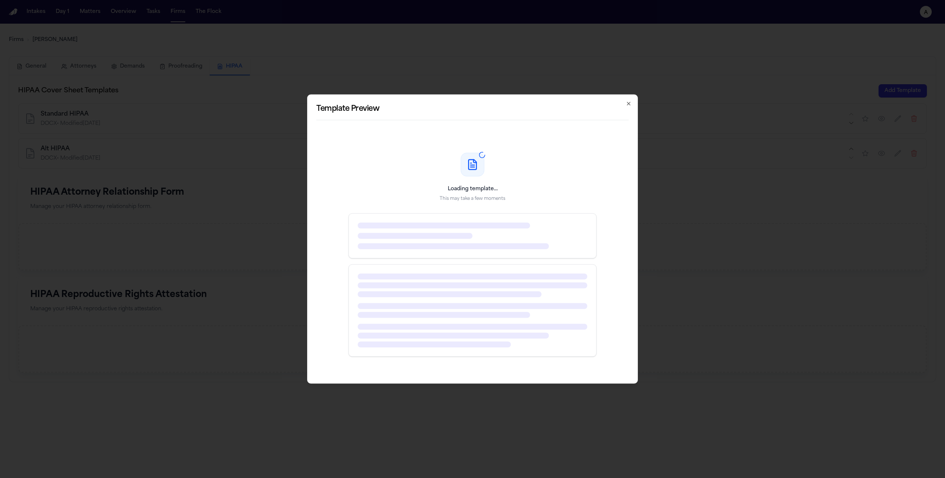
click at [628, 101] on icon "button" at bounding box center [628, 104] width 6 height 6
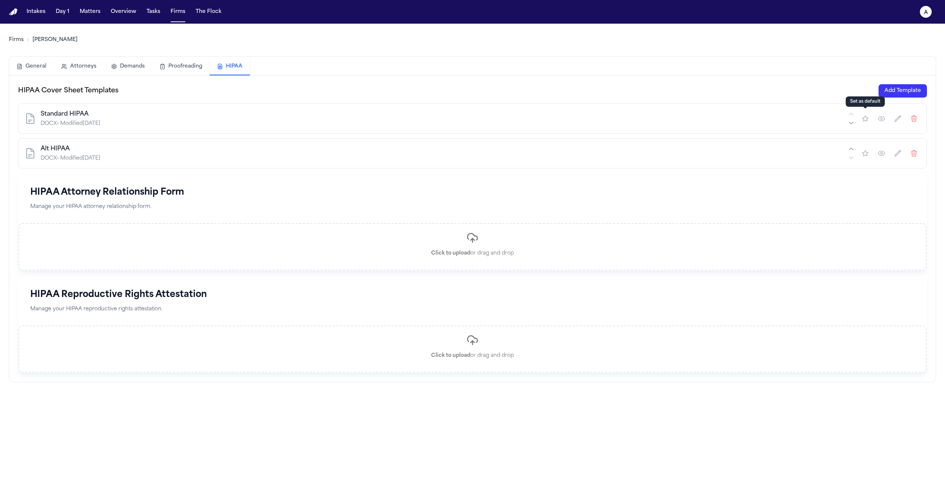
click at [863, 121] on icon "button" at bounding box center [864, 118] width 7 height 7
click at [853, 148] on icon "button" at bounding box center [851, 149] width 6 height 6
drag, startPoint x: 767, startPoint y: 147, endPoint x: 768, endPoint y: 109, distance: 37.7
click at [768, 110] on div "Alt HIPAA DOCX • Modified [DATE] Standard HIPAA DOCX • Modified [DATE]" at bounding box center [472, 135] width 909 height 65
click at [738, 159] on div "DOCX • Modified [DATE]" at bounding box center [444, 158] width 806 height 7
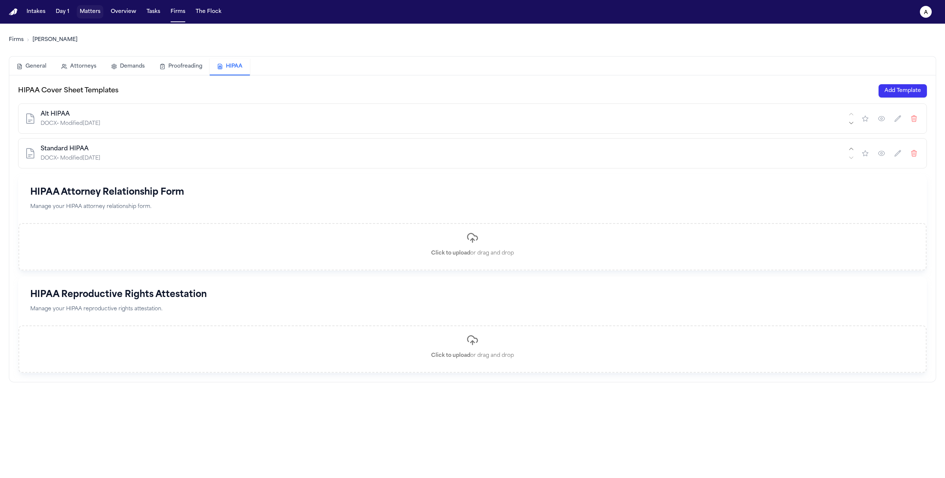
click at [97, 9] on button "Matters" at bounding box center [90, 11] width 27 height 13
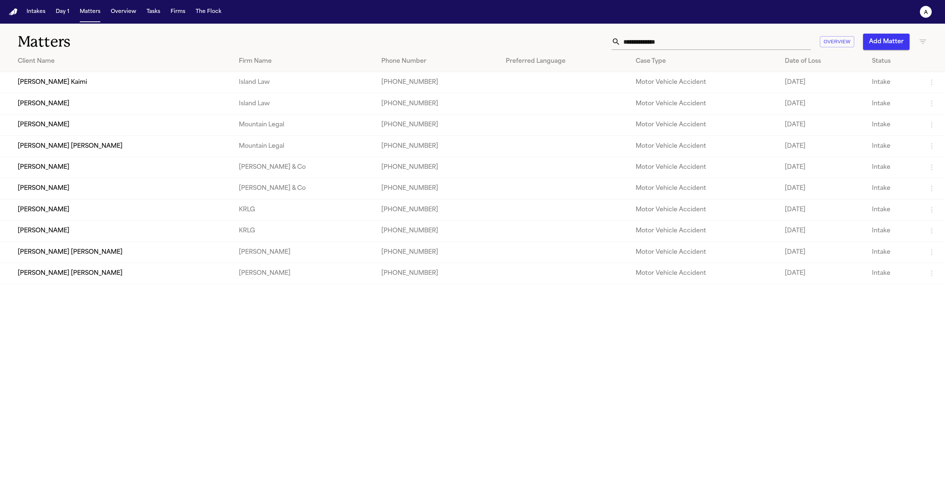
click at [53, 107] on td "[PERSON_NAME]" at bounding box center [116, 103] width 233 height 21
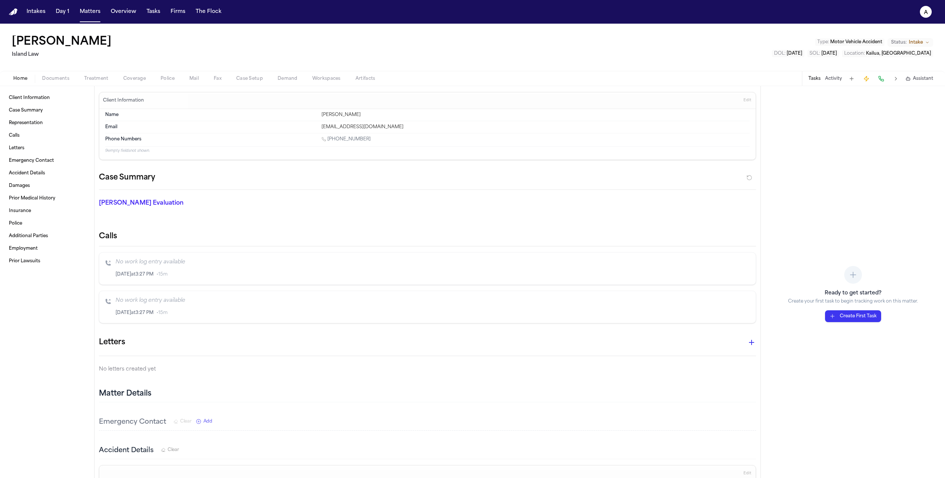
click at [100, 77] on span "Treatment" at bounding box center [96, 79] width 24 height 6
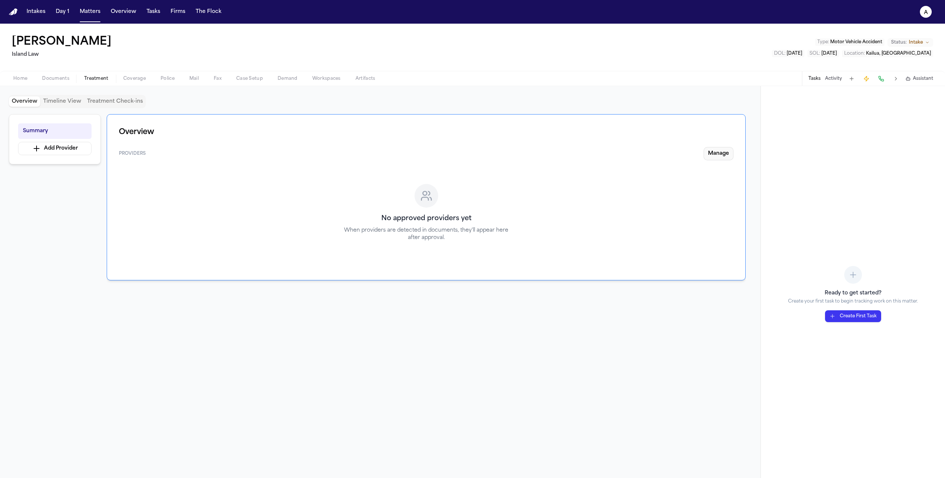
click at [712, 155] on button "Manage" at bounding box center [718, 153] width 30 height 13
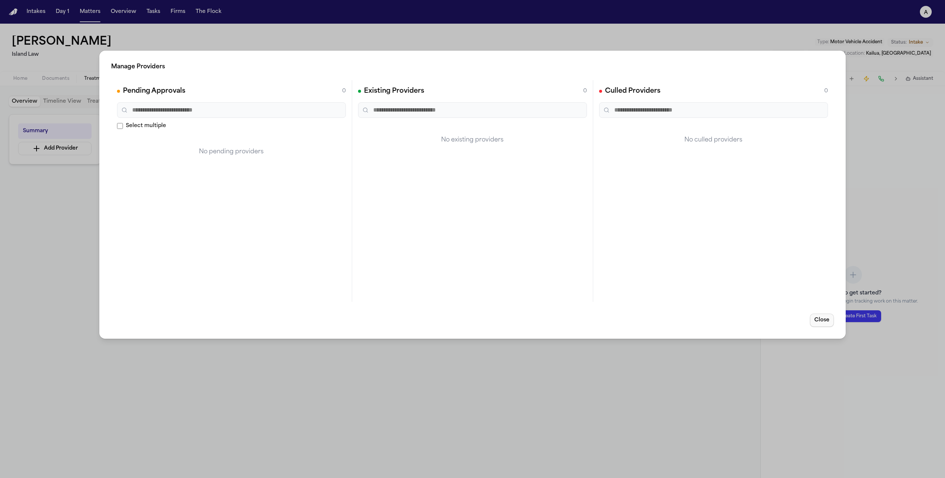
click at [824, 322] on button "Close" at bounding box center [822, 319] width 24 height 13
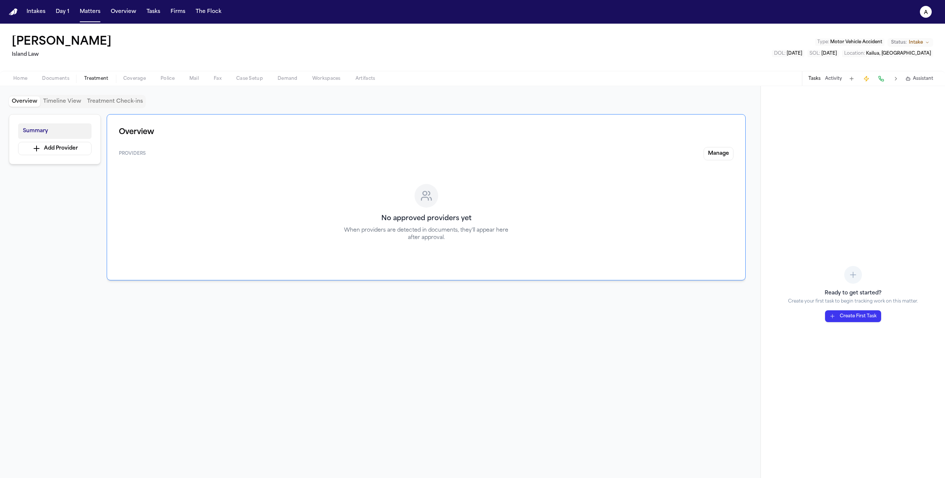
click at [58, 147] on button "Add Provider" at bounding box center [54, 148] width 73 height 13
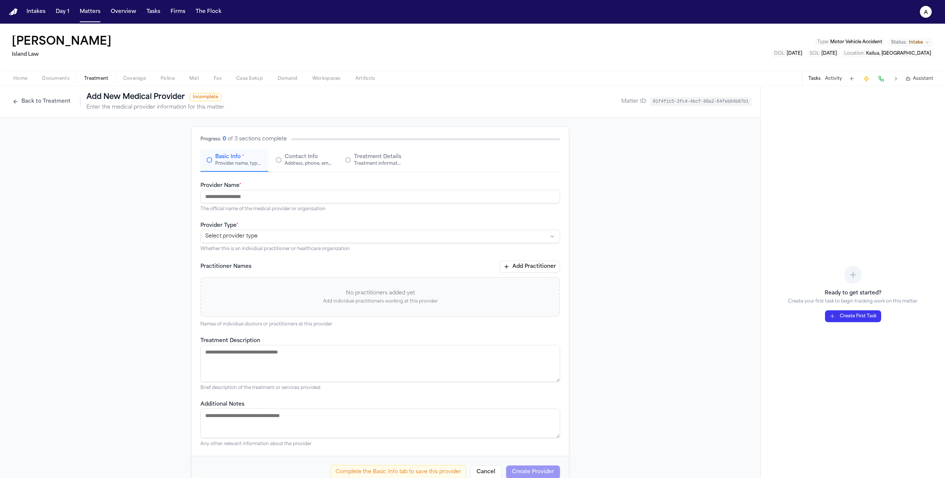
click at [285, 191] on input "Provider Name *" at bounding box center [379, 196] width 359 height 13
type input "**********"
click at [360, 238] on html "**********" at bounding box center [472, 239] width 945 height 478
select select "**********"
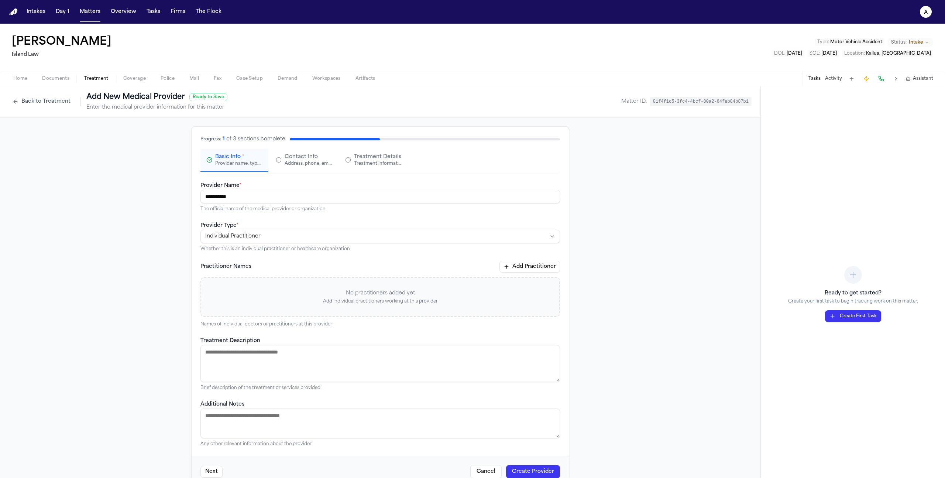
click at [522, 466] on button "Create Provider" at bounding box center [533, 471] width 54 height 13
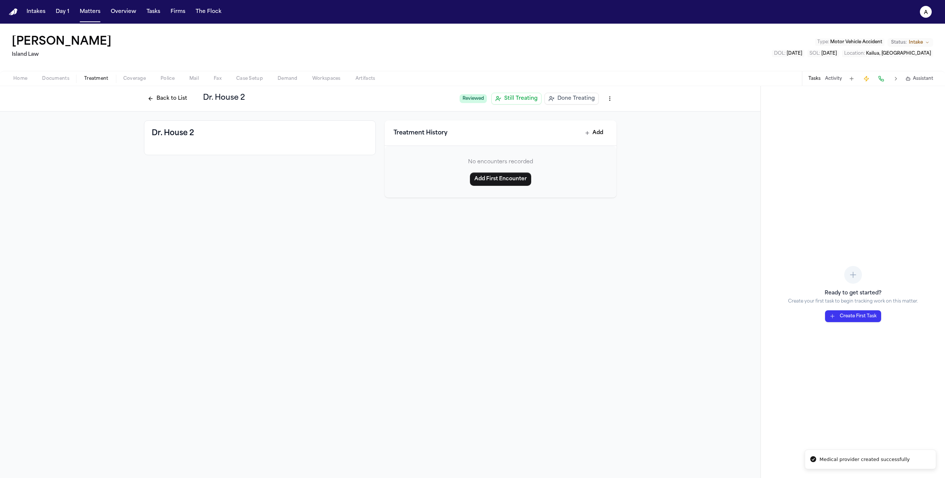
click at [571, 100] on span "Done Treating" at bounding box center [575, 98] width 37 height 7
click at [166, 96] on button "Back to List" at bounding box center [167, 99] width 47 height 12
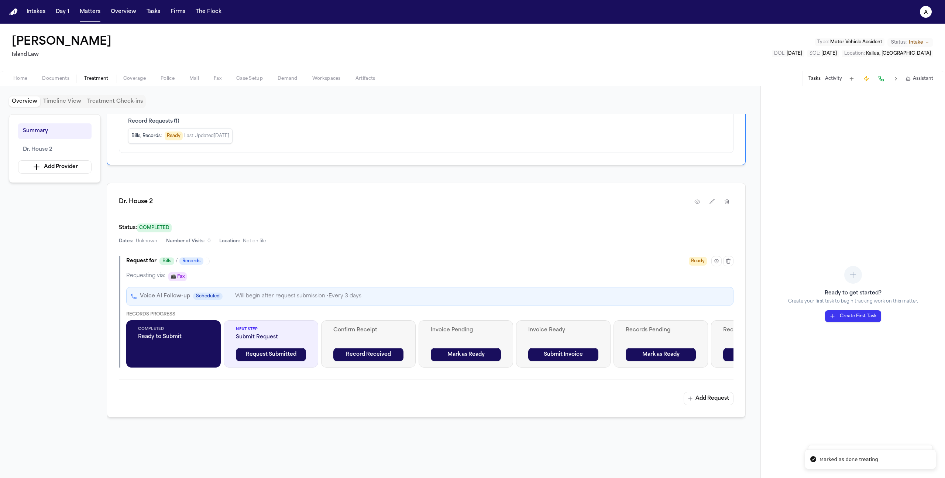
scroll to position [87, 0]
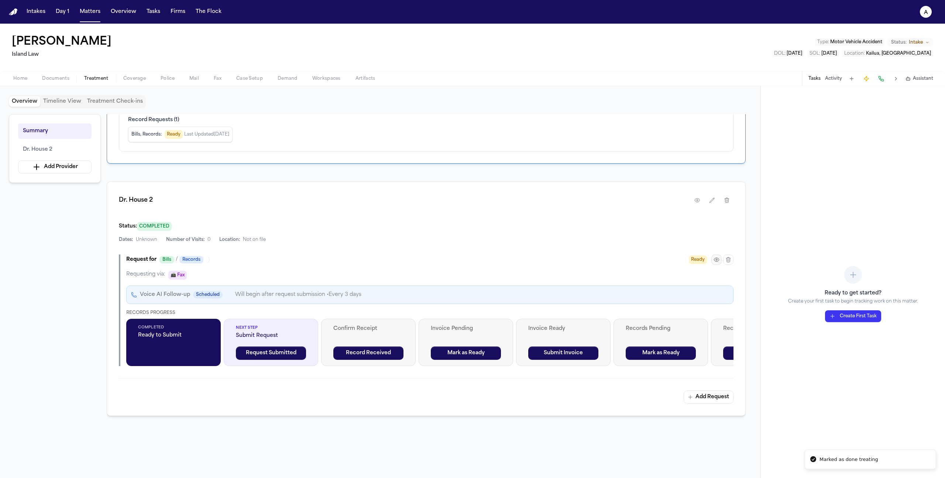
click at [714, 262] on icon "button" at bounding box center [716, 259] width 6 height 6
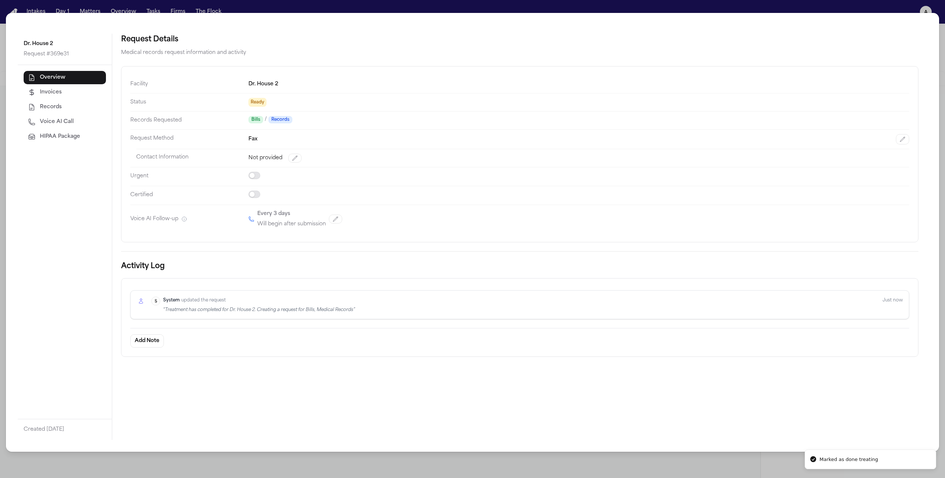
click at [50, 139] on span "HIPAA Package" at bounding box center [60, 136] width 40 height 7
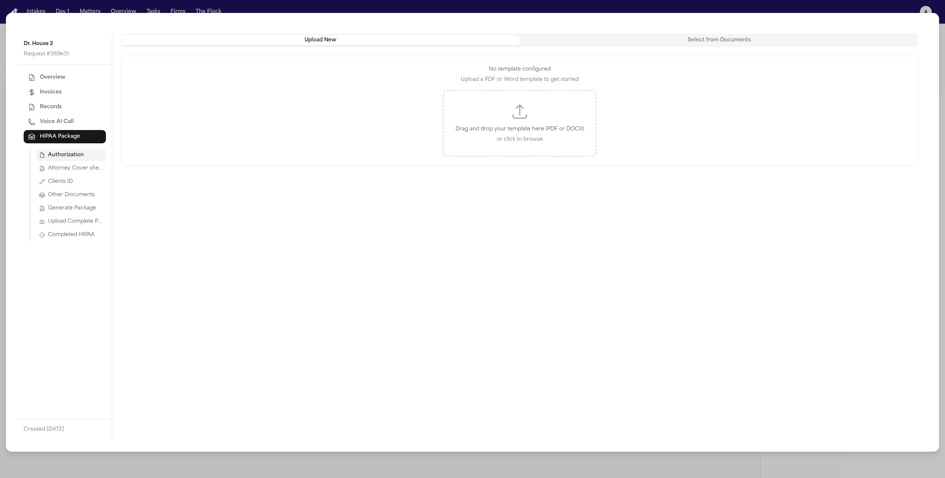
click at [64, 165] on span "Attorney Cover sheet" at bounding box center [75, 168] width 55 height 7
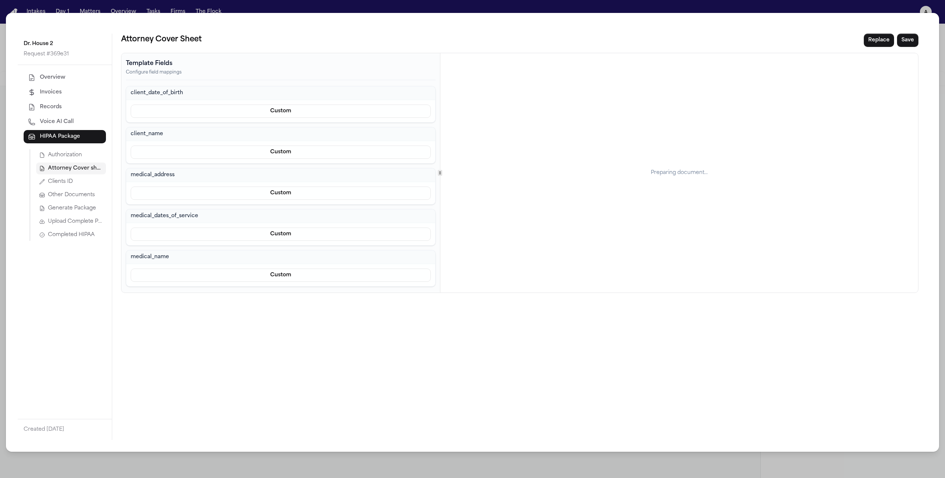
click at [299, 462] on div "Dr. House 2 Request # 369e31 Overview Invoices Records Voice AI Call HIPAA Pack…" at bounding box center [472, 239] width 945 height 478
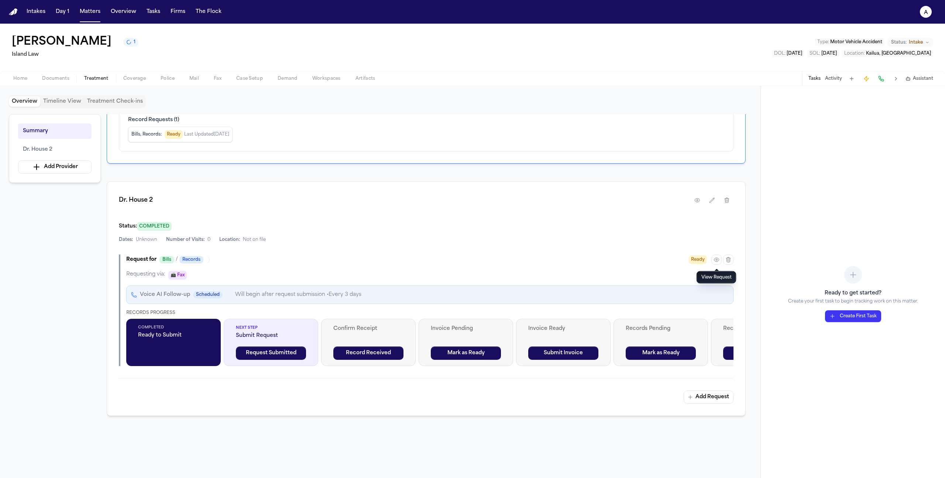
click at [23, 82] on span "Home" at bounding box center [20, 79] width 14 height 6
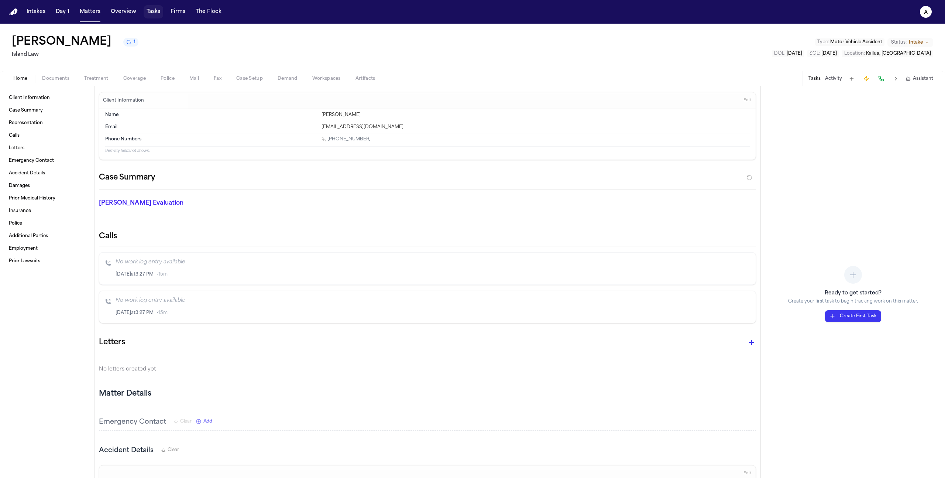
click at [151, 13] on button "Tasks" at bounding box center [154, 11] width 20 height 13
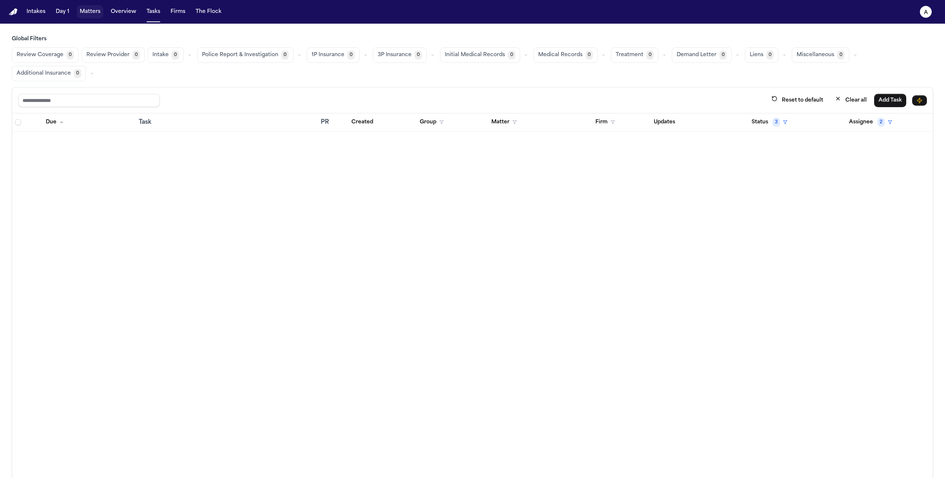
click at [86, 13] on button "Matters" at bounding box center [90, 11] width 27 height 13
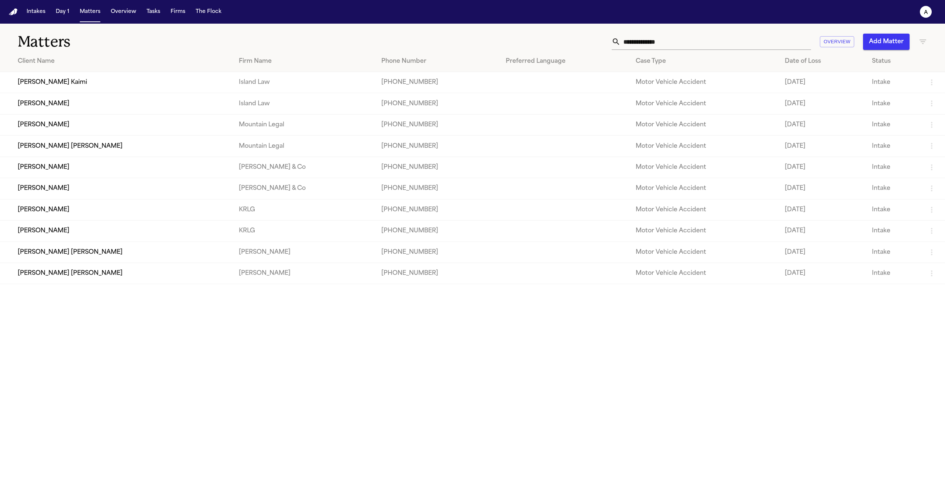
click at [183, 14] on button "Firms" at bounding box center [178, 11] width 21 height 13
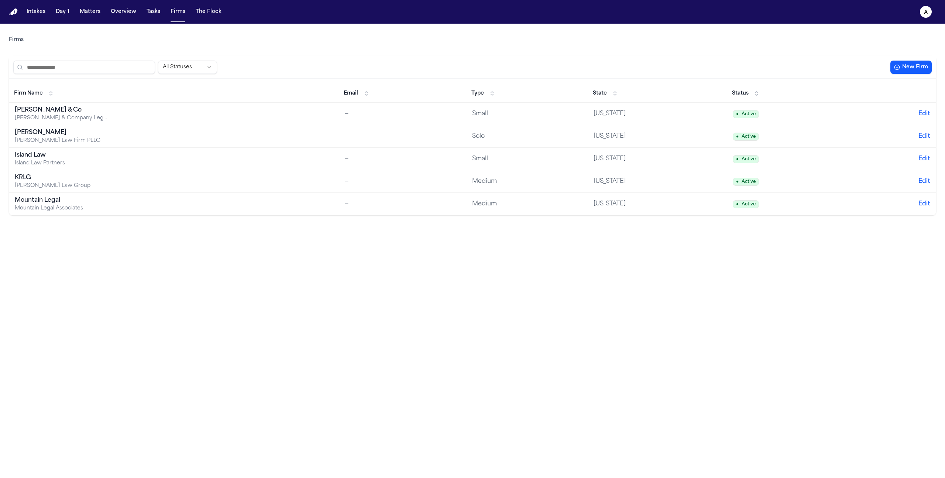
click at [123, 162] on td "Island Law Island Law Partners" at bounding box center [174, 159] width 330 height 23
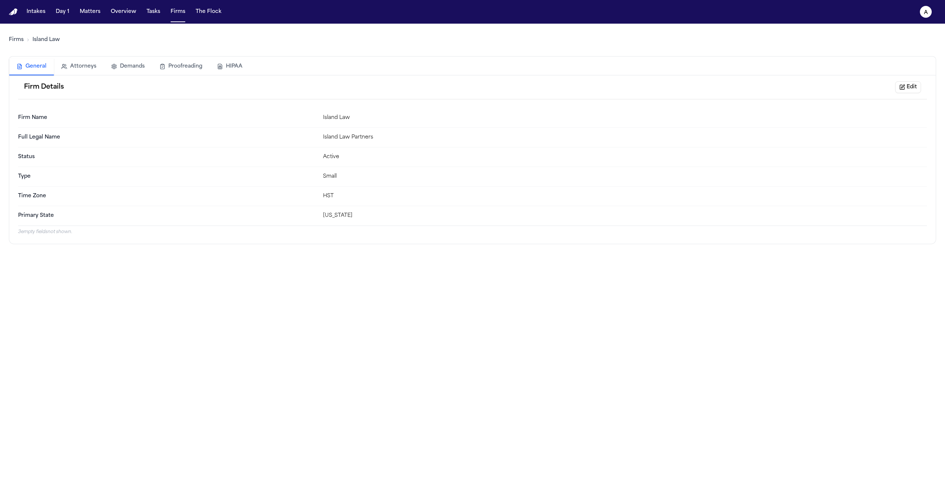
click at [225, 69] on button "HIPAA" at bounding box center [230, 66] width 40 height 16
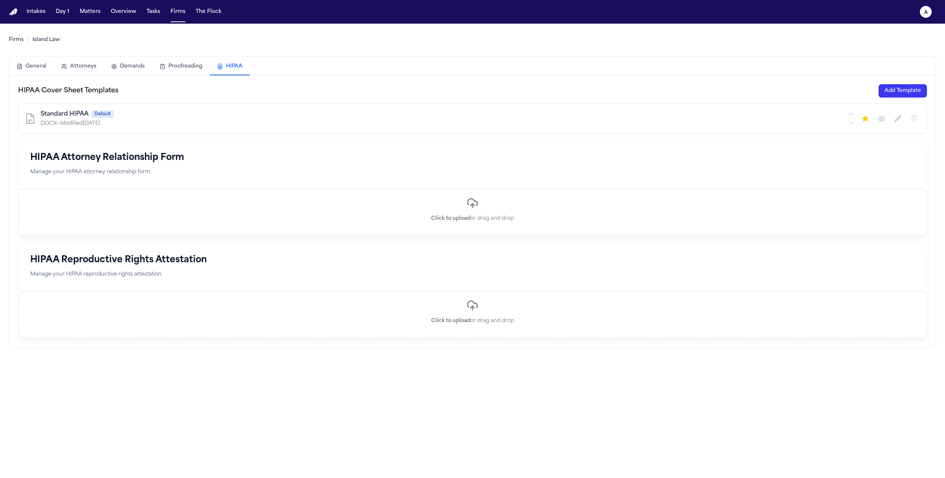
click at [909, 93] on button "Add Template" at bounding box center [902, 90] width 48 height 13
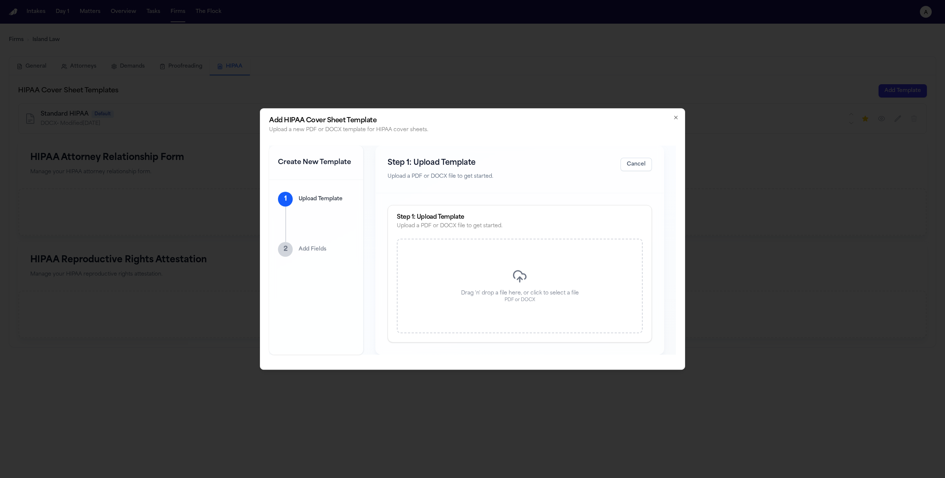
click at [528, 297] on p "PDF or DOCX" at bounding box center [519, 300] width 31 height 6
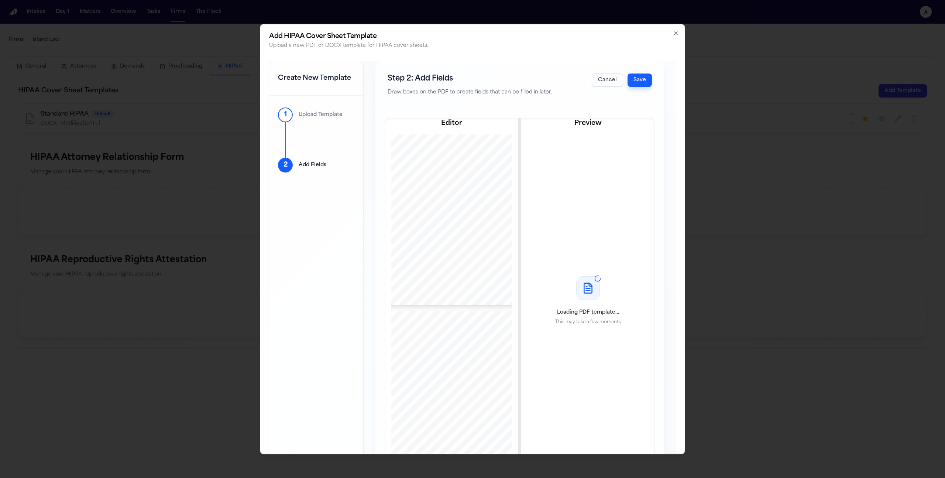
click at [636, 75] on button "Save" at bounding box center [639, 79] width 24 height 13
click at [674, 32] on icon "button" at bounding box center [675, 33] width 3 height 3
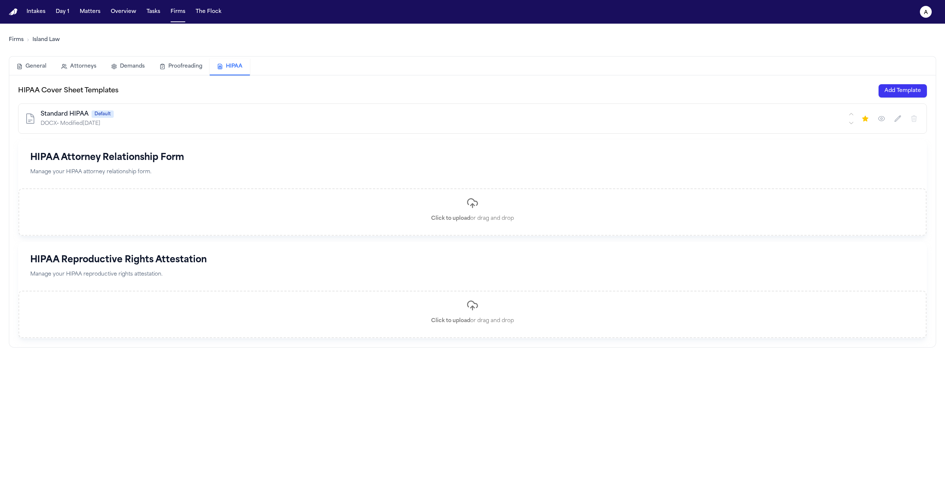
click at [910, 90] on button "Add Template" at bounding box center [902, 90] width 48 height 13
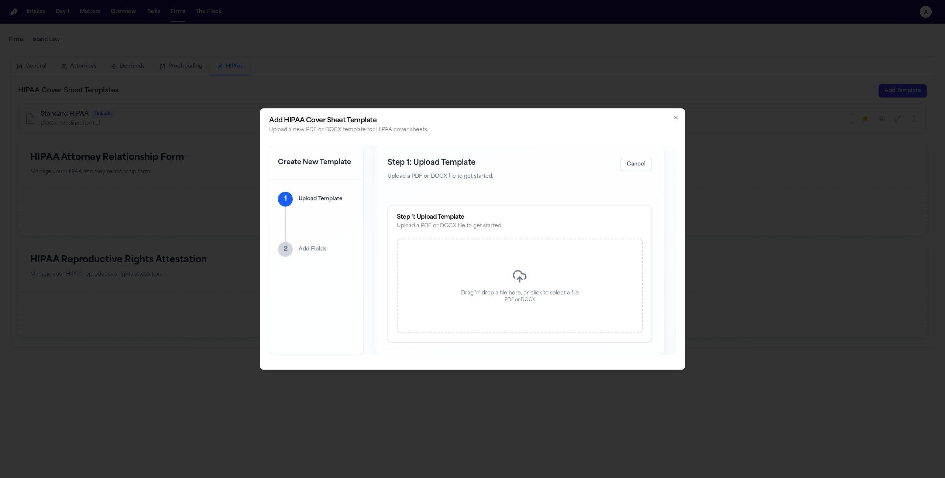
click at [487, 272] on div "Drag 'n' drop a file here, or click to select a file PDF or DOCX" at bounding box center [520, 285] width 246 height 94
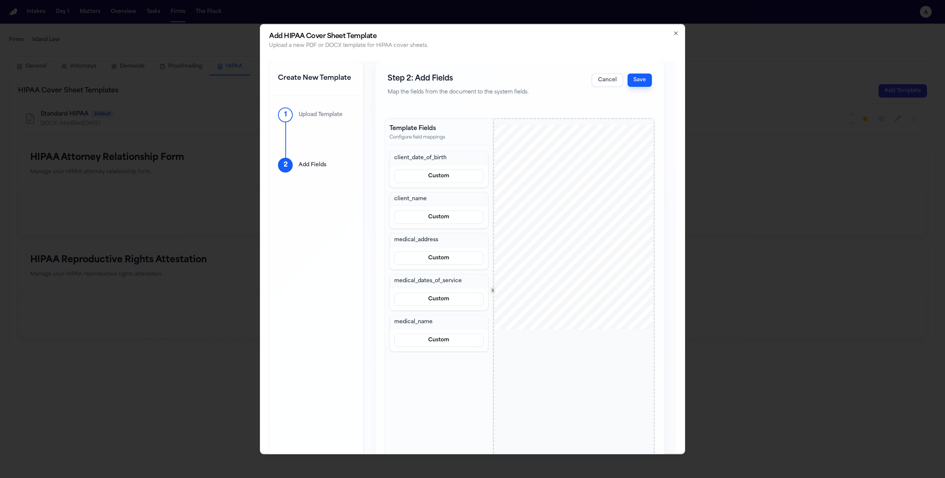
click at [632, 80] on button "Save" at bounding box center [639, 79] width 24 height 13
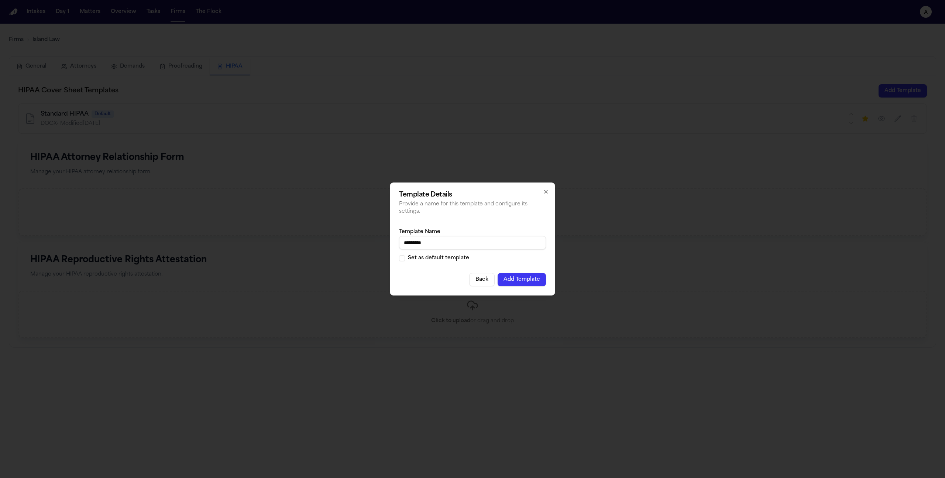
type input "*********"
click at [523, 288] on div "Template Details Provide a name for this template and configure its settings. T…" at bounding box center [472, 238] width 165 height 113
click at [523, 280] on button "Add Template" at bounding box center [521, 279] width 48 height 13
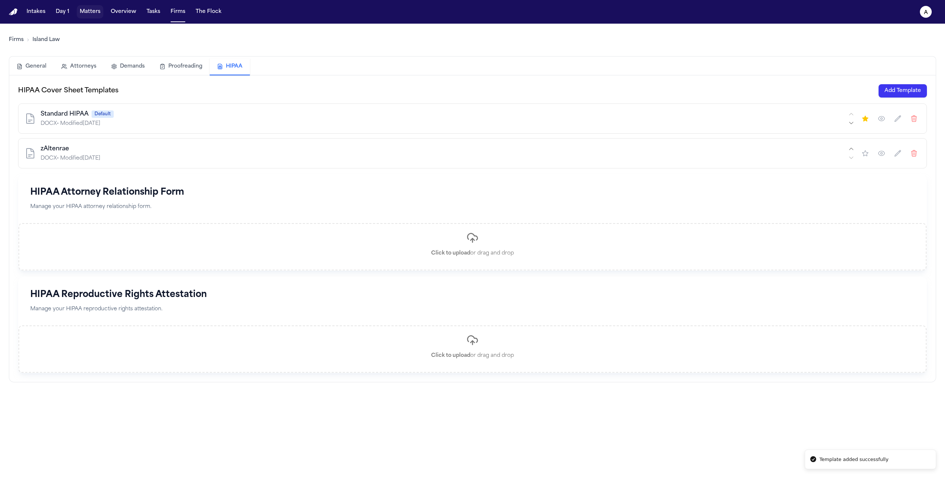
click at [90, 11] on button "Matters" at bounding box center [90, 11] width 27 height 13
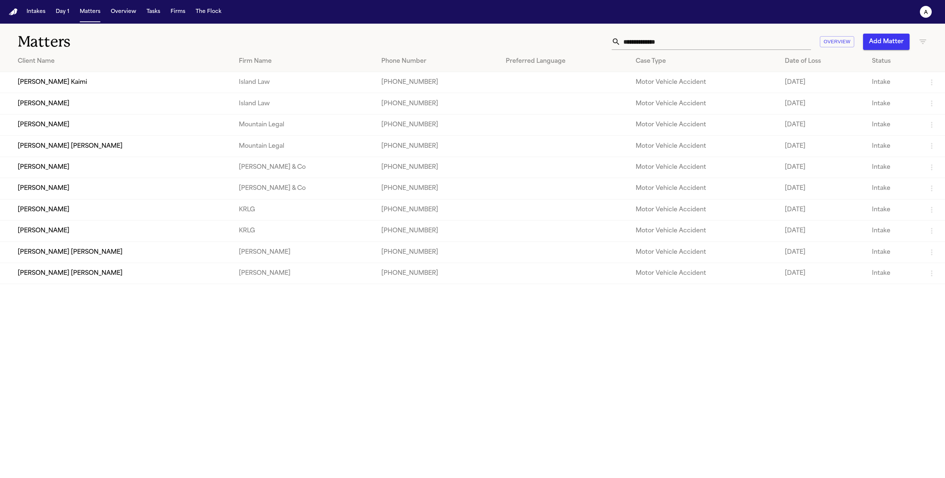
click at [52, 109] on td "[PERSON_NAME]" at bounding box center [116, 103] width 233 height 21
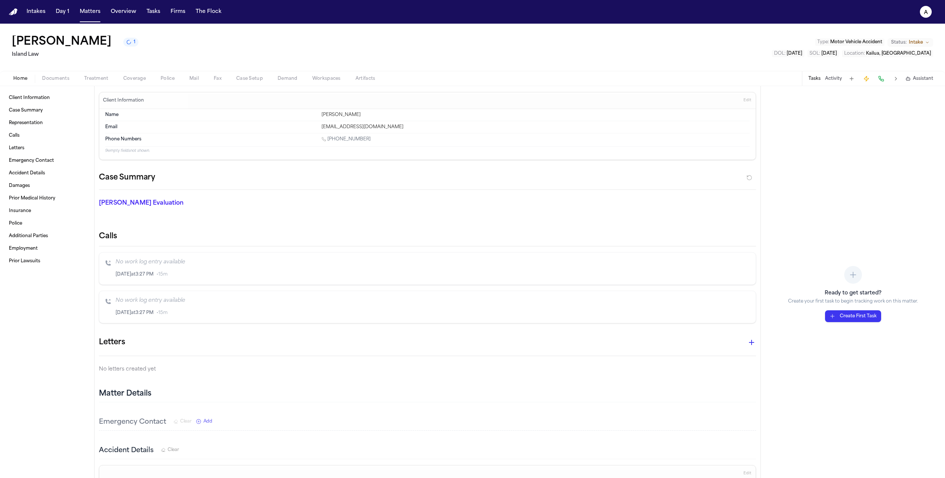
click at [100, 73] on div "Home Documents Treatment Coverage Police Mail Fax Case Setup Demand Workspaces …" at bounding box center [472, 78] width 945 height 15
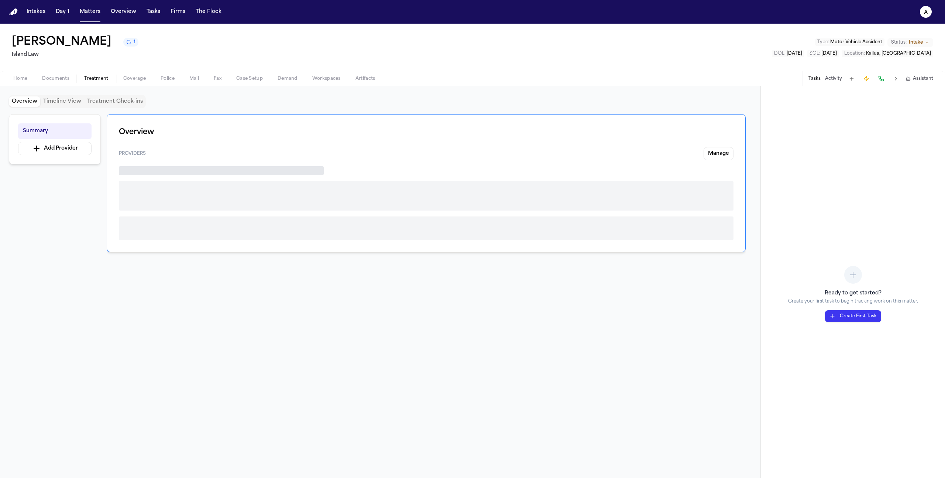
click at [99, 79] on span "Treatment" at bounding box center [96, 79] width 24 height 6
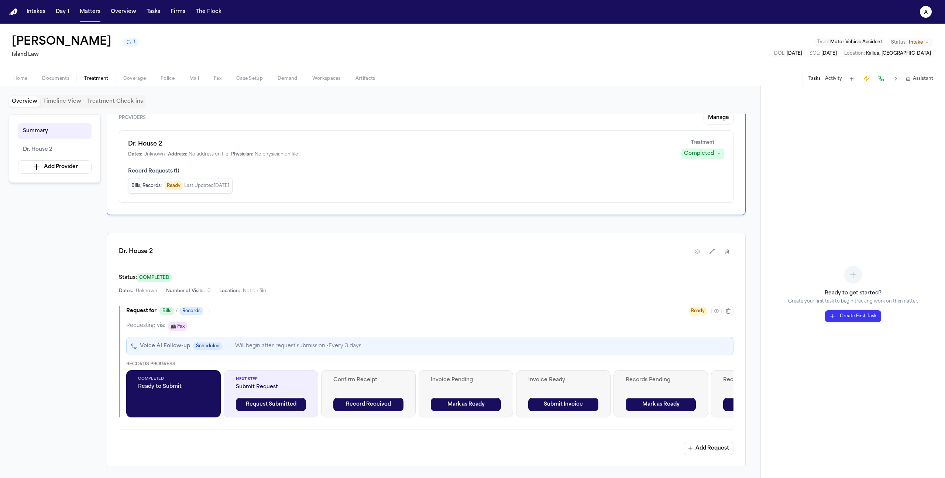
scroll to position [42, 0]
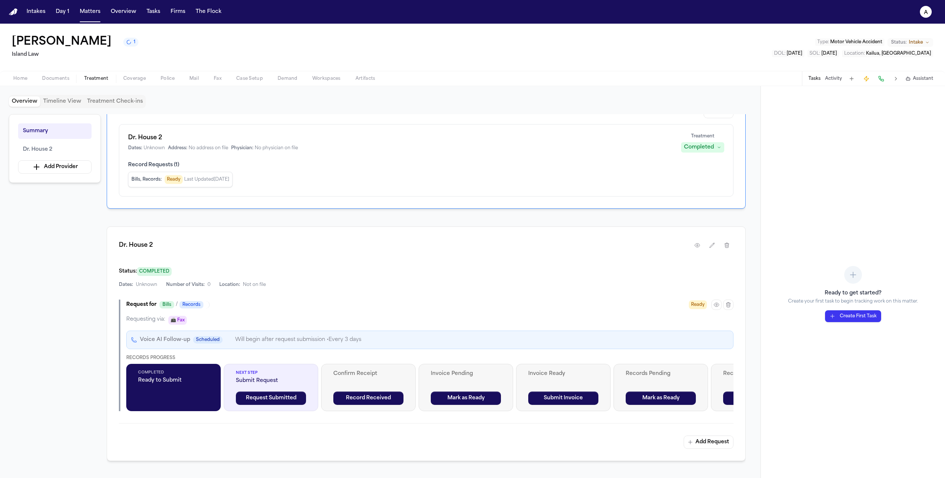
click at [717, 305] on icon "button" at bounding box center [716, 304] width 1 height 1
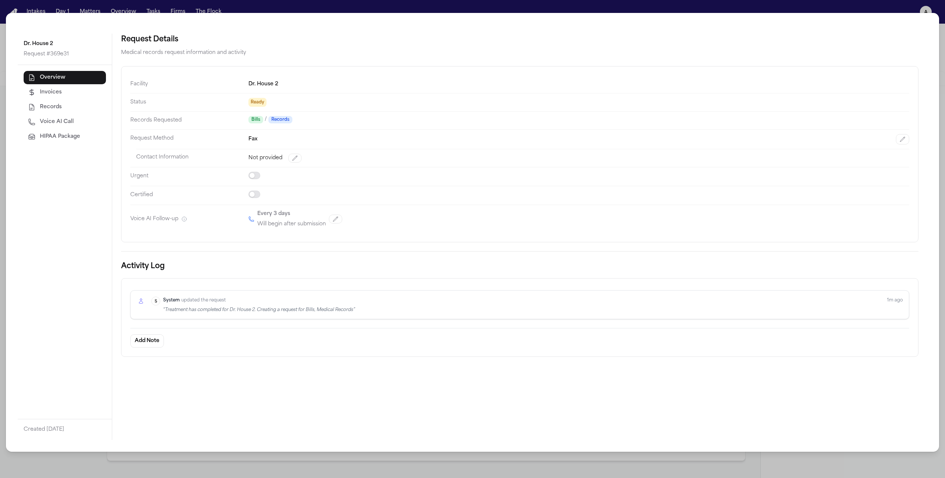
click at [34, 140] on icon "button" at bounding box center [31, 136] width 7 height 7
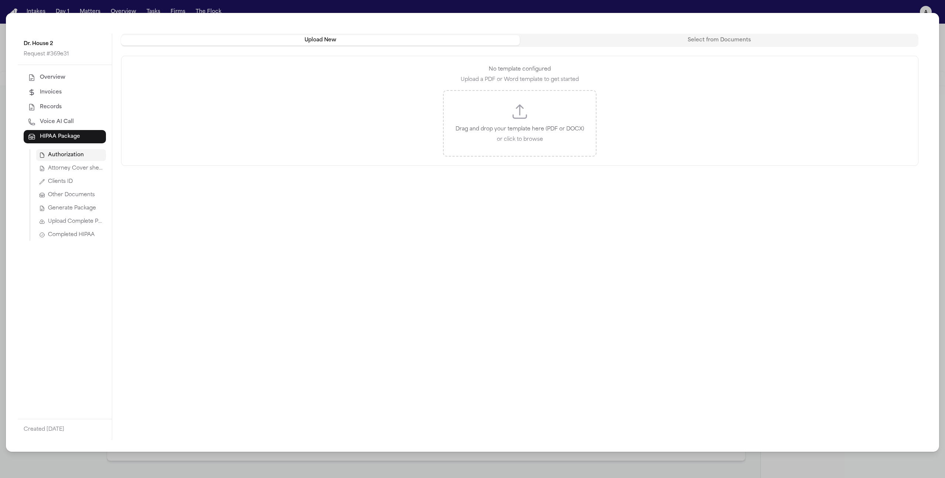
click at [72, 170] on span "Attorney Cover sheet" at bounding box center [75, 168] width 55 height 7
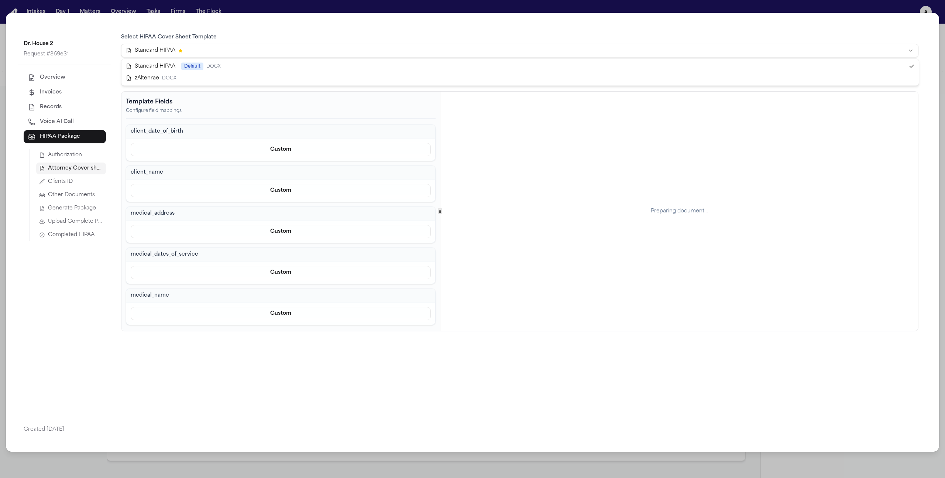
click at [254, 48] on html "Intakes Day 1 Matters Overview Tasks Firms The Flock a [PERSON_NAME] 1 Island L…" at bounding box center [472, 239] width 945 height 478
click at [198, 358] on html "Intakes Day 1 Matters Overview Tasks Firms The Flock a [PERSON_NAME] 1 Island L…" at bounding box center [472, 239] width 945 height 478
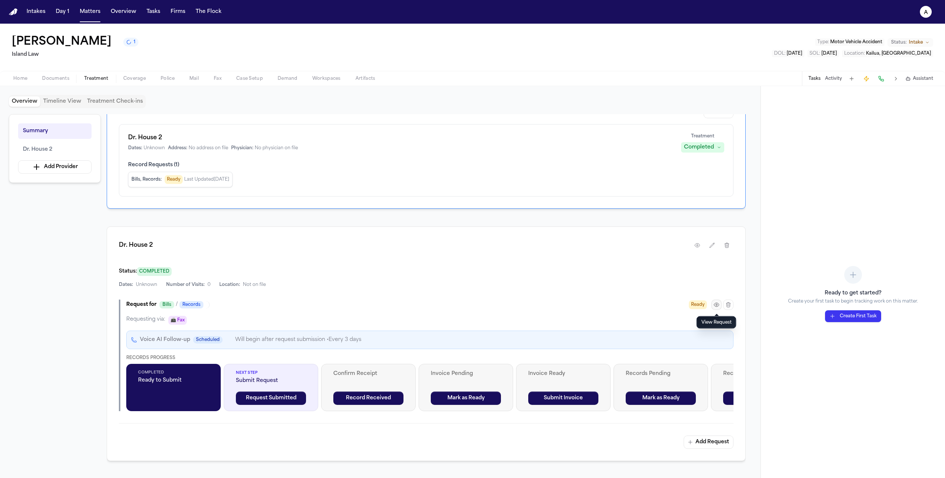
click at [716, 305] on icon "button" at bounding box center [716, 304] width 6 height 6
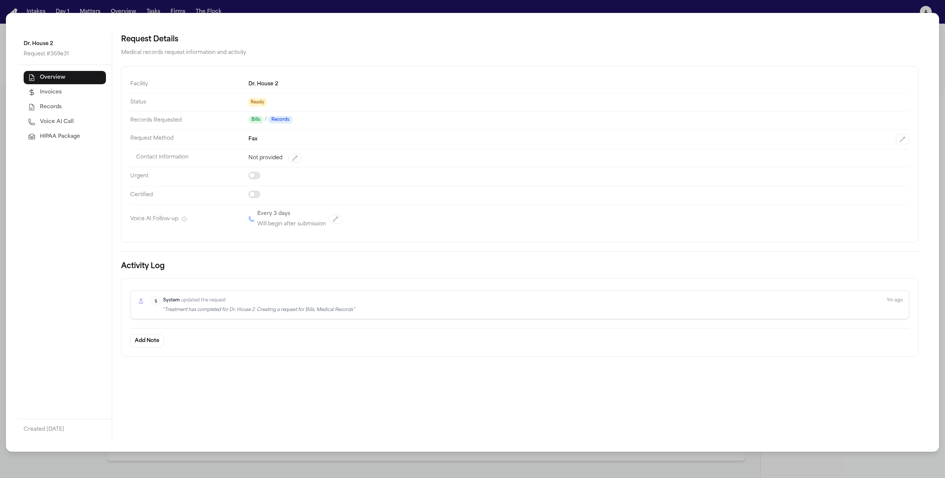
click at [46, 133] on span "HIPAA Package" at bounding box center [60, 136] width 40 height 7
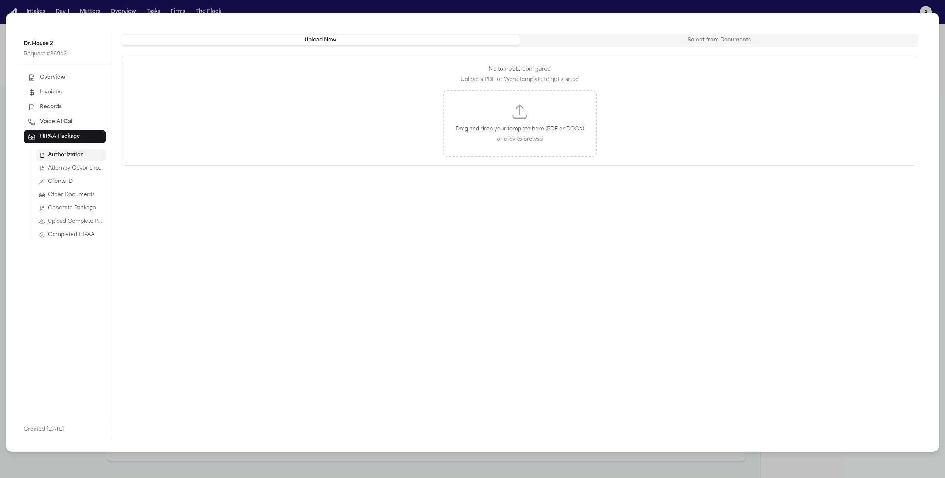
click at [65, 207] on span "Generate Package" at bounding box center [72, 207] width 48 height 7
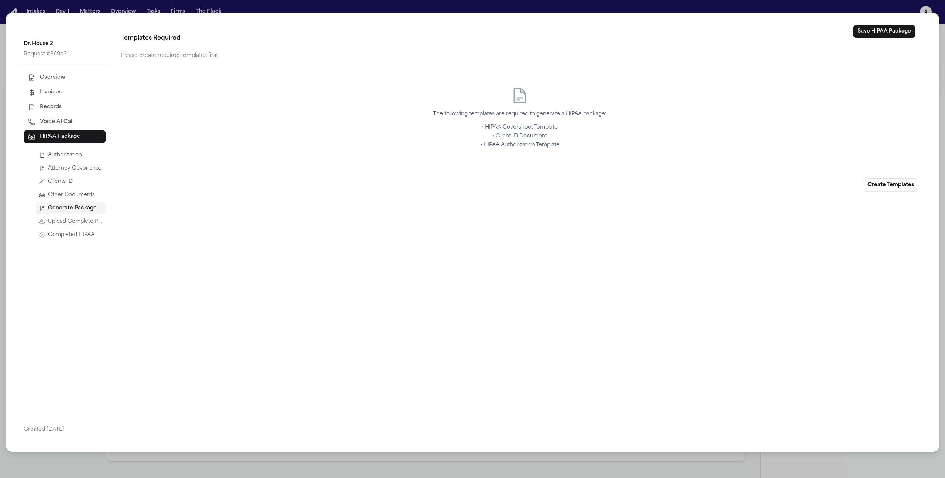
click at [66, 168] on span "Attorney Cover sheet" at bounding box center [75, 168] width 55 height 7
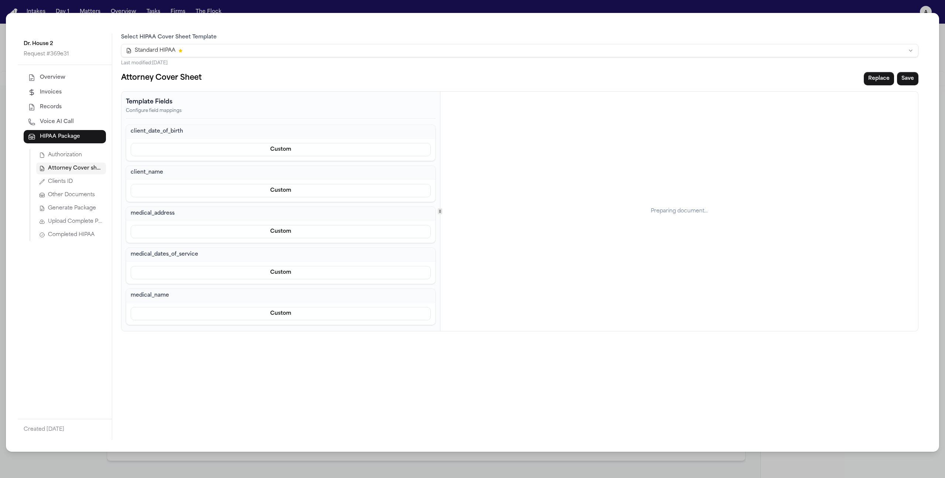
click at [869, 47] on html "Intakes Day 1 Matters Overview Tasks Firms The Flock a [PERSON_NAME][GEOGRAPHIC…" at bounding box center [472, 239] width 945 height 478
click at [906, 78] on button "Save" at bounding box center [907, 78] width 21 height 13
click at [80, 204] on button "Generate Package" at bounding box center [71, 208] width 70 height 12
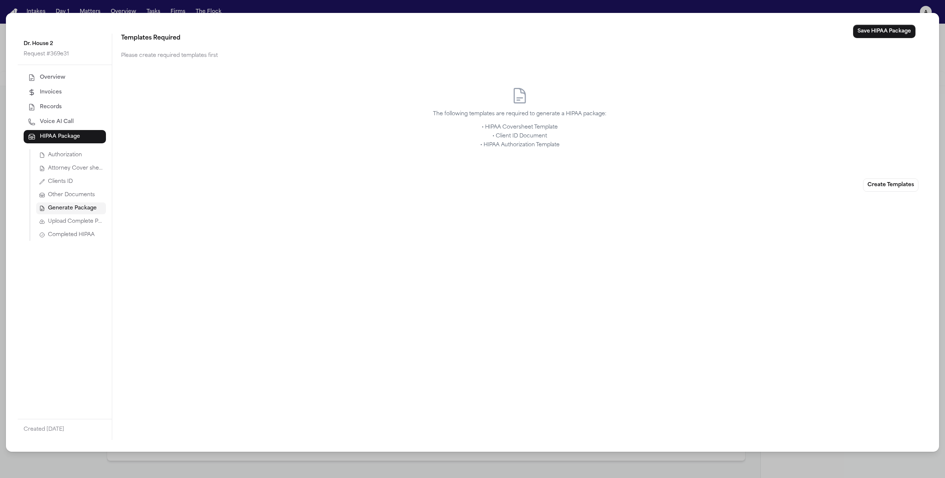
click at [85, 184] on button "Clients ID" at bounding box center [71, 182] width 70 height 12
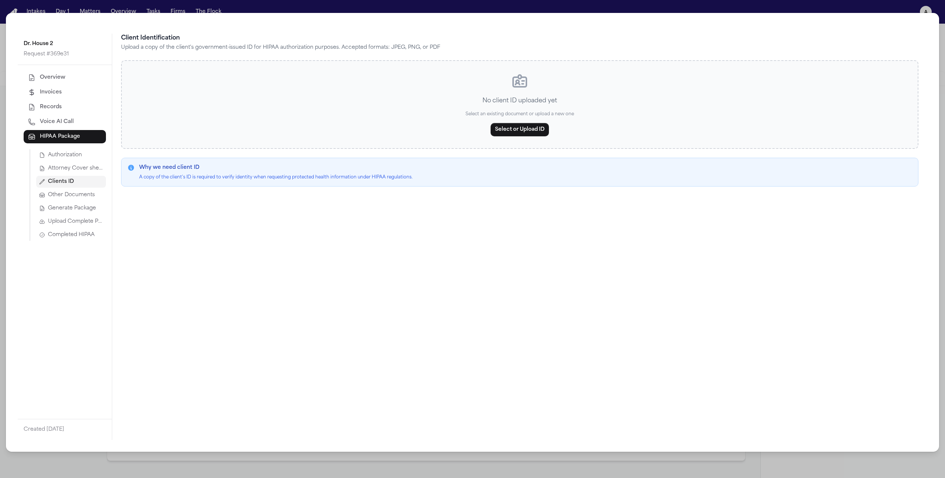
click at [82, 204] on button "Generate Package" at bounding box center [71, 208] width 70 height 12
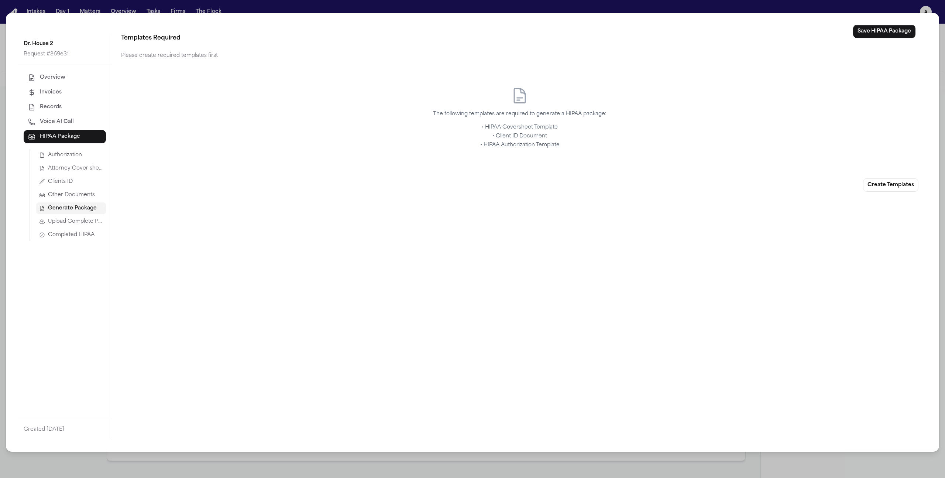
click at [91, 166] on span "Attorney Cover sheet" at bounding box center [75, 168] width 55 height 7
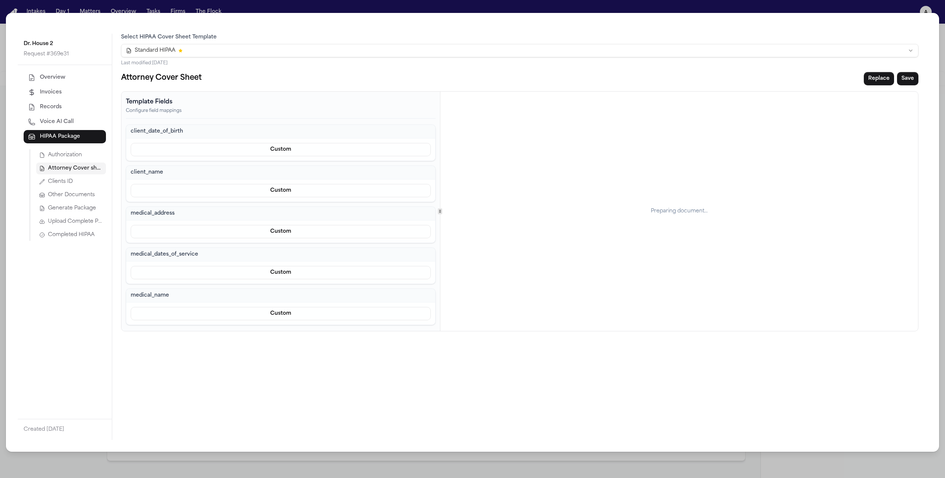
click at [68, 157] on span "Authorization" at bounding box center [65, 154] width 34 height 7
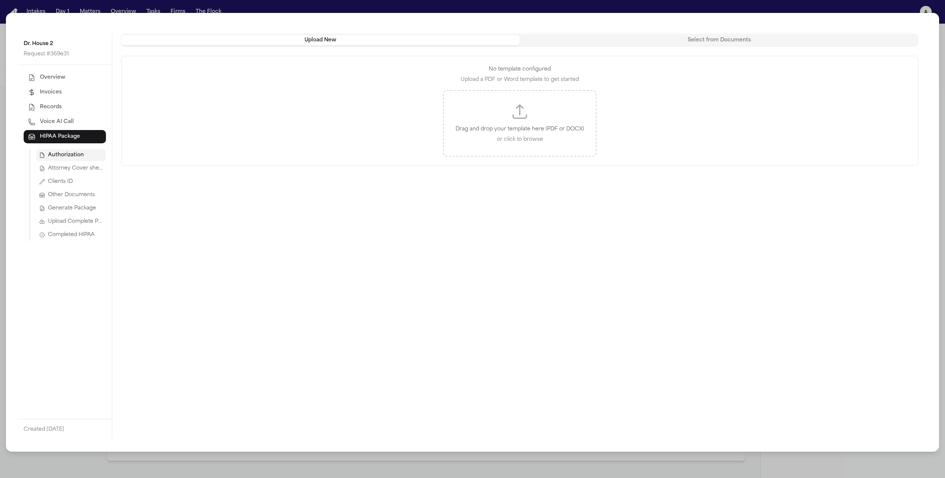
click at [67, 177] on button "Clients ID" at bounding box center [71, 182] width 70 height 12
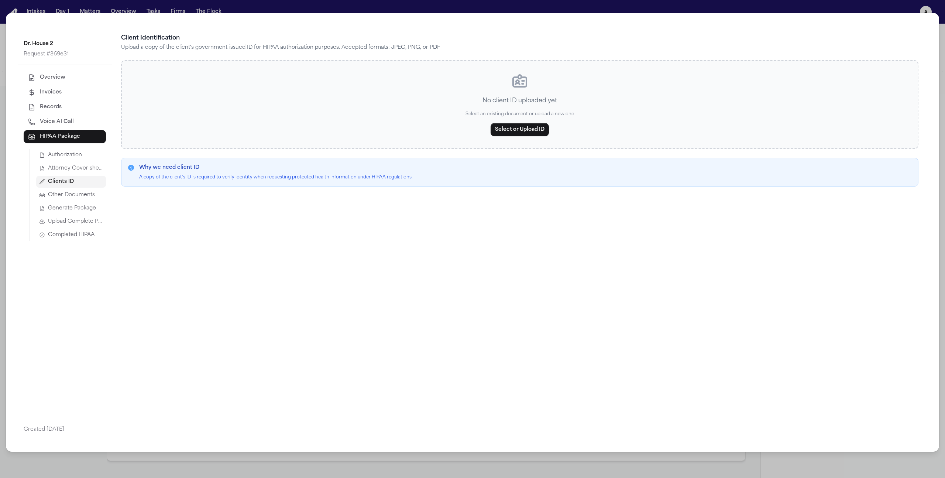
click at [70, 155] on span "Authorization" at bounding box center [65, 154] width 34 height 7
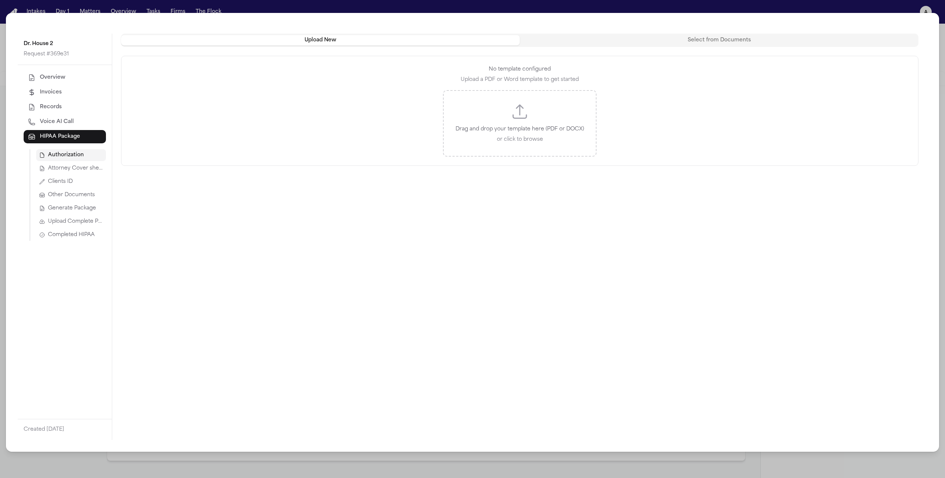
click at [532, 111] on div "Drag and drop your template here (PDF or DOCX) or click to browse" at bounding box center [520, 123] width 154 height 66
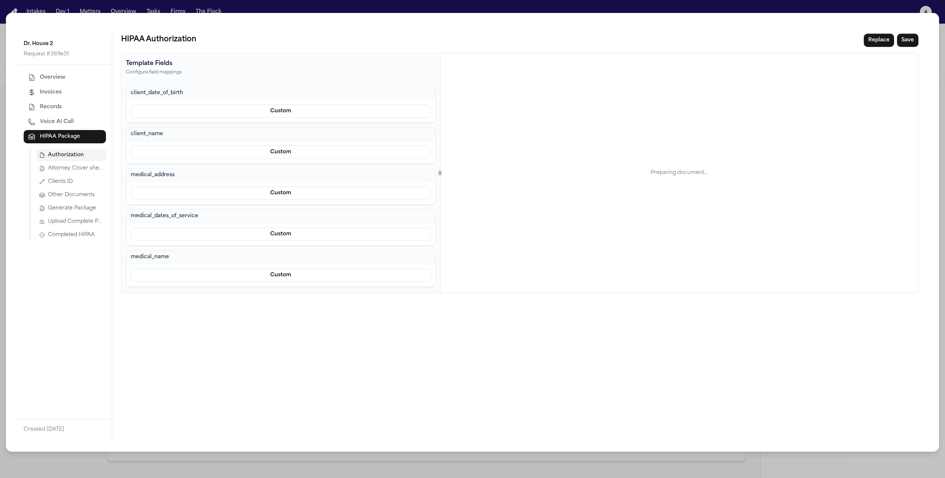
click at [81, 179] on button "Clients ID" at bounding box center [71, 182] width 70 height 12
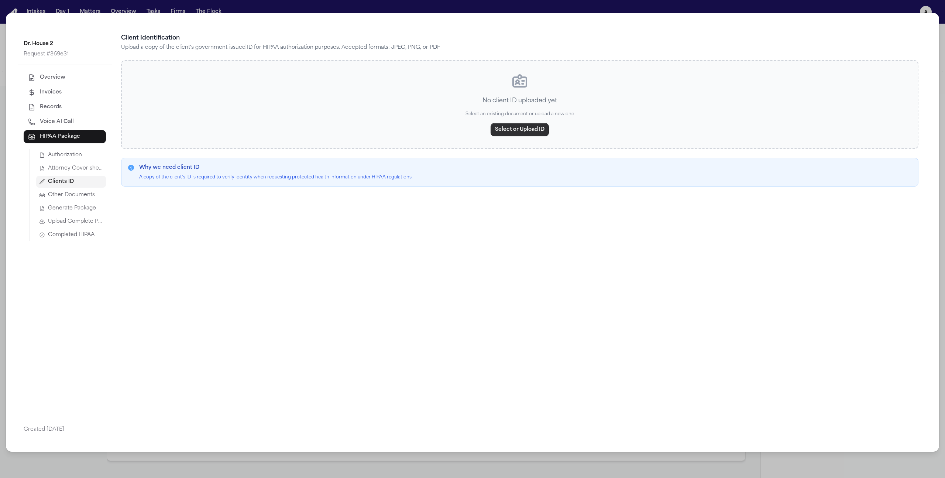
click at [527, 125] on button "Select or Upload ID" at bounding box center [519, 129] width 58 height 13
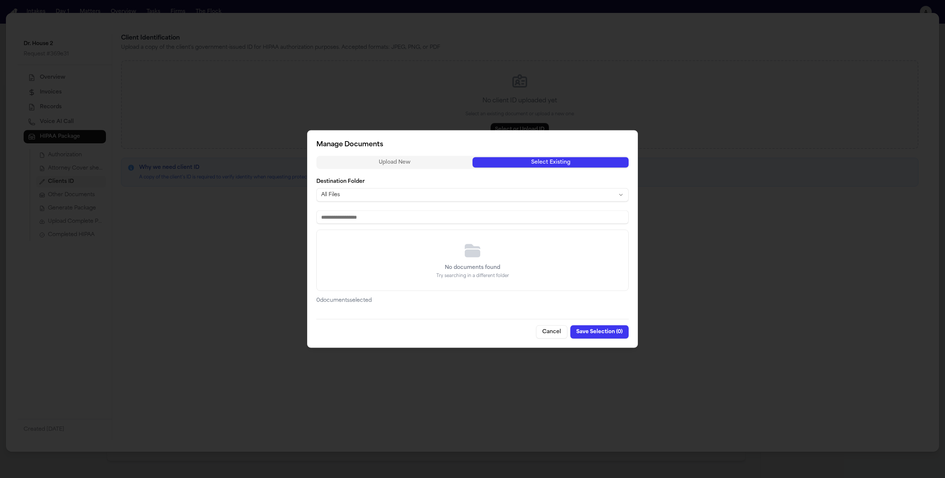
click at [533, 157] on button "Select Existing" at bounding box center [550, 162] width 156 height 10
click at [554, 337] on button "Cancel" at bounding box center [551, 331] width 31 height 13
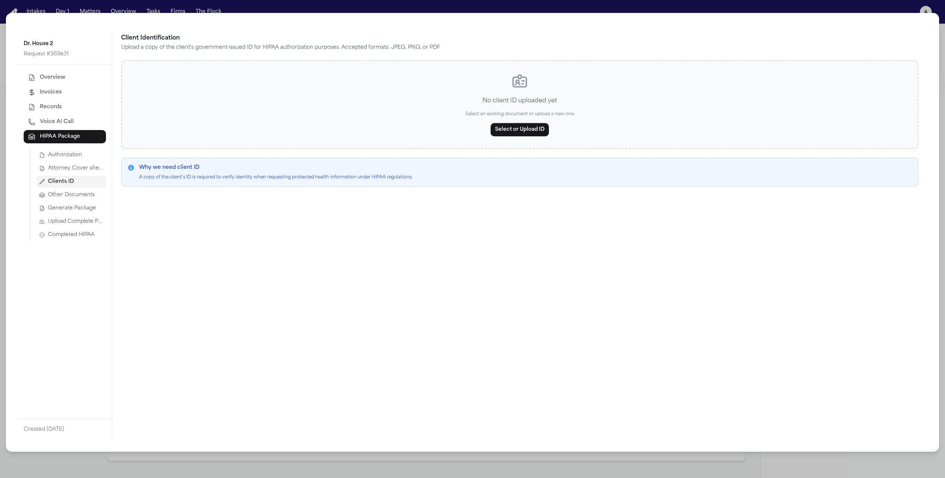
click at [314, 11] on div "Dr. House 2 Request # 369e31 Overview Invoices Records Voice AI Call HIPAA Pack…" at bounding box center [472, 239] width 945 height 478
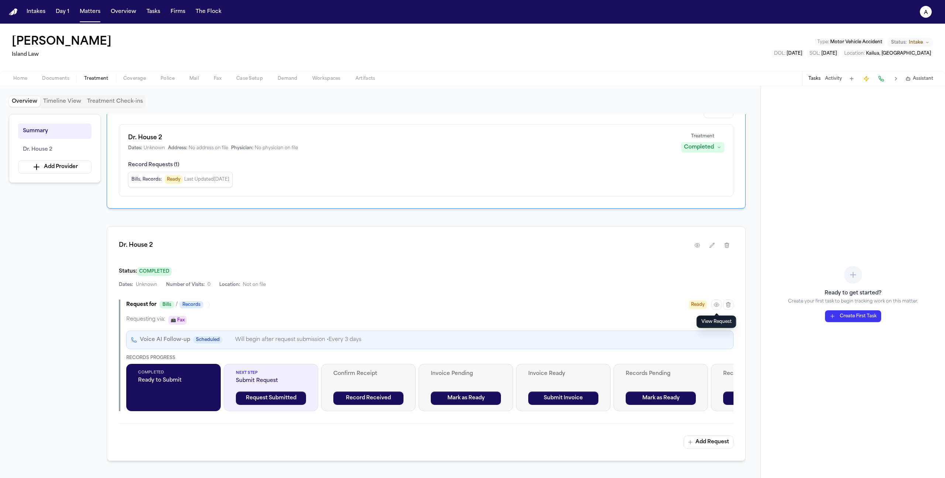
click at [59, 76] on span "Documents" at bounding box center [55, 79] width 27 height 6
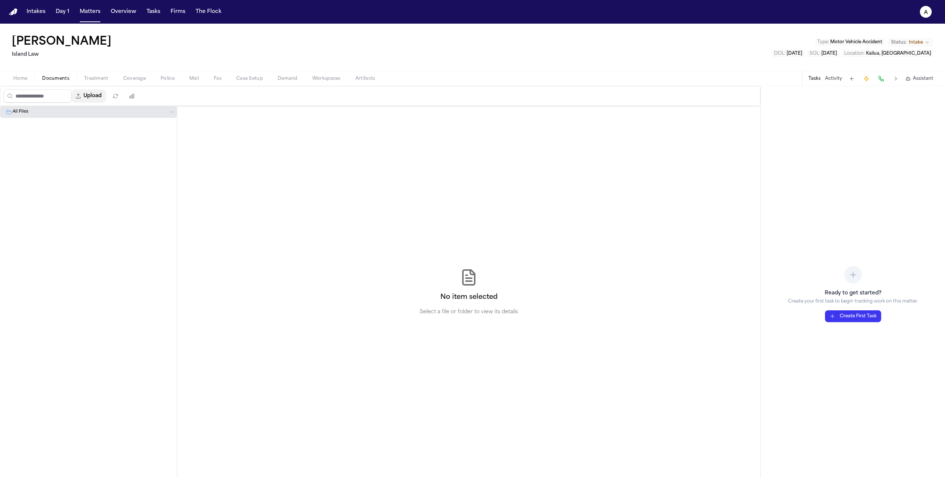
click at [93, 97] on button "Upload" at bounding box center [89, 95] width 34 height 13
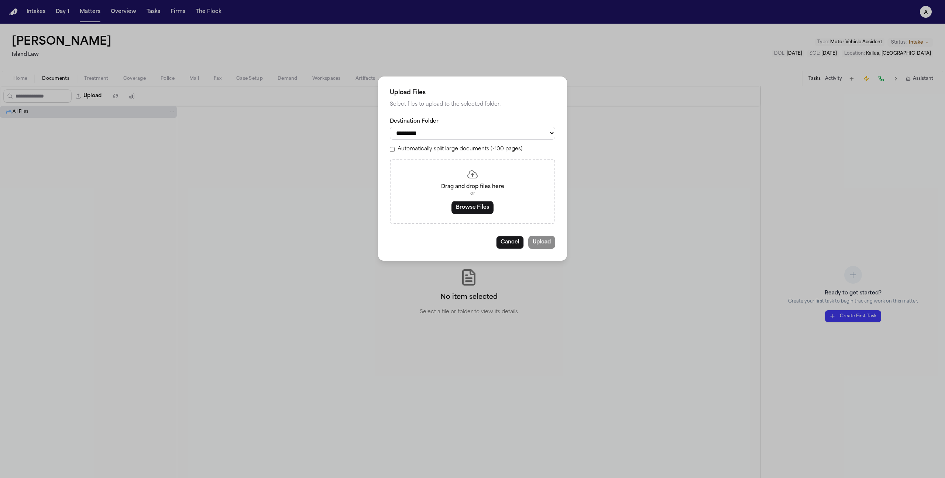
click at [431, 138] on select "*********" at bounding box center [472, 133] width 165 height 13
click at [458, 213] on button "Browse Files" at bounding box center [472, 207] width 42 height 13
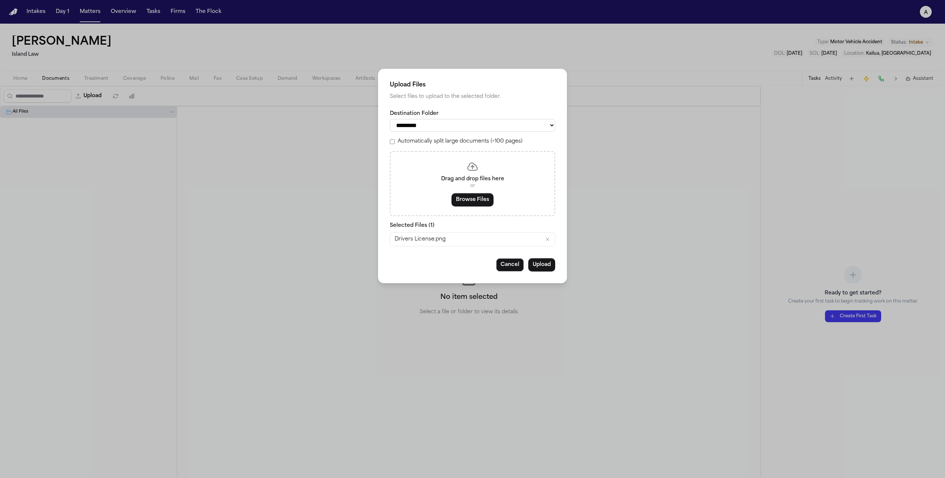
click at [93, 45] on div "Upload Files Select files to upload to the selected folder. Destination Folder …" at bounding box center [472, 239] width 945 height 478
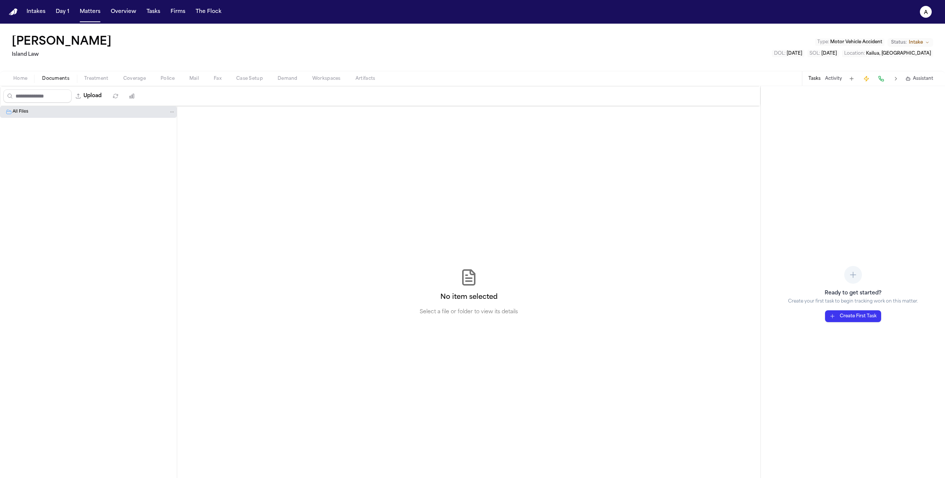
drag, startPoint x: 95, startPoint y: 45, endPoint x: 12, endPoint y: 39, distance: 83.6
click at [12, 39] on div "[PERSON_NAME]" at bounding box center [63, 41] width 103 height 13
copy h1 "[PERSON_NAME]"
click at [97, 99] on button "Upload" at bounding box center [89, 95] width 34 height 13
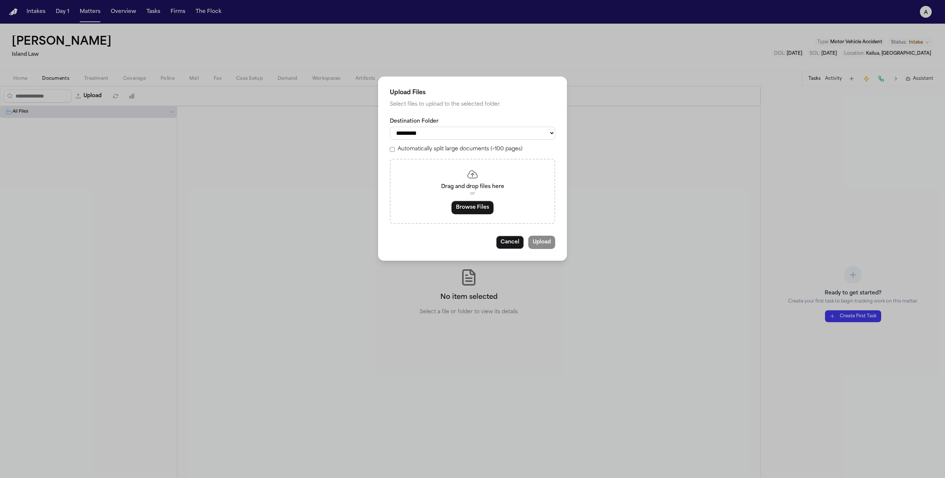
click at [487, 133] on select "*********" at bounding box center [472, 133] width 165 height 13
click at [467, 207] on button "Browse Files" at bounding box center [472, 207] width 42 height 13
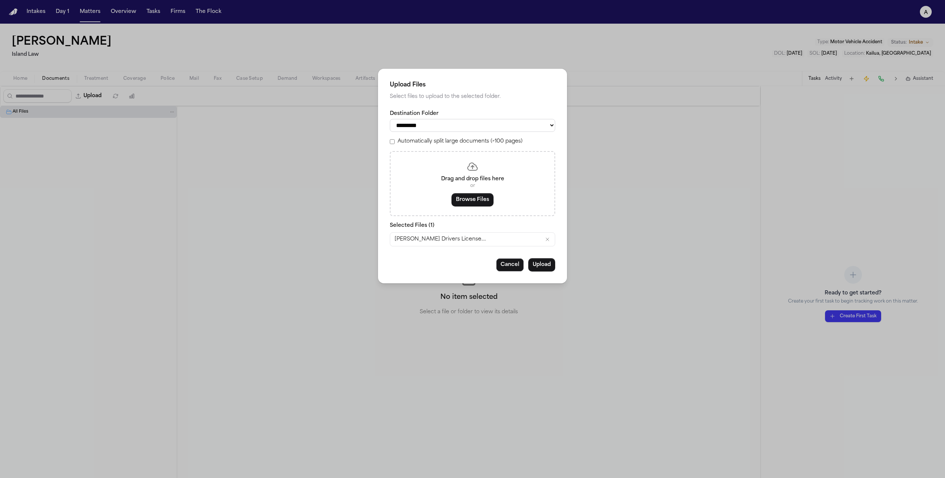
click at [544, 271] on button "Upload" at bounding box center [541, 264] width 27 height 13
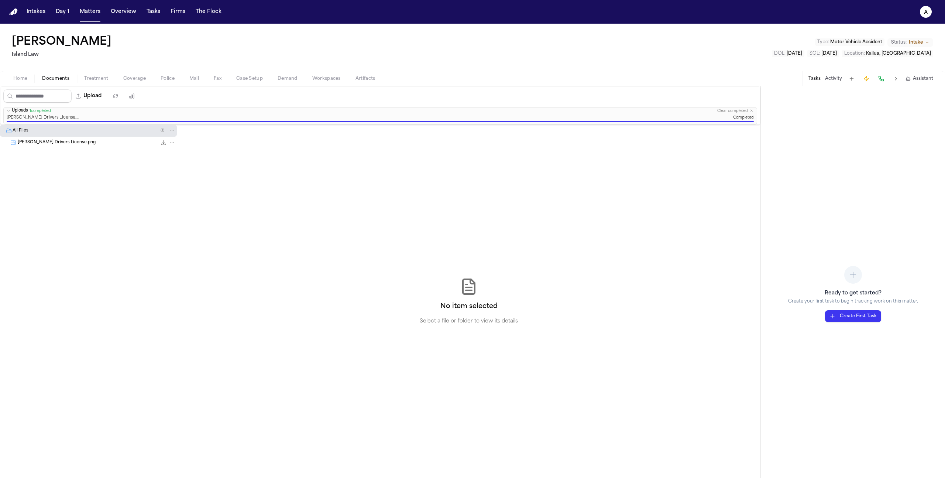
click at [89, 76] on span "Treatment" at bounding box center [96, 79] width 24 height 6
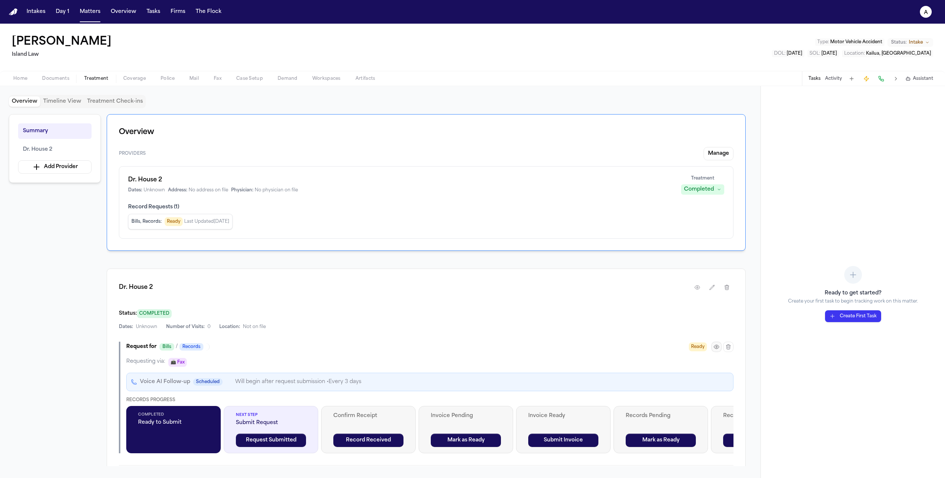
click at [716, 346] on icon "button" at bounding box center [716, 346] width 1 height 1
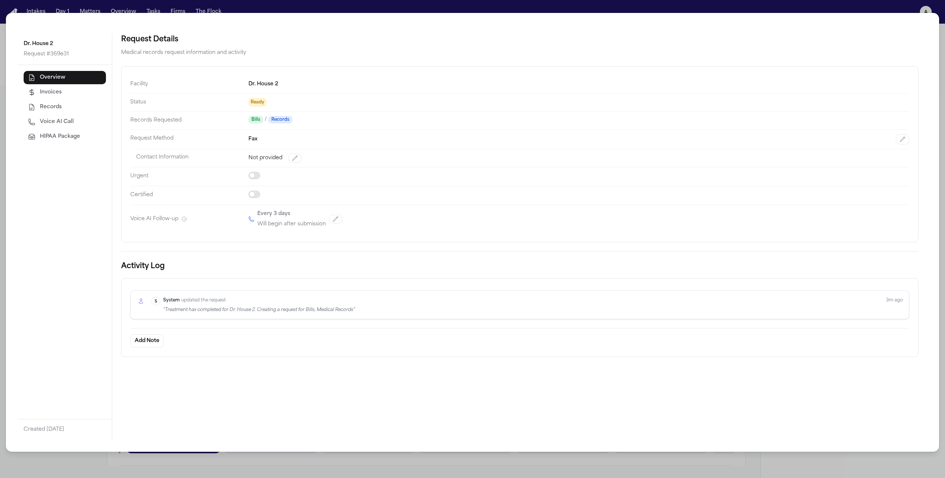
click at [80, 137] on button "HIPAA Package" at bounding box center [65, 136] width 82 height 13
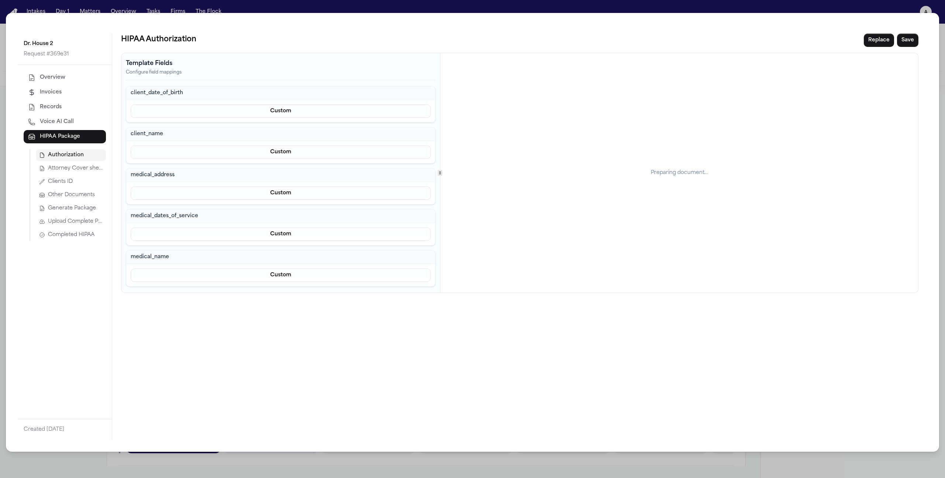
click at [89, 181] on button "Clients ID" at bounding box center [71, 182] width 70 height 12
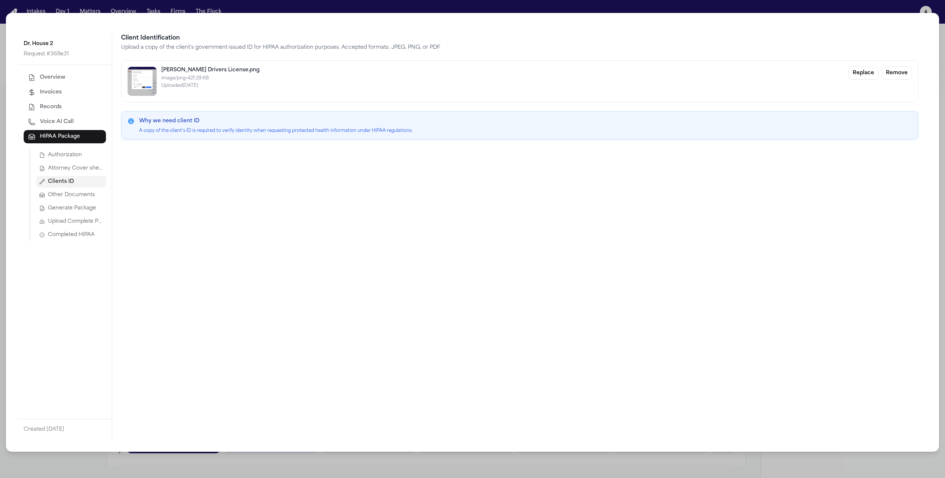
click at [70, 215] on div "Authorization Attorney Cover sheet Clients ID Other Documents Generate Package …" at bounding box center [68, 195] width 76 height 92
click at [70, 223] on span "Upload Complete Package" at bounding box center [75, 221] width 55 height 7
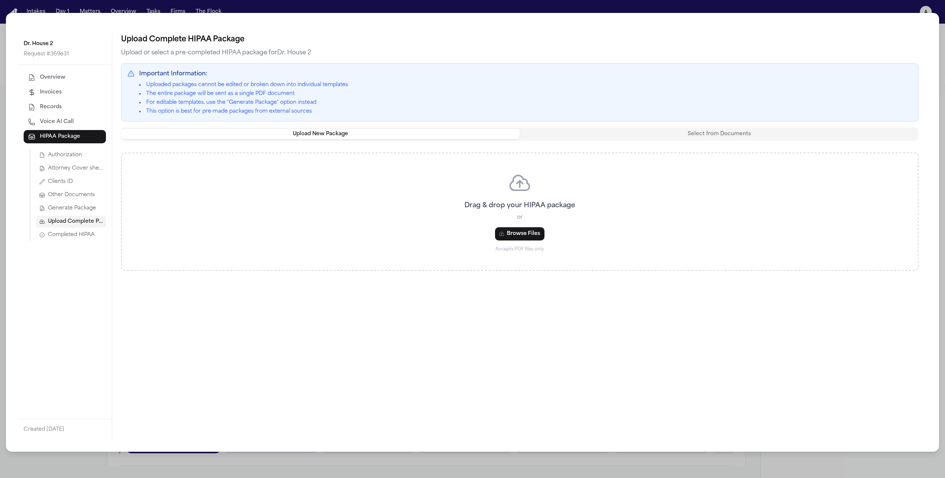
click at [658, 129] on button "Select from Documents" at bounding box center [719, 134] width 399 height 10
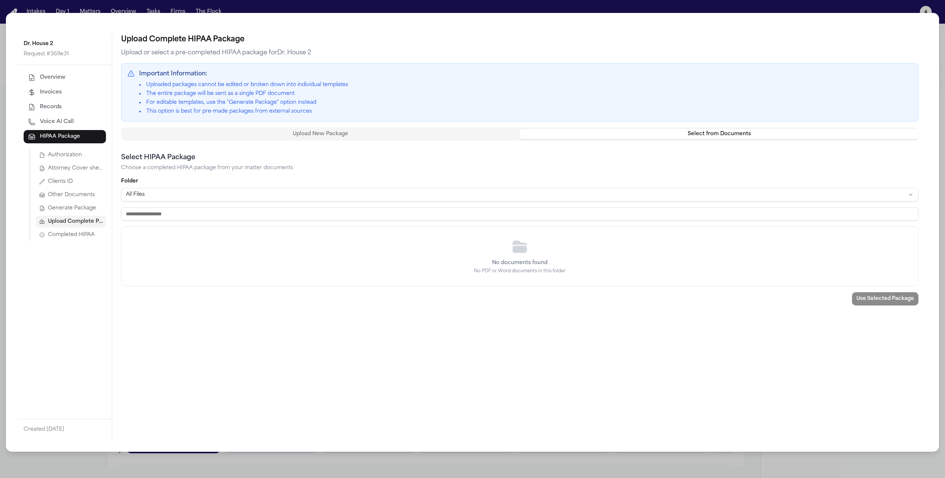
click at [548, 265] on div "No documents found No PDF or Word documents in this folder" at bounding box center [519, 256] width 796 height 59
click at [359, 135] on button "Upload New Package" at bounding box center [320, 134] width 399 height 10
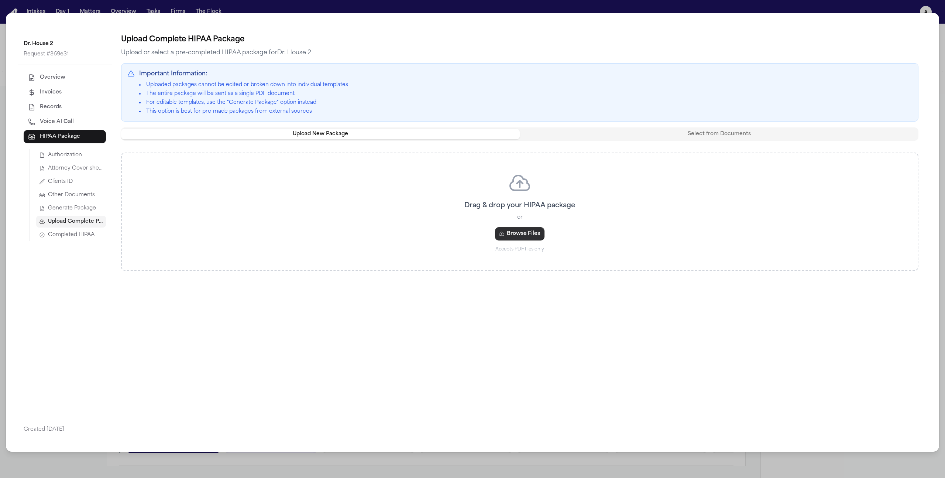
click at [515, 238] on button "Browse Files" at bounding box center [519, 233] width 49 height 13
click at [82, 234] on span "Completed HIPAA" at bounding box center [71, 234] width 46 height 7
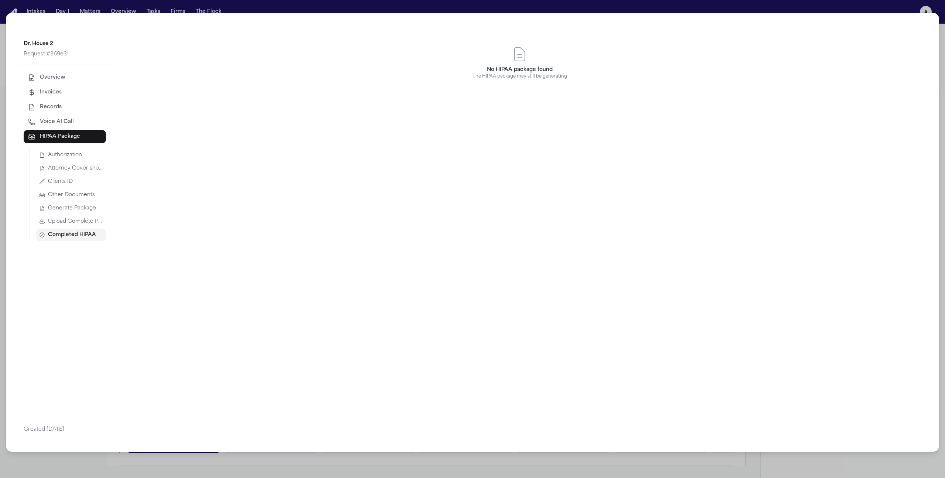
click at [83, 226] on button "Upload Complete Package" at bounding box center [71, 222] width 70 height 12
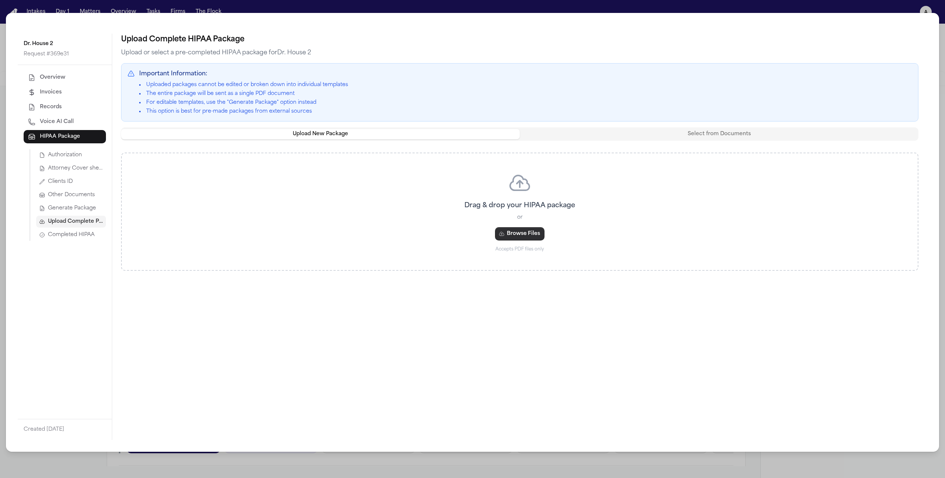
click at [531, 229] on button "Browse Files" at bounding box center [519, 233] width 49 height 13
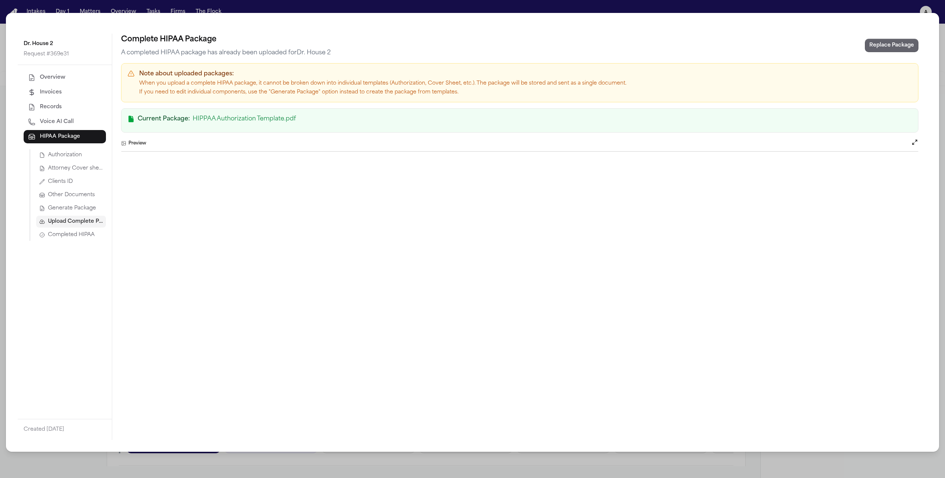
click at [882, 47] on button "Replace Package" at bounding box center [892, 45] width 54 height 13
